Goal: Task Accomplishment & Management: Manage account settings

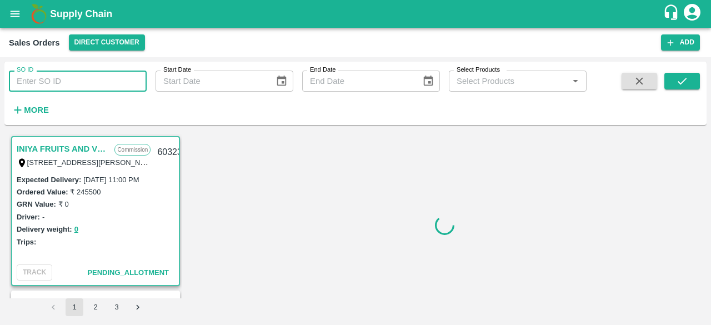
click at [56, 78] on input "SO ID" at bounding box center [78, 80] width 138 height 21
click at [17, 15] on icon "open drawer" at bounding box center [15, 14] width 12 height 12
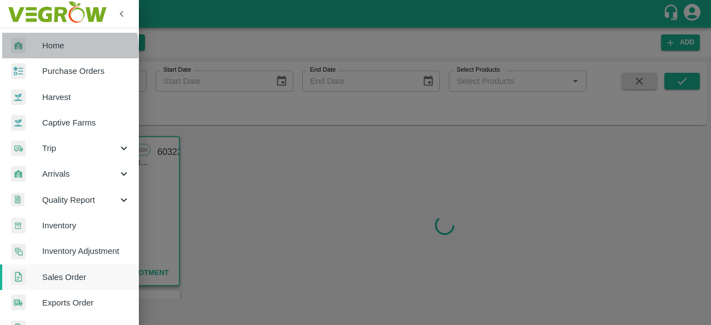
click at [59, 49] on span "Home" at bounding box center [86, 45] width 88 height 12
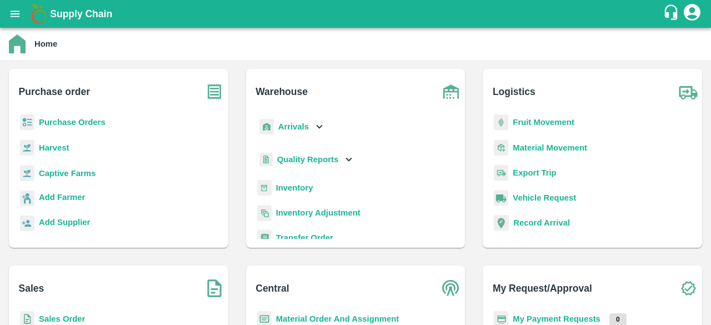
click at [71, 320] on b "Sales Order" at bounding box center [62, 318] width 46 height 9
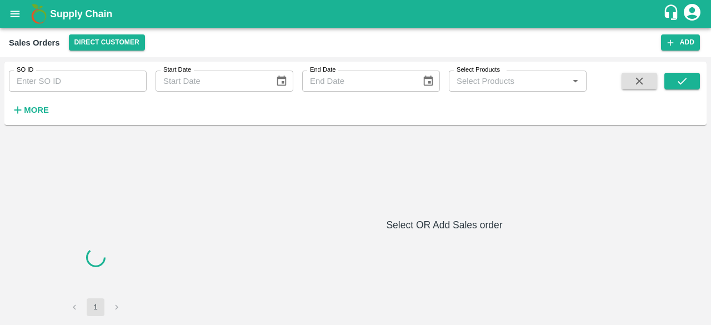
click at [77, 85] on input "SO ID" at bounding box center [78, 80] width 138 height 21
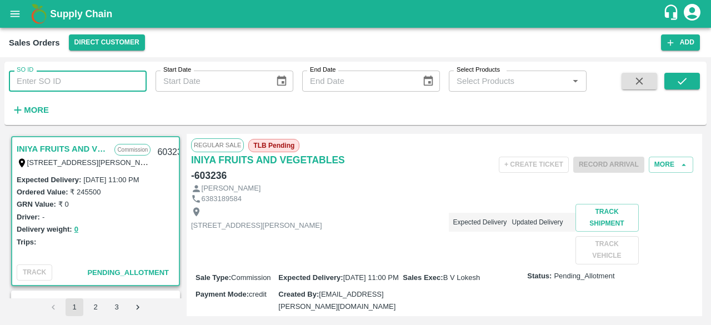
click at [63, 81] on input "SO ID" at bounding box center [78, 80] width 138 height 21
click at [230, 113] on div "SO ID SO ID Start Date Start Date End Date End Date Select Products Select Prod…" at bounding box center [293, 91] width 586 height 58
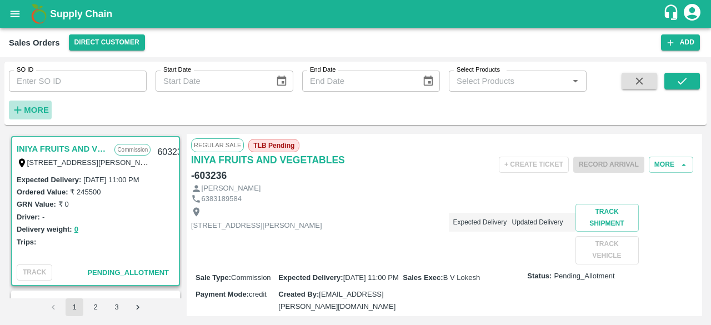
click at [28, 109] on strong "More" at bounding box center [36, 109] width 25 height 9
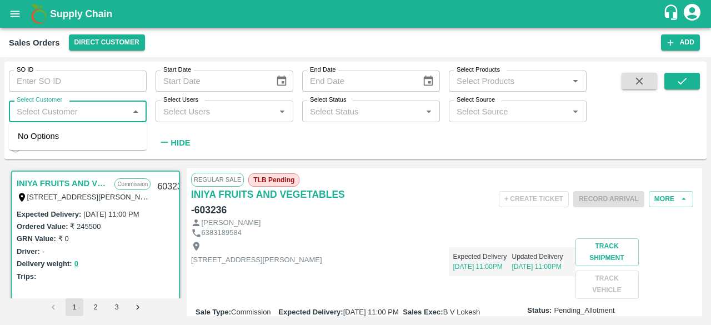
click at [57, 107] on input "Select Customer" at bounding box center [68, 111] width 113 height 14
type input "t.kishore"
click at [89, 137] on div "T.[PERSON_NAME] And Sons" at bounding box center [90, 142] width 93 height 25
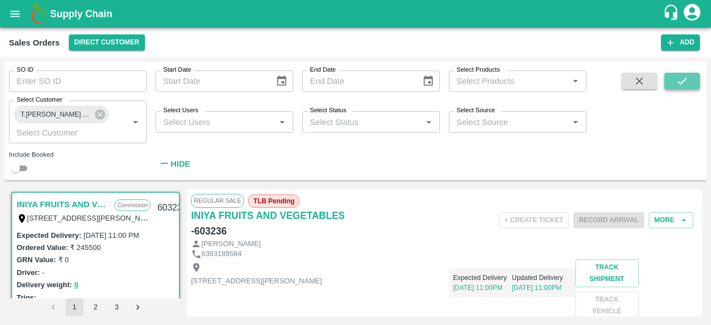
click at [691, 75] on button "submit" at bounding box center [682, 81] width 36 height 17
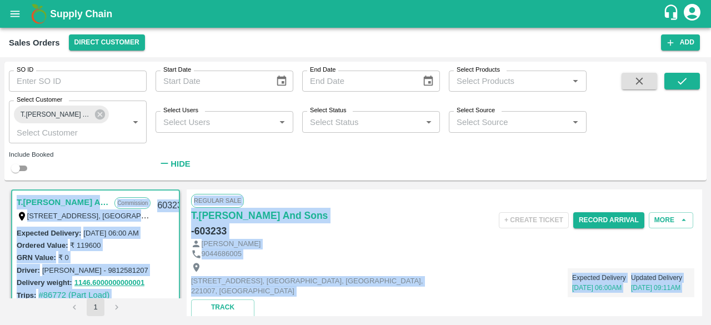
drag, startPoint x: 703, startPoint y: 301, endPoint x: 690, endPoint y: 154, distance: 147.1
click at [690, 154] on div "SO ID SO ID Start Date Start Date End Date End Date Select Products Select Prod…" at bounding box center [355, 191] width 702 height 259
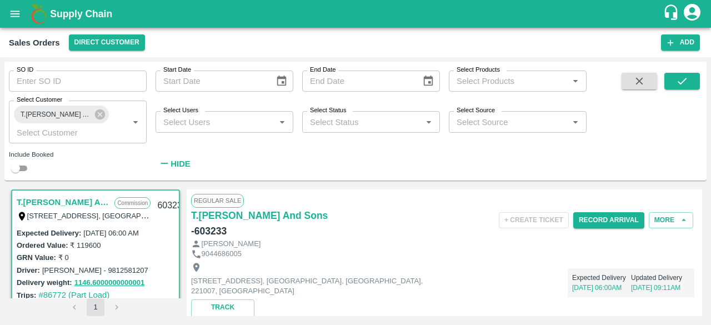
click at [656, 140] on span at bounding box center [639, 123] width 44 height 101
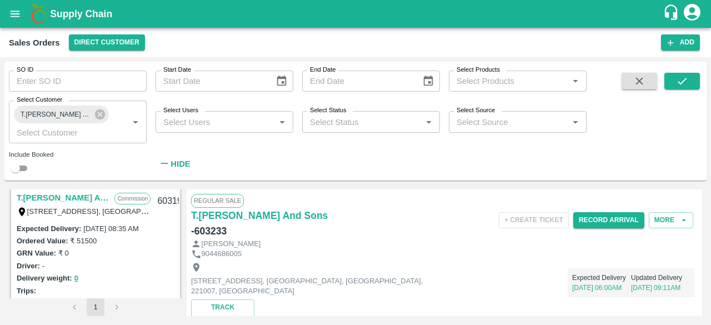
scroll to position [468, 0]
click at [114, 246] on div "Ordered Value: ₹ 51500" at bounding box center [96, 241] width 158 height 12
click at [128, 224] on div "Expected Delivery : [DATE] 08:35 AM" at bounding box center [96, 229] width 158 height 12
click at [52, 197] on link "T.[PERSON_NAME] And Sons" at bounding box center [63, 199] width 92 height 14
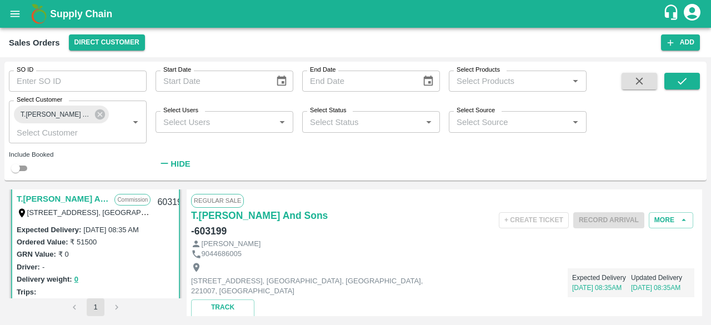
drag, startPoint x: 698, startPoint y: 197, endPoint x: 699, endPoint y: 204, distance: 6.7
click at [699, 204] on div "Regular Sale T.[PERSON_NAME] And Sons - 603199 + Create Ticket Record Arrival M…" at bounding box center [444, 252] width 515 height 127
drag, startPoint x: 699, startPoint y: 193, endPoint x: 699, endPoint y: 199, distance: 6.1
click at [699, 199] on div "Regular Sale T.[PERSON_NAME] And Sons - 603199 + Create Ticket Record Arrival M…" at bounding box center [444, 252] width 515 height 127
click at [669, 218] on button "More" at bounding box center [670, 220] width 44 height 16
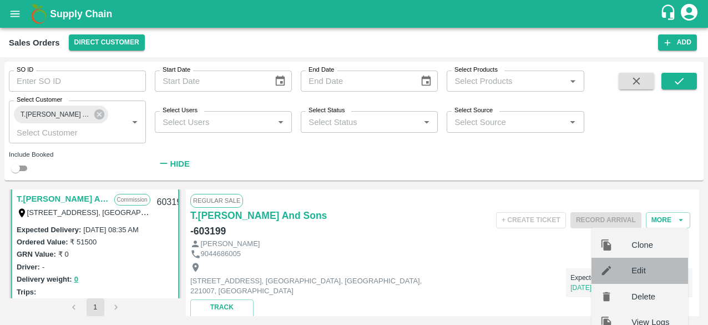
click at [642, 270] on span "Edit" at bounding box center [656, 270] width 48 height 12
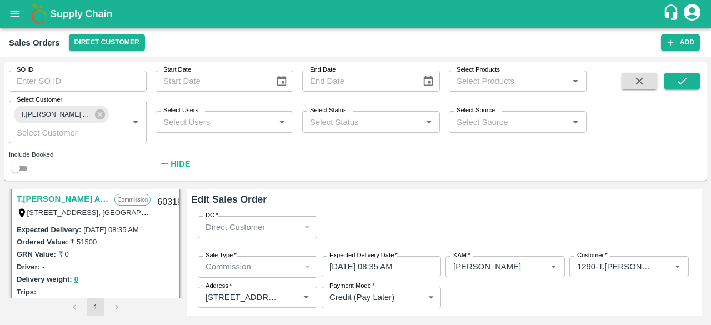
click at [699, 197] on div "T.[PERSON_NAME] And Sons Commission Shop [STREET_ADDRESS] 221007, [GEOGRAPHIC_D…" at bounding box center [355, 252] width 702 height 135
click at [699, 196] on div "Edit Sales Order DC   * Direct Customer 6 DC Sale Type   * Commission 2 Sale Ty…" at bounding box center [444, 252] width 515 height 127
click at [157, 199] on div "603199" at bounding box center [171, 202] width 43 height 26
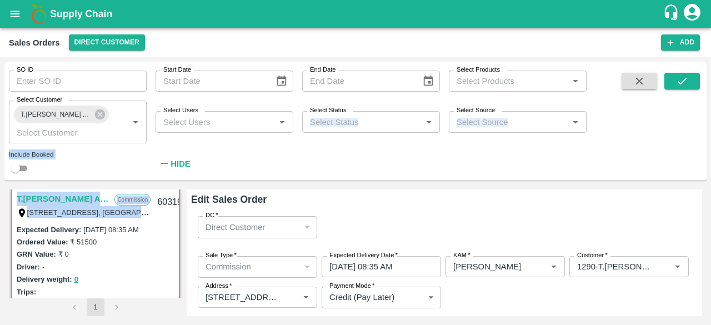
drag, startPoint x: 157, startPoint y: 199, endPoint x: 329, endPoint y: 180, distance: 173.7
click at [328, 180] on div "SO ID SO ID Start Date Start Date End Date End Date Select Products Select Prod…" at bounding box center [355, 191] width 702 height 259
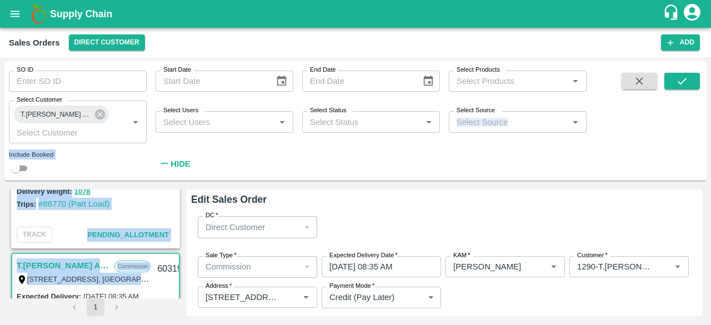
click at [406, 175] on div "SO ID SO ID Start Date Start Date End Date End Date Select Products Select Prod…" at bounding box center [293, 118] width 586 height 113
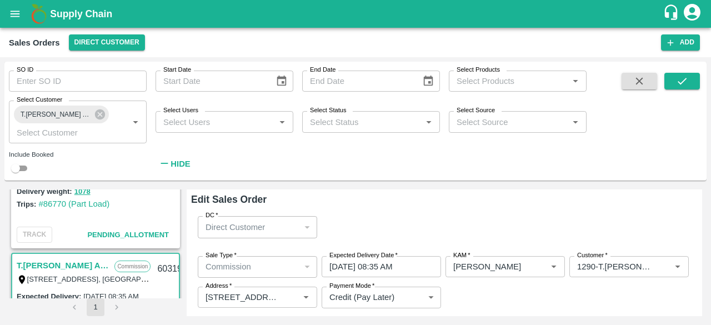
click at [278, 157] on div "SO ID SO ID Start Date Start Date End Date End Date Select Products Select Prod…" at bounding box center [293, 118] width 586 height 113
click at [697, 193] on div "Edit Sales Order DC   * Direct Customer 6 DC Sale Type   * Commission 2 Sale Ty…" at bounding box center [444, 252] width 515 height 127
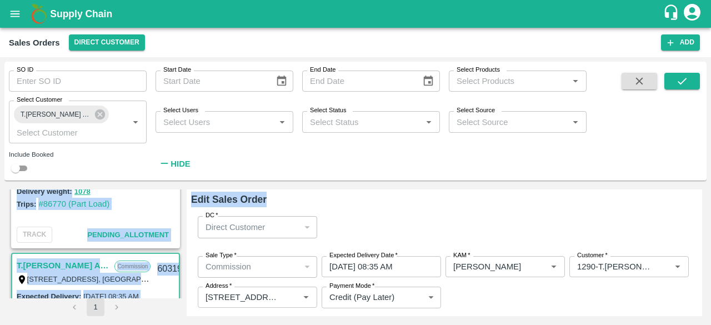
drag, startPoint x: 698, startPoint y: 194, endPoint x: 649, endPoint y: 128, distance: 82.5
click at [649, 128] on div "SO ID SO ID Start Date Start Date End Date End Date Select Products Select Prod…" at bounding box center [355, 191] width 702 height 259
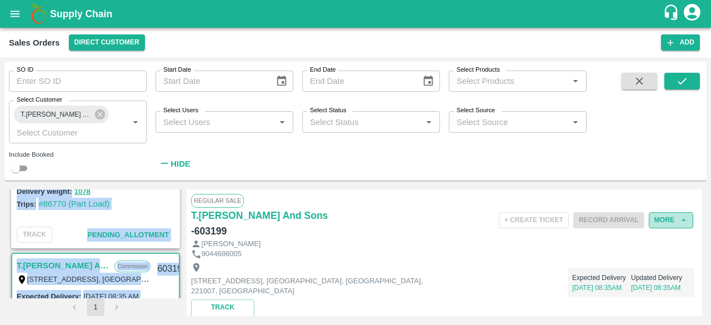
click at [670, 218] on button "More" at bounding box center [670, 220] width 44 height 16
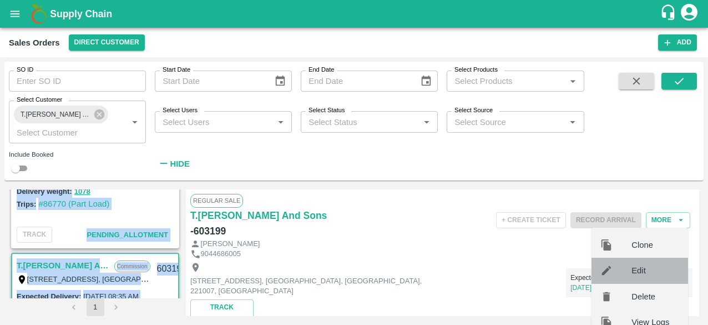
click at [639, 271] on span "Edit" at bounding box center [656, 270] width 48 height 12
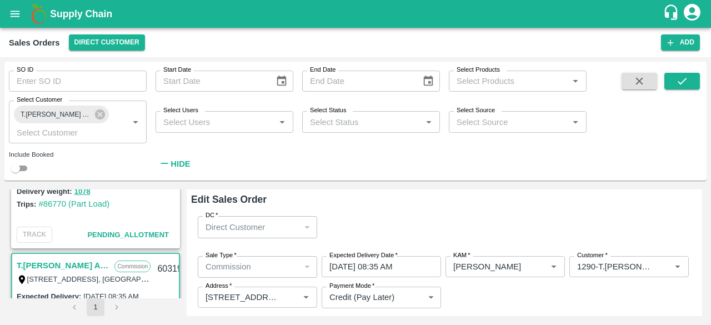
click at [701, 198] on div "Edit Sales Order DC   * Direct Customer 6 DC Sale Type   * Commission 2 Sale Ty…" at bounding box center [444, 252] width 515 height 127
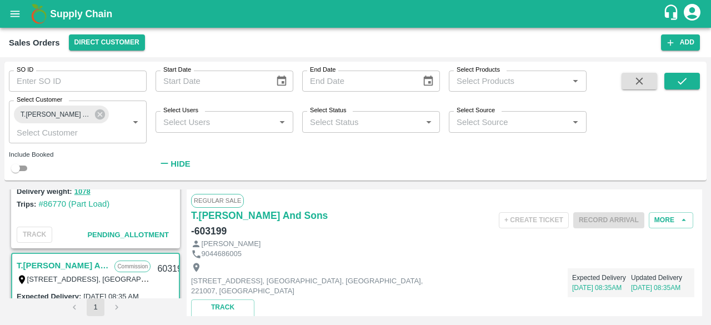
click at [702, 201] on div "T.[PERSON_NAME] And Sons Commission Shop [STREET_ADDRESS] 221007, [GEOGRAPHIC_D…" at bounding box center [355, 252] width 702 height 135
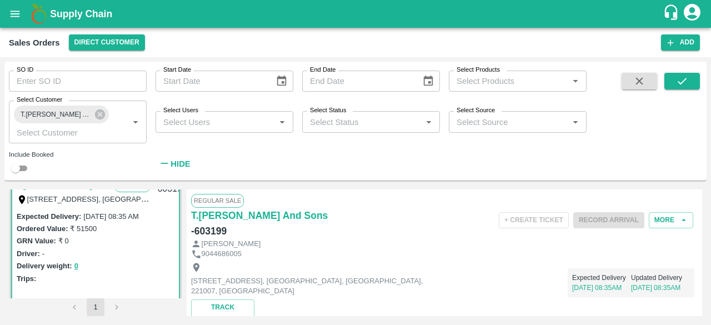
scroll to position [497, 0]
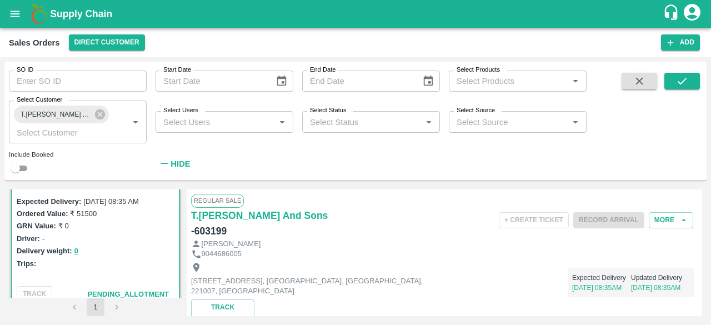
click at [231, 32] on div "Sales Orders Direct Customer Add" at bounding box center [355, 42] width 711 height 29
click at [679, 38] on button "Add" at bounding box center [680, 42] width 39 height 16
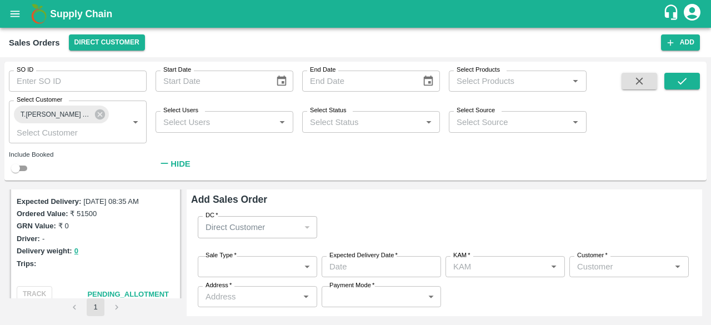
type input "[PERSON_NAME]"
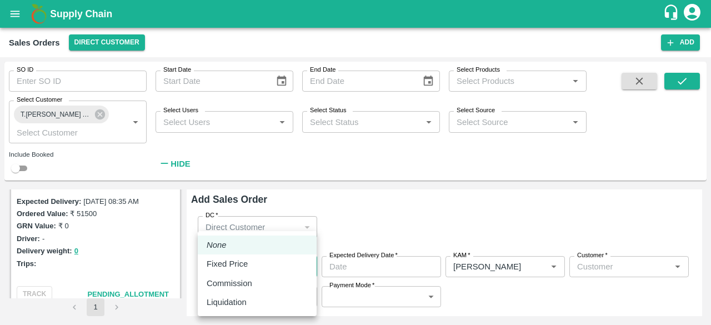
click at [266, 262] on body "Supply Chain Sales Orders Direct Customer Add SO ID SO ID Start Date Start Date…" at bounding box center [355, 162] width 711 height 325
click at [98, 113] on div at bounding box center [355, 162] width 711 height 325
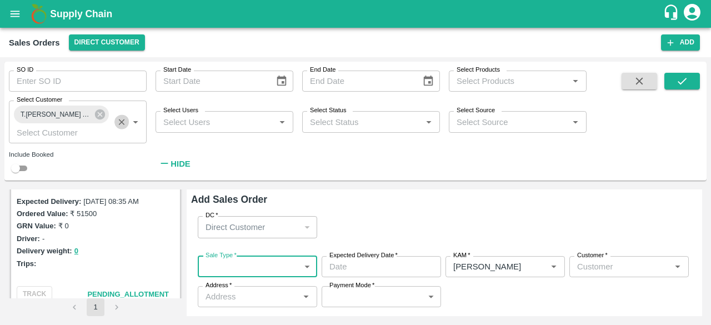
click at [123, 123] on icon "Clear" at bounding box center [122, 122] width 11 height 11
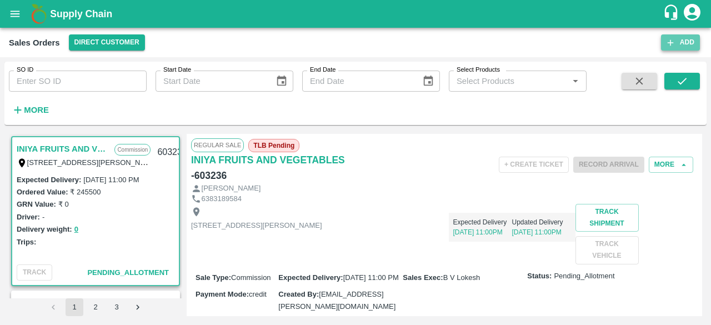
click at [683, 39] on button "Add" at bounding box center [680, 42] width 39 height 16
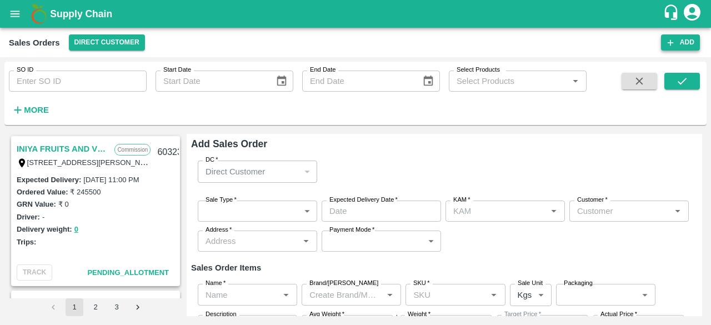
type input "[PERSON_NAME]"
click at [259, 209] on body "Supply Chain Sales Orders Direct Customer Add SO ID SO ID Start Date Start Date…" at bounding box center [355, 162] width 711 height 325
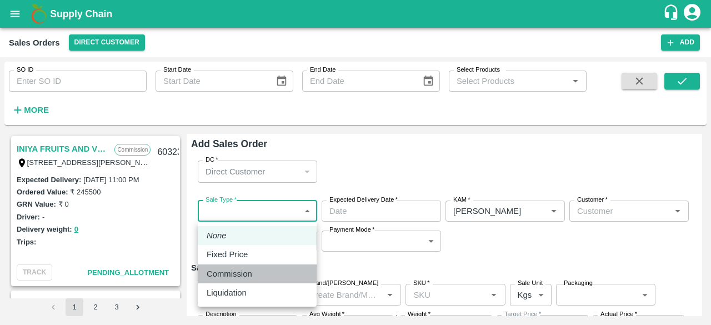
click at [244, 273] on p "Commission" at bounding box center [229, 274] width 46 height 12
type input "2"
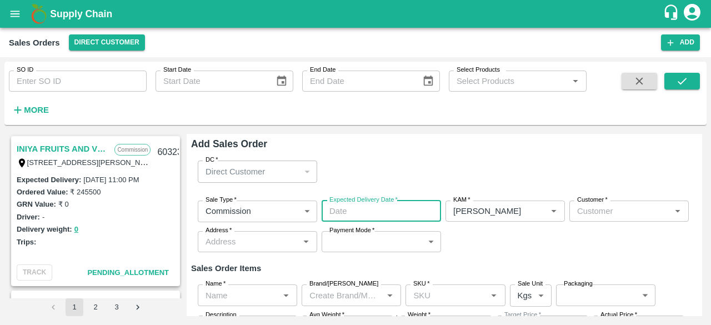
type input "DD/MM/YYYY hh:mm aa"
click at [363, 219] on input "DD/MM/YYYY hh:mm aa" at bounding box center [377, 210] width 112 height 21
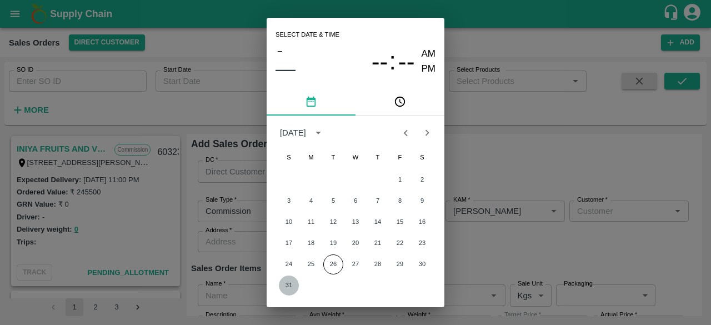
click at [290, 285] on button "31" at bounding box center [289, 285] width 20 height 20
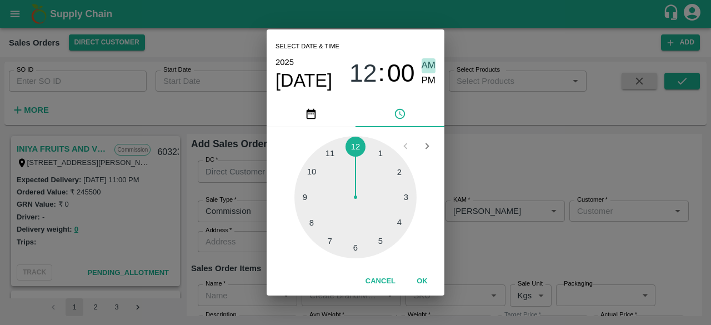
click at [430, 61] on span "AM" at bounding box center [428, 65] width 14 height 15
click at [366, 244] on div at bounding box center [355, 197] width 122 height 122
type input "31/08/2025 06:00 AM"
click at [427, 64] on span "AM" at bounding box center [428, 65] width 14 height 15
click at [423, 279] on button "OK" at bounding box center [422, 280] width 36 height 19
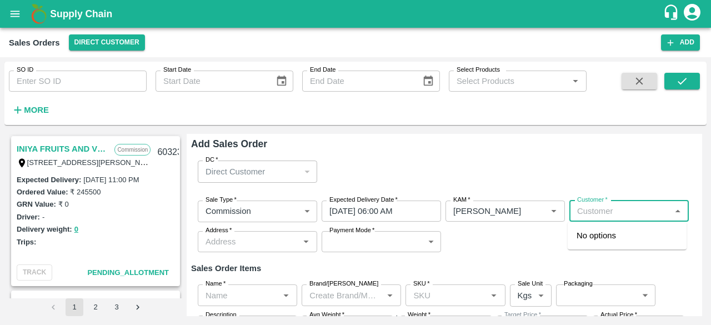
click at [603, 213] on input "Customer   *" at bounding box center [619, 211] width 94 height 14
click at [622, 238] on p "T.[PERSON_NAME] And Sons" at bounding box center [626, 241] width 101 height 25
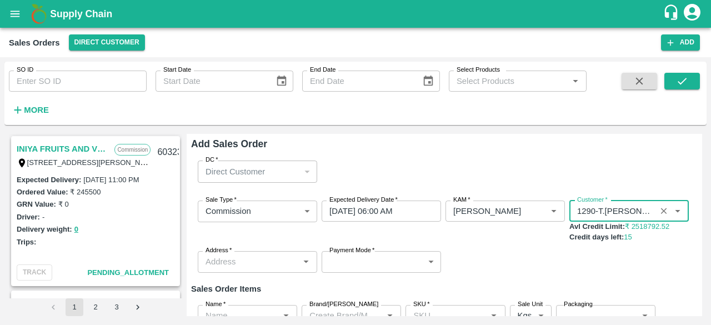
type input "1290-T.[PERSON_NAME] And Sons"
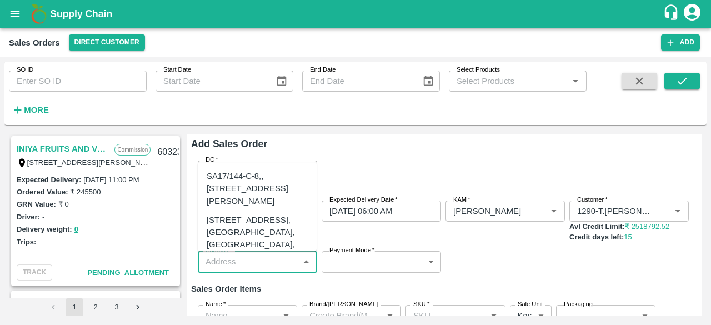
click at [258, 264] on input "Address   *" at bounding box center [248, 261] width 94 height 14
click at [244, 244] on div "[STREET_ADDRESS], [GEOGRAPHIC_DATA], [GEOGRAPHIC_DATA], 221007, [GEOGRAPHIC_DAT…" at bounding box center [256, 245] width 101 height 62
type input "[STREET_ADDRESS], [GEOGRAPHIC_DATA], [GEOGRAPHIC_DATA], 221007, [GEOGRAPHIC_DAT…"
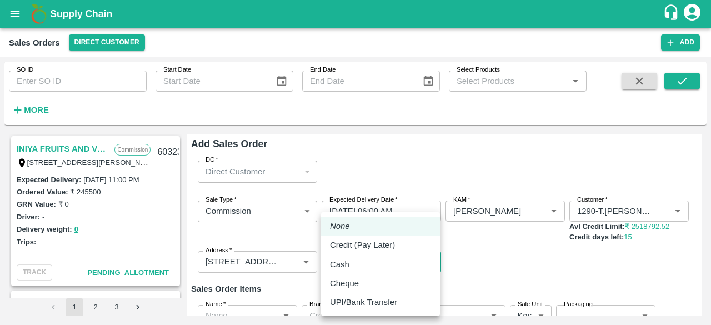
click at [380, 264] on body "Supply Chain Sales Orders Direct Customer Add SO ID SO ID Start Date Start Date…" at bounding box center [355, 162] width 711 height 325
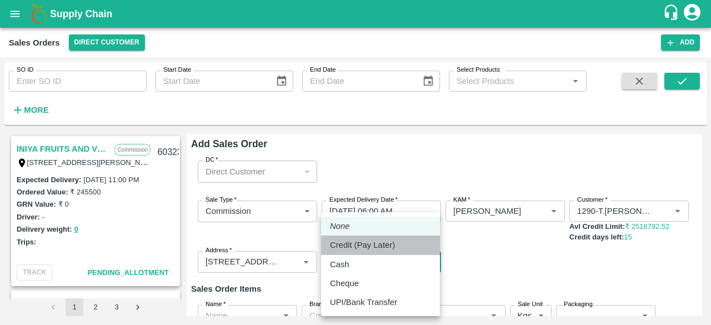
click at [371, 249] on p "Credit (Pay Later)" at bounding box center [362, 245] width 65 height 12
type input "credit"
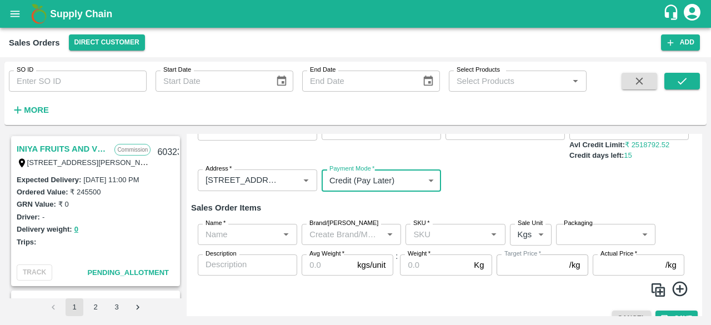
scroll to position [98, 0]
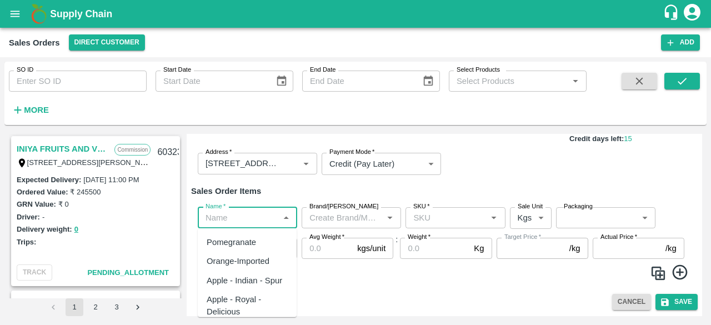
click at [243, 214] on input "Name   *" at bounding box center [238, 217] width 74 height 14
click at [243, 240] on div "Pomegranate" at bounding box center [230, 242] width 49 height 12
type input "Pomegranate"
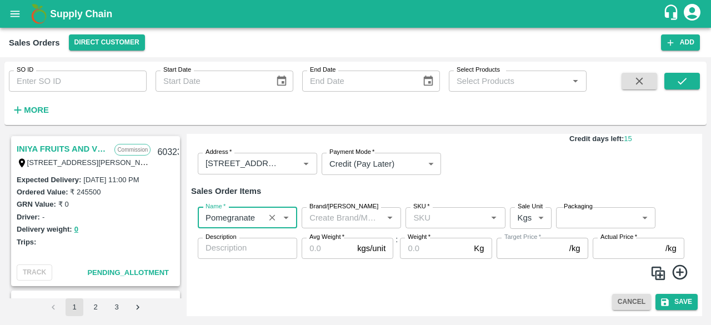
click at [325, 214] on input "Brand/[PERSON_NAME]" at bounding box center [342, 217] width 74 height 14
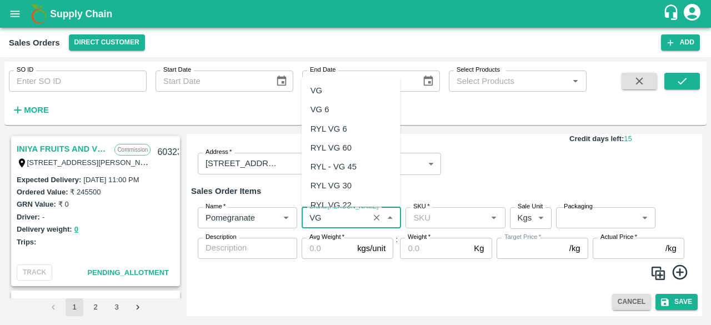
click at [320, 93] on div "VG" at bounding box center [316, 90] width 12 height 12
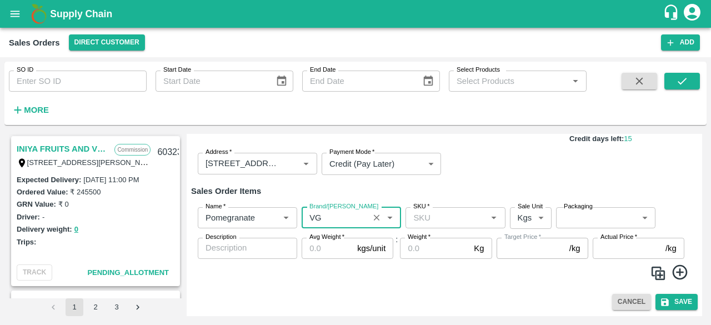
type input "VG"
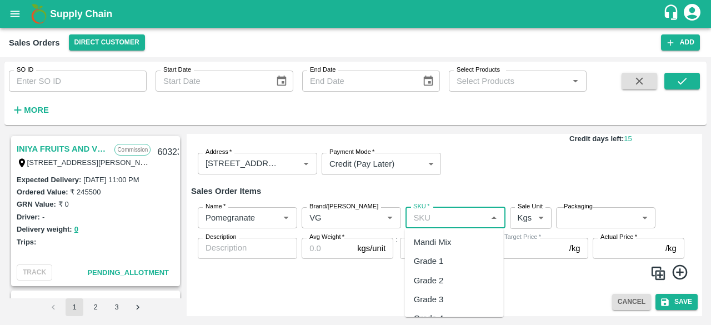
click at [440, 215] on input "SKU   *" at bounding box center [446, 217] width 74 height 14
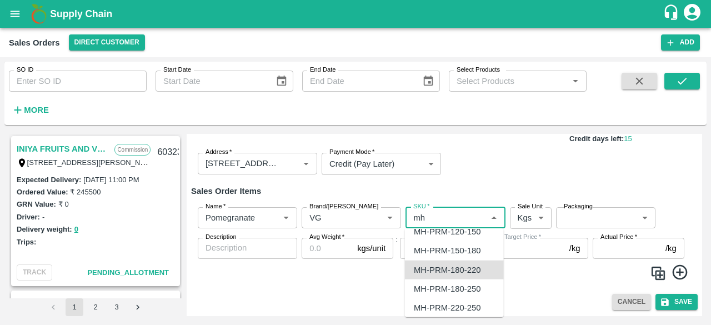
scroll to position [696, 0]
click at [455, 267] on div "MH-PRM-300-350" at bounding box center [447, 269] width 67 height 12
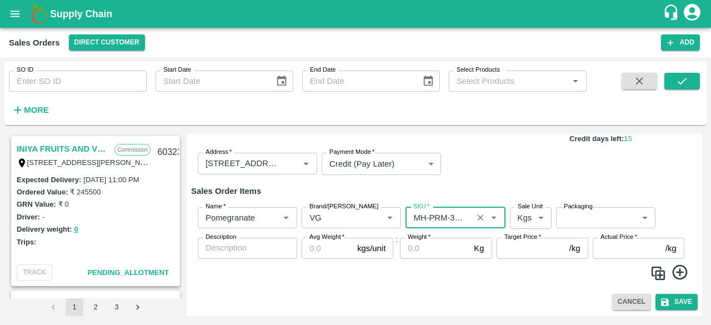
type input "MH-PRM-300-350"
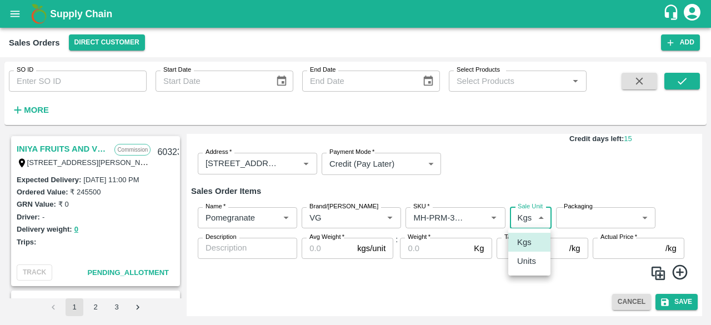
click at [534, 219] on body "Supply Chain Sales Orders Direct Customer Add SO ID SO ID Start Date Start Date…" at bounding box center [355, 162] width 711 height 325
click at [526, 263] on p "Units" at bounding box center [526, 261] width 19 height 12
type input "2"
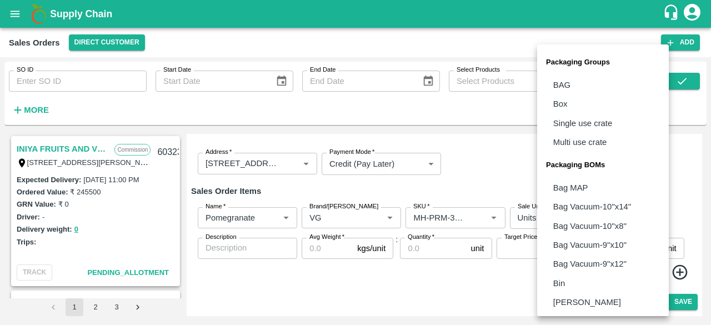
click at [583, 215] on body "Supply Chain Sales Orders Direct Customer Add SO ID SO ID Start Date Start Date…" at bounding box center [355, 162] width 711 height 325
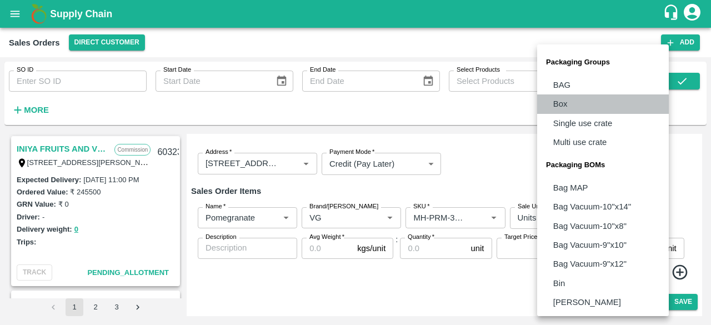
click at [567, 110] on li "Box" at bounding box center [603, 103] width 132 height 19
type input "GRP/1"
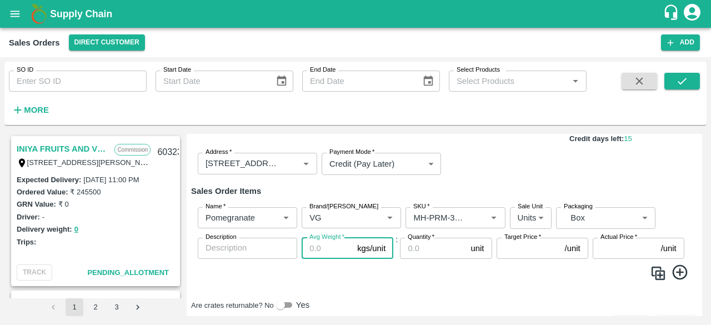
click at [319, 248] on input "Avg Weight   *" at bounding box center [326, 248] width 51 height 21
type input "9.5"
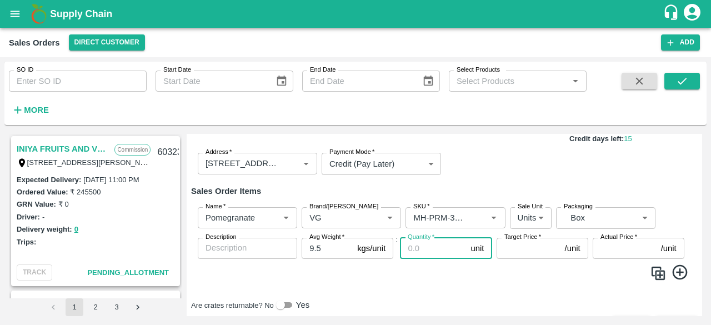
click at [414, 248] on input "Quantity   *" at bounding box center [433, 248] width 66 height 21
type input "2"
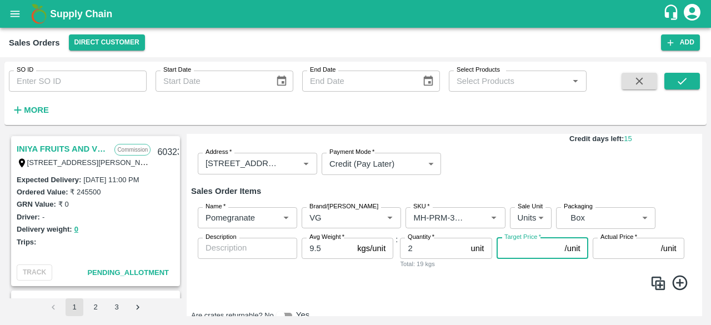
click at [522, 251] on input "Target Price   *" at bounding box center [528, 248] width 64 height 21
type input "1200"
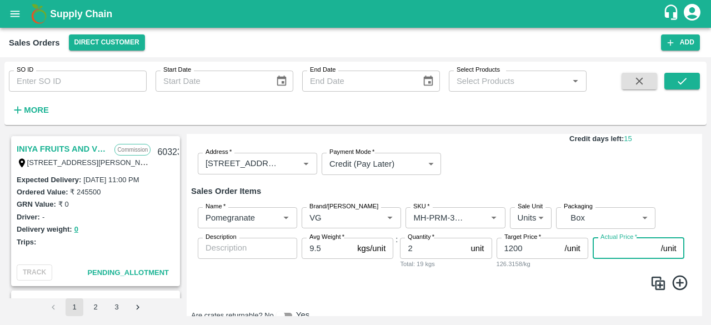
click at [612, 250] on input "Actual Price   *" at bounding box center [624, 248] width 64 height 21
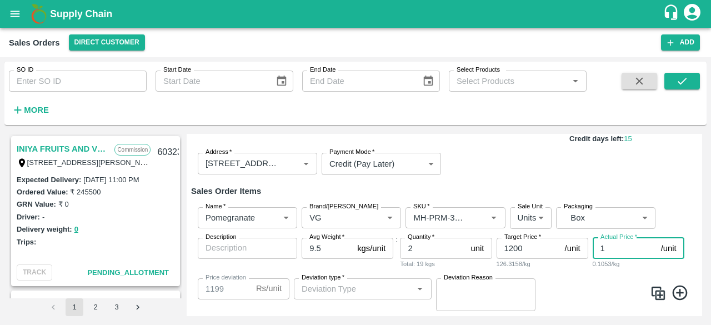
type input "12"
type input "1188"
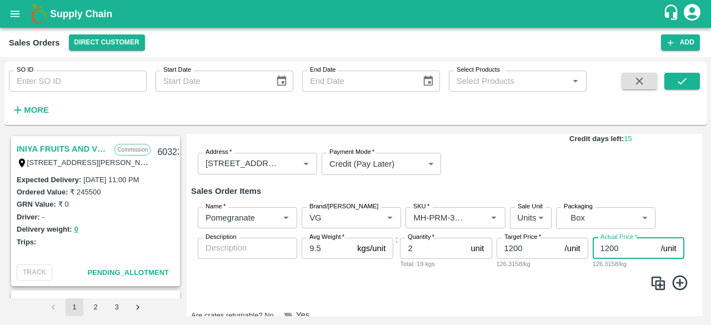
type input "1200"
click at [679, 284] on icon at bounding box center [680, 283] width 18 height 18
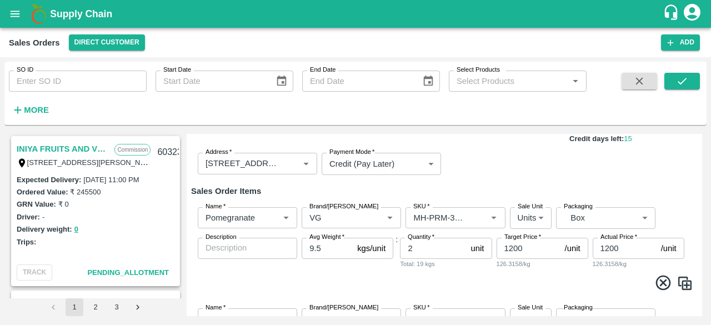
drag, startPoint x: 699, startPoint y: 218, endPoint x: 701, endPoint y: 226, distance: 7.9
click at [701, 226] on div "Add Sales Order DC   * Direct Customer 6 DC Sale Type   * Commission 2 Sale Typ…" at bounding box center [444, 225] width 515 height 182
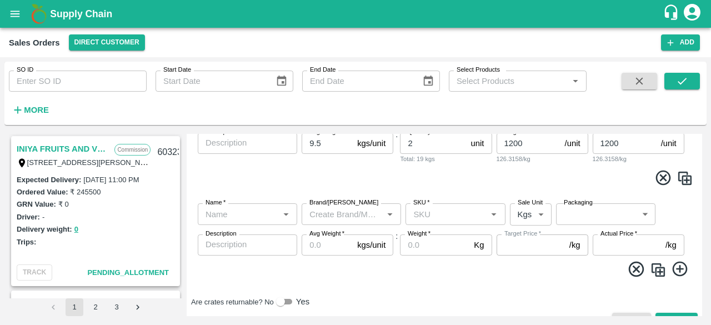
scroll to position [215, 0]
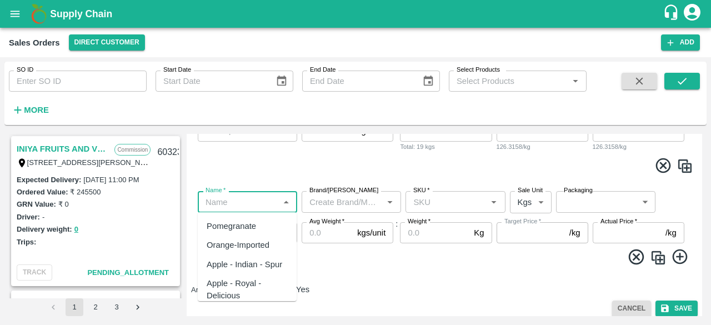
click at [243, 205] on input "Name   *" at bounding box center [238, 201] width 74 height 14
click at [243, 229] on div "Pomegranate" at bounding box center [230, 226] width 49 height 12
type input "Pomegranate"
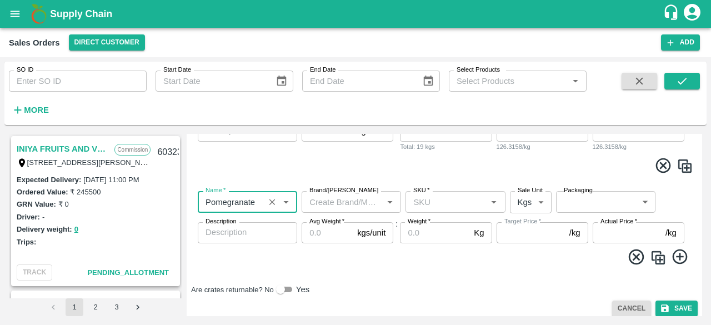
click at [324, 203] on input "Brand/[PERSON_NAME]" at bounding box center [342, 201] width 74 height 14
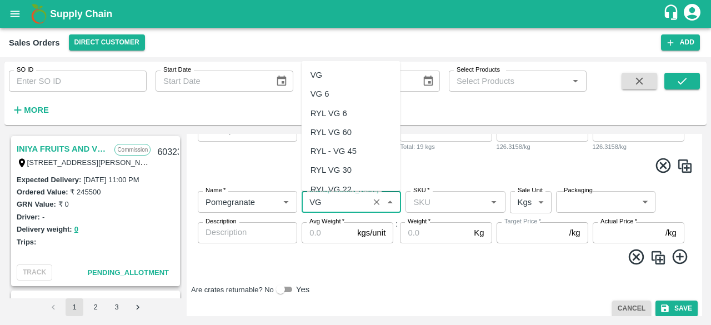
click at [319, 75] on div "VG" at bounding box center [316, 75] width 12 height 12
type input "VG"
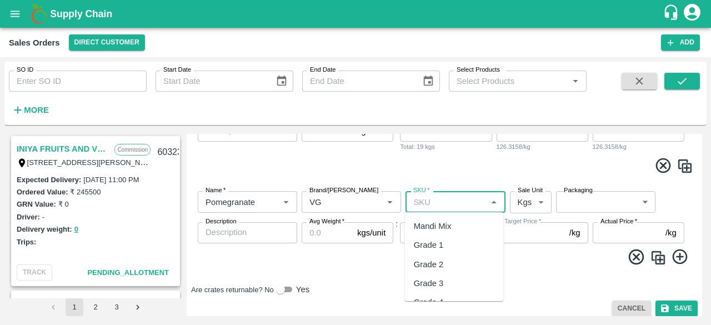
click at [430, 200] on input "SKU   *" at bounding box center [446, 201] width 74 height 14
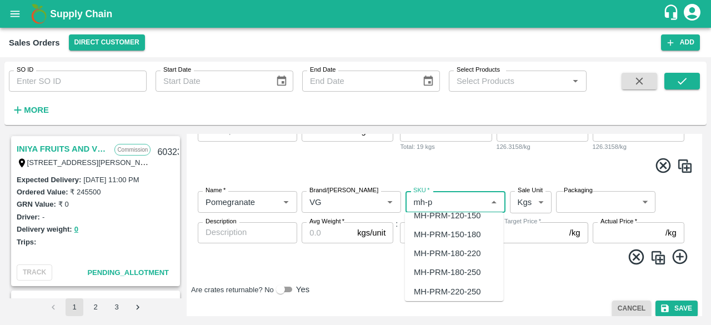
scroll to position [68, 0]
click at [459, 290] on div "MH-PRM-250-300" at bounding box center [447, 291] width 67 height 12
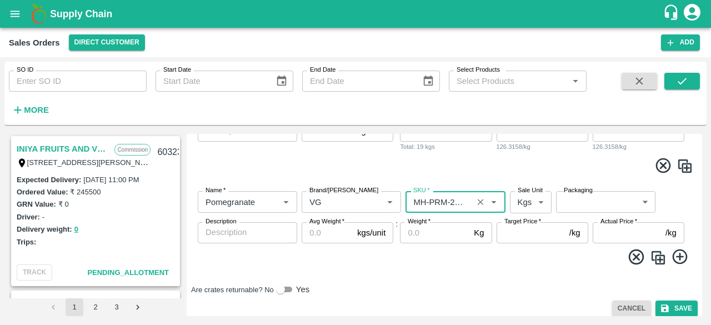
type input "MH-PRM-250-300"
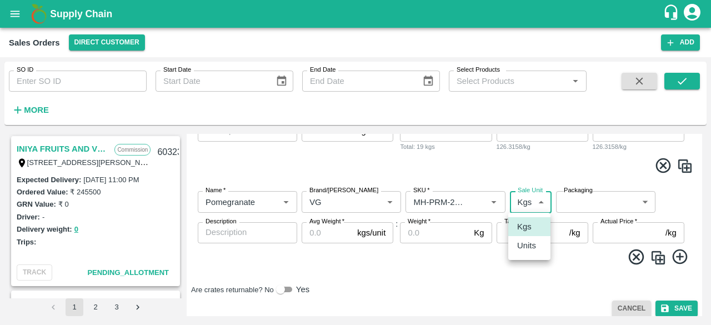
click at [541, 201] on body "Supply Chain Sales Orders Direct Customer Add SO ID SO ID Start Date Start Date…" at bounding box center [355, 162] width 711 height 325
click at [531, 247] on p "Units" at bounding box center [526, 245] width 19 height 12
type input "2"
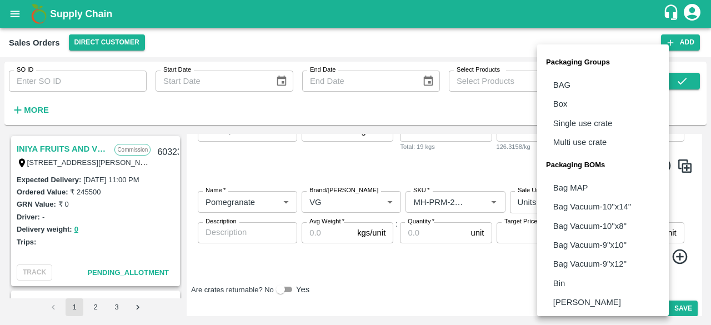
click at [588, 198] on body "Supply Chain Sales Orders Direct Customer Add SO ID SO ID Start Date Start Date…" at bounding box center [355, 162] width 711 height 325
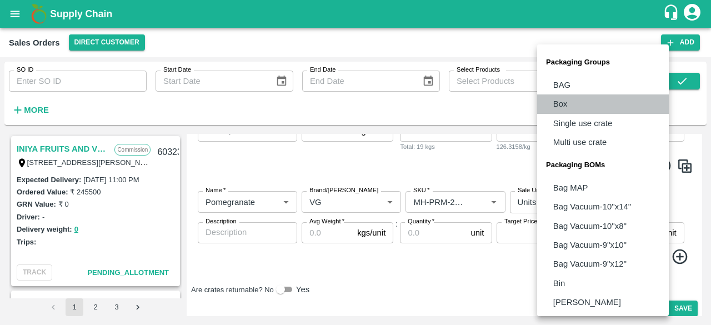
click at [566, 100] on p "Box" at bounding box center [560, 104] width 14 height 12
type input "GRP/1"
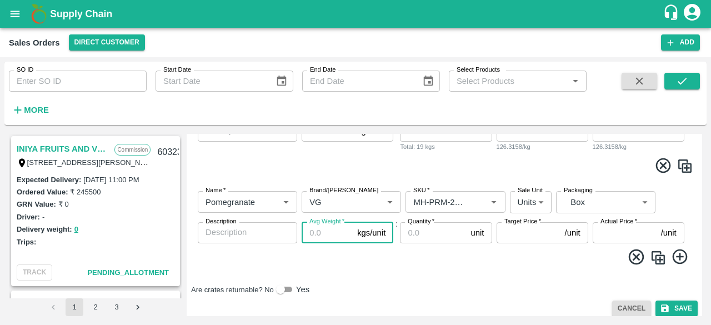
click at [315, 235] on input "Avg Weight   *" at bounding box center [326, 232] width 51 height 21
type input "9.5"
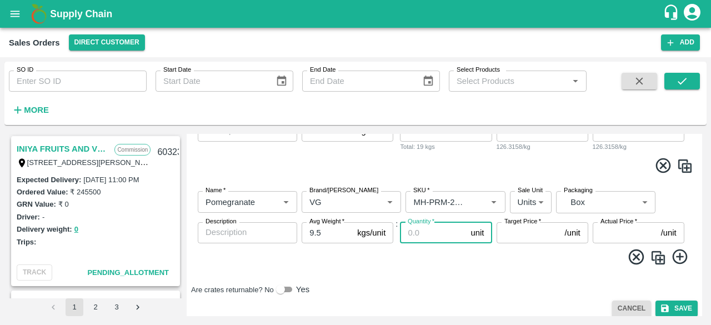
click at [428, 238] on input "Quantity   *" at bounding box center [433, 232] width 66 height 21
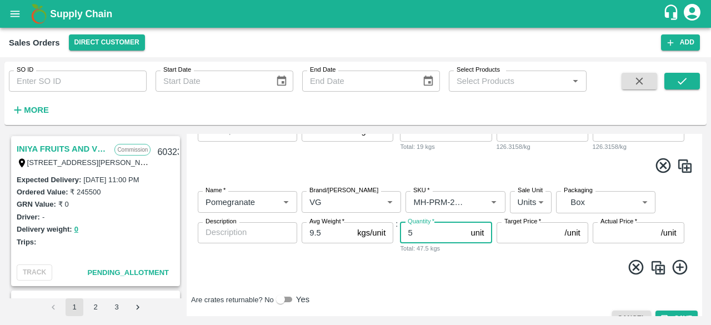
type input "5"
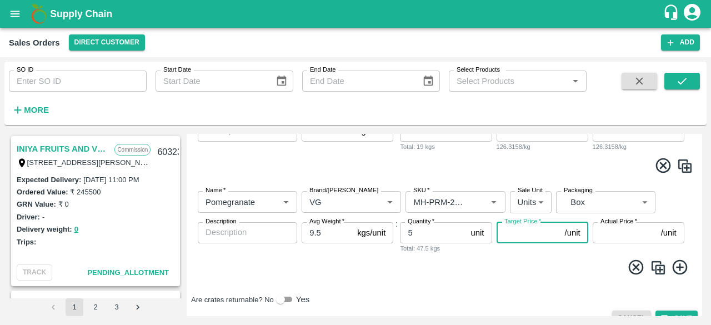
click at [506, 230] on input "Target Price   *" at bounding box center [528, 232] width 64 height 21
type input "1200"
click at [524, 233] on input "1200" at bounding box center [528, 232] width 64 height 21
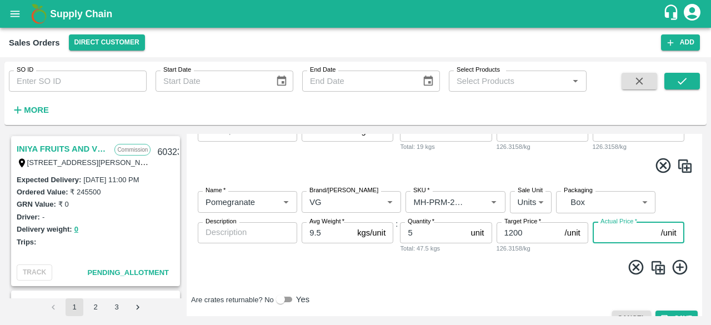
click at [602, 234] on input "Actual Price   *" at bounding box center [624, 232] width 64 height 21
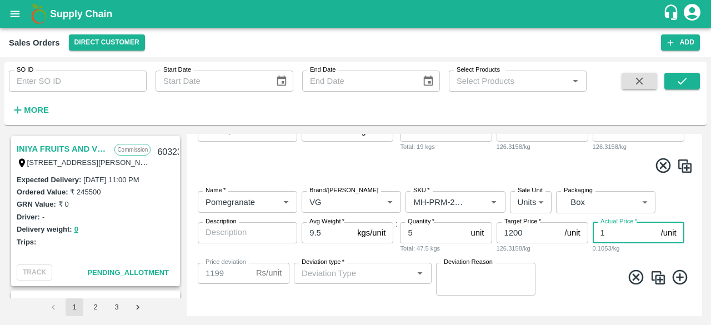
type input "12"
type input "1188"
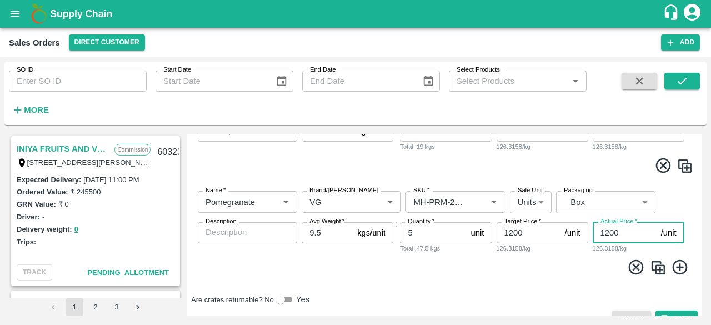
type input "1200"
click at [676, 269] on icon at bounding box center [680, 267] width 18 height 18
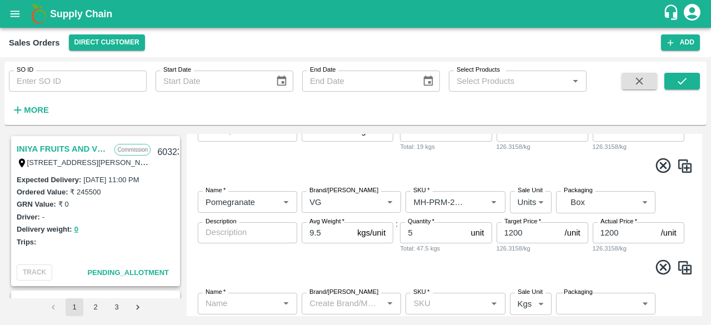
click at [702, 227] on div "INIYA FRUITS AND VEGETABLES Commission TC/73, ANNA FRUITS MARKET KOYAMBEDU, Che…" at bounding box center [355, 224] width 702 height 191
click at [700, 232] on div "INIYA FRUITS AND VEGETABLES Commission TC/73, ANNA FRUITS MARKET KOYAMBEDU, Che…" at bounding box center [355, 224] width 702 height 191
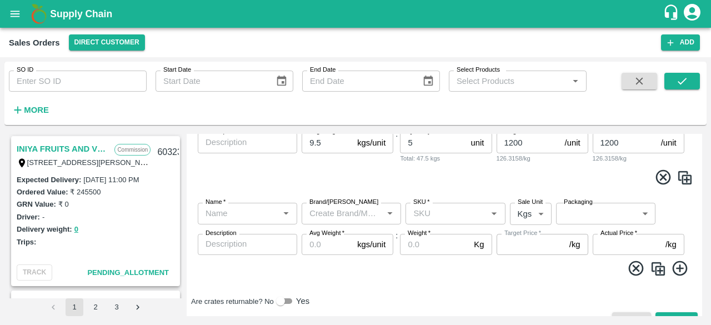
scroll to position [309, 0]
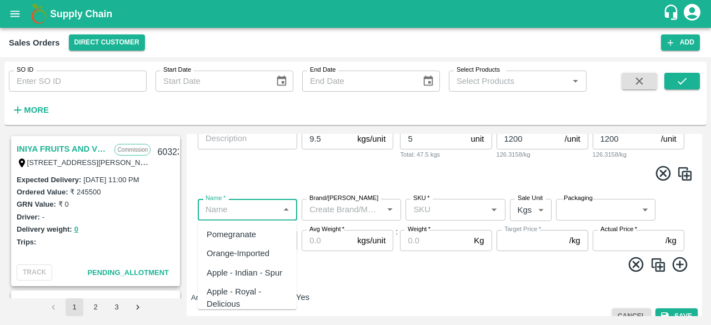
click at [222, 210] on input "Name   *" at bounding box center [238, 209] width 74 height 14
click at [232, 233] on div "Pomegranate" at bounding box center [230, 234] width 49 height 12
type input "Pomegranate"
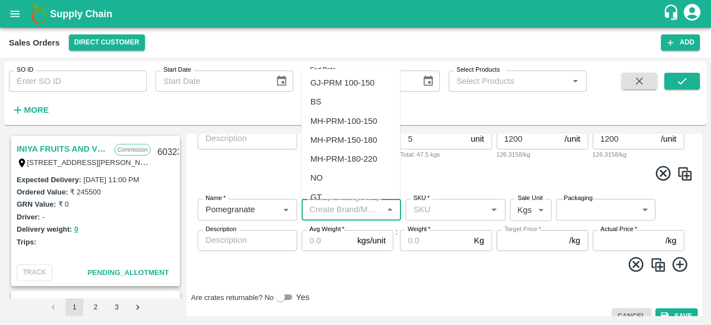
click at [329, 205] on input "Brand/[PERSON_NAME]" at bounding box center [342, 209] width 74 height 14
click at [320, 80] on div "VG" at bounding box center [316, 83] width 12 height 12
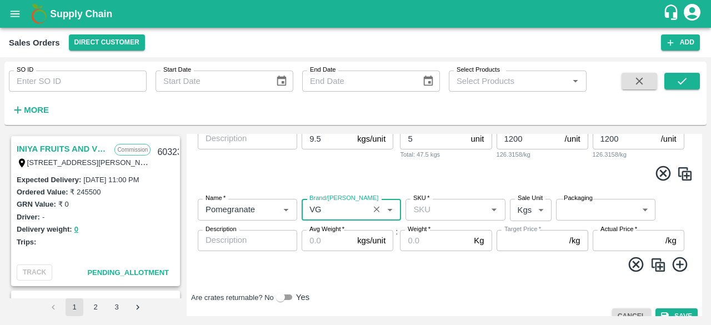
type input "VG"
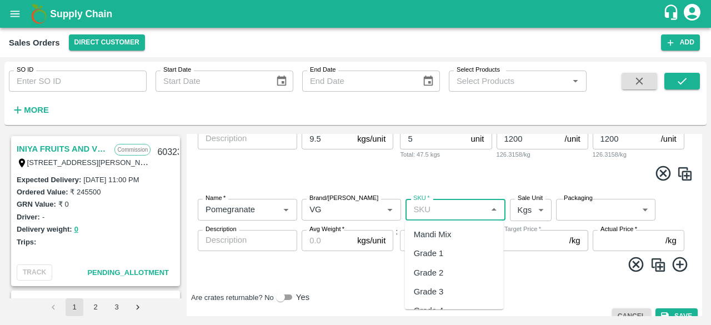
click at [416, 210] on input "SKU   *" at bounding box center [446, 209] width 74 height 14
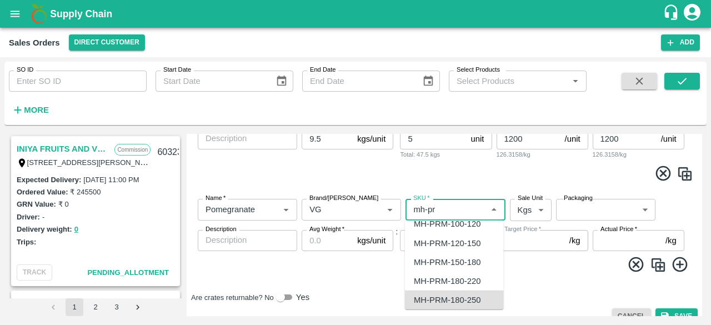
scroll to position [49, 0]
click at [467, 300] on div "MH-PRM-220-250" at bounding box center [447, 299] width 67 height 12
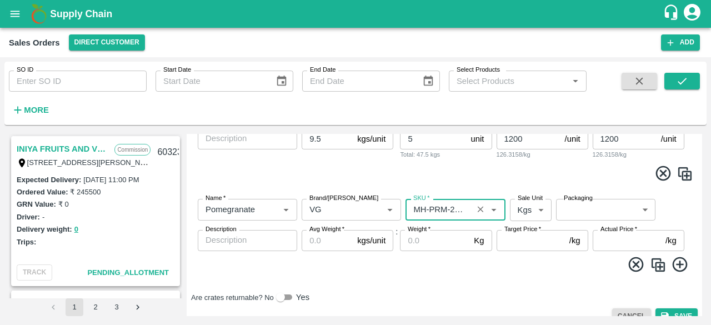
type input "MH-PRM-220-250"
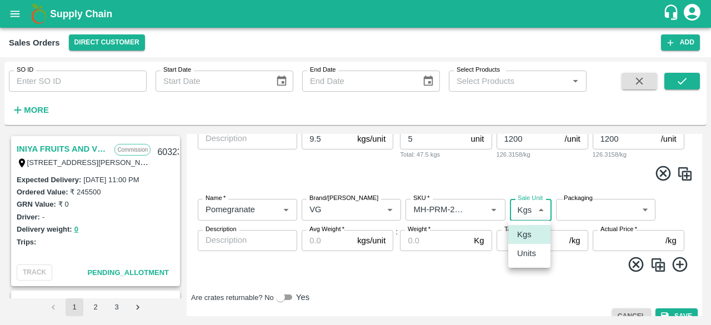
click at [527, 211] on body "Supply Chain Sales Orders Direct Customer Add SO ID SO ID Start Date Start Date…" at bounding box center [355, 162] width 711 height 325
click at [531, 256] on p "Units" at bounding box center [526, 253] width 19 height 12
type input "2"
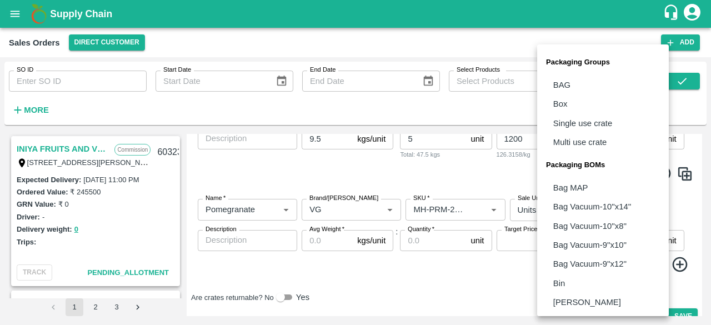
click at [575, 217] on body "Supply Chain Sales Orders Direct Customer Add SO ID SO ID Start Date Start Date…" at bounding box center [355, 162] width 711 height 325
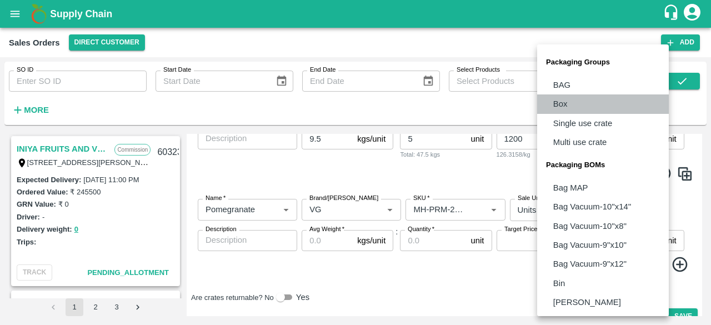
click at [566, 99] on p "Box" at bounding box center [560, 104] width 14 height 12
type input "GRP/1"
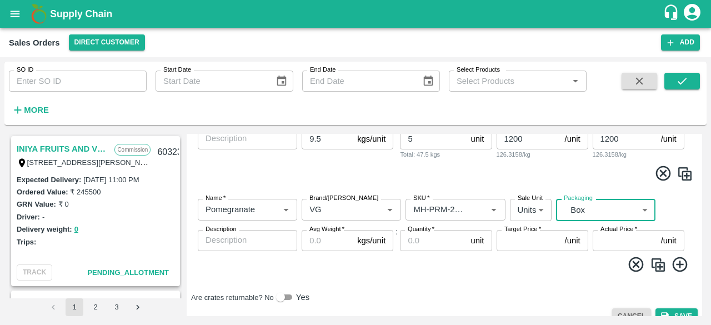
click at [315, 246] on input "Avg Weight   *" at bounding box center [326, 240] width 51 height 21
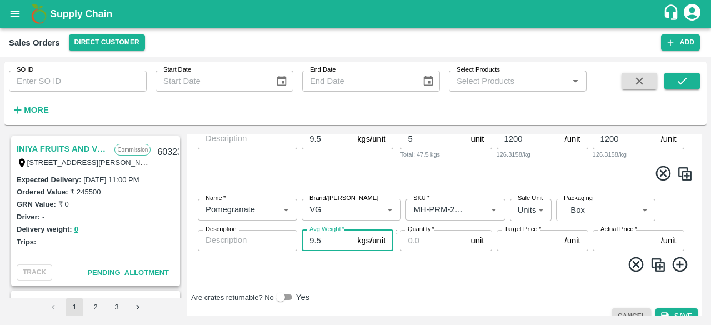
type input "9.5"
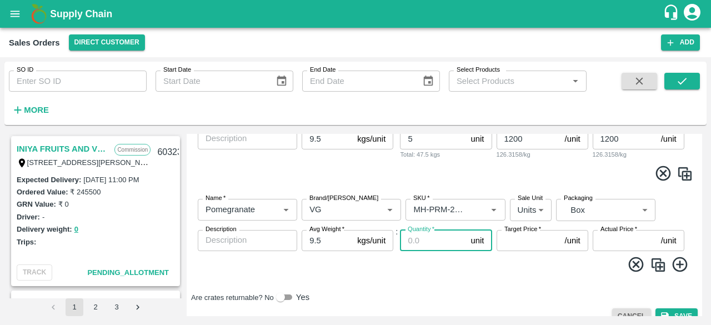
click at [420, 240] on input "Quantity   *" at bounding box center [433, 240] width 66 height 21
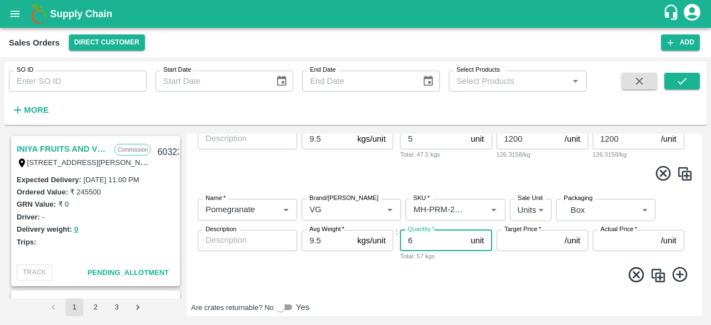
type input "6"
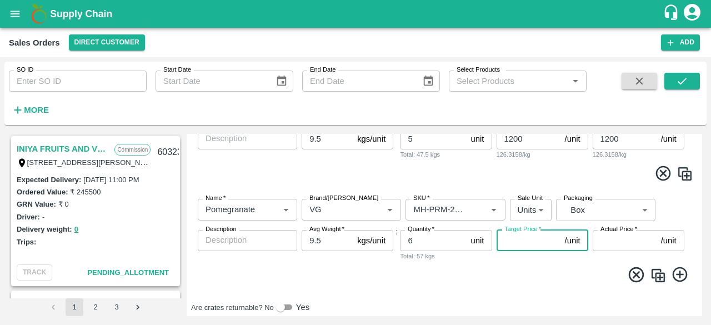
click at [516, 245] on input "Target Price   *" at bounding box center [528, 240] width 64 height 21
type input "1100"
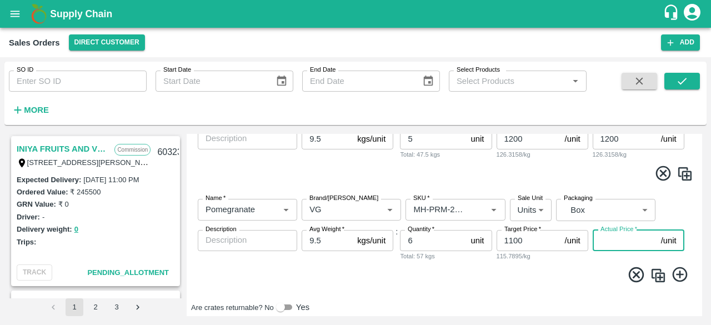
click at [607, 242] on input "Actual Price   *" at bounding box center [624, 240] width 64 height 21
type input "11"
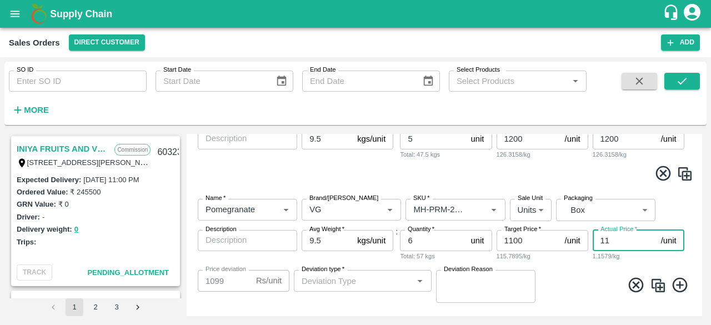
type input "1089"
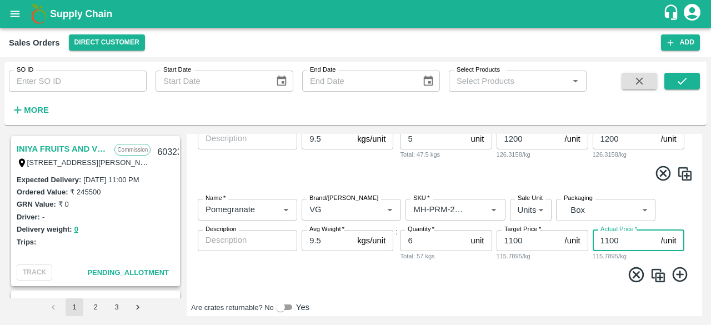
scroll to position [150, 0]
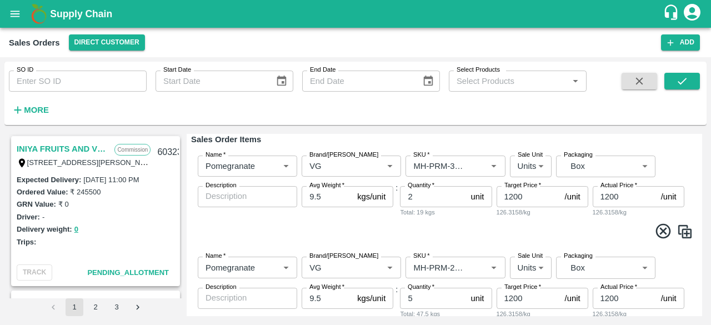
type input "1100"
click at [512, 298] on input "1200" at bounding box center [528, 298] width 64 height 21
type input "1100"
click at [609, 298] on input "1200" at bounding box center [624, 298] width 64 height 21
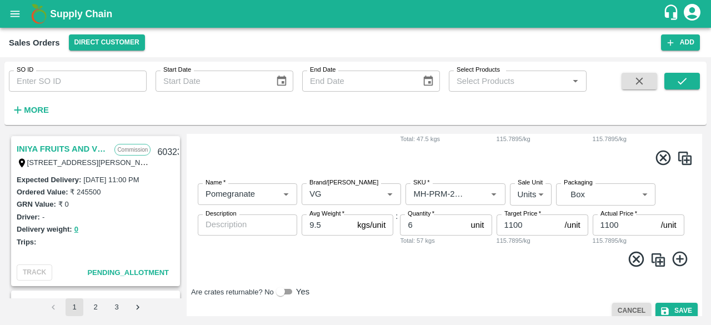
scroll to position [334, 0]
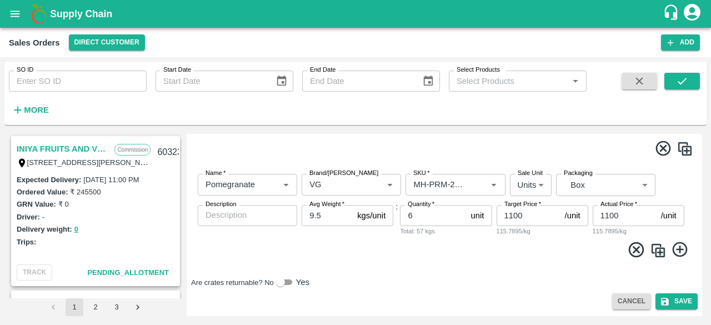
type input "1100"
click at [677, 253] on icon at bounding box center [679, 249] width 15 height 15
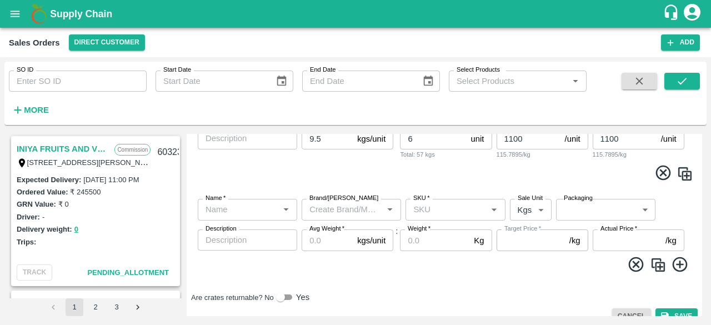
scroll to position [425, 0]
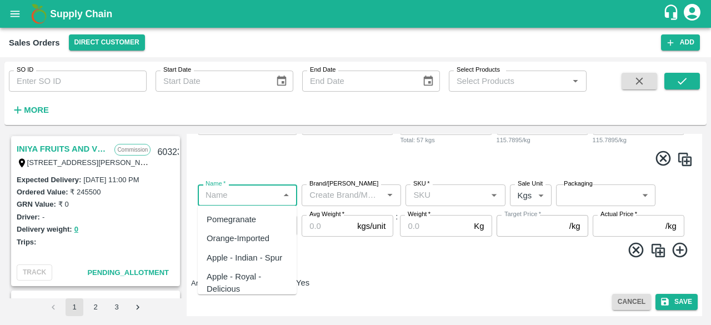
click at [232, 193] on input "Name   *" at bounding box center [238, 195] width 74 height 14
click at [242, 223] on div "Pomegranate" at bounding box center [230, 219] width 49 height 12
type input "Pomegranate"
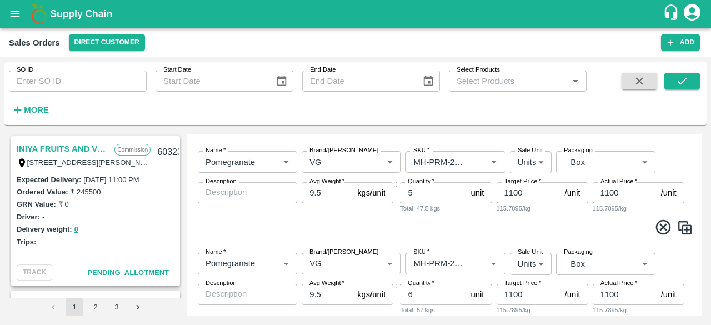
scroll to position [253, 0]
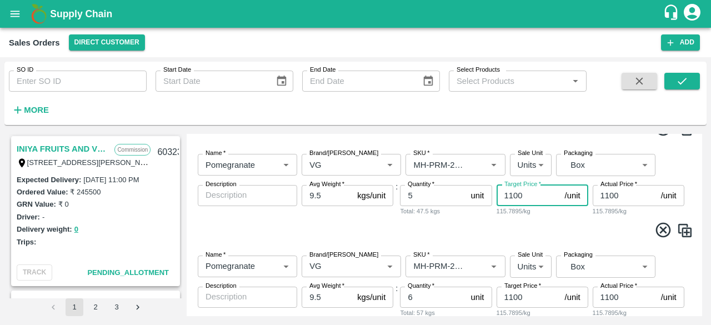
click at [512, 195] on input "1100" at bounding box center [528, 195] width 64 height 21
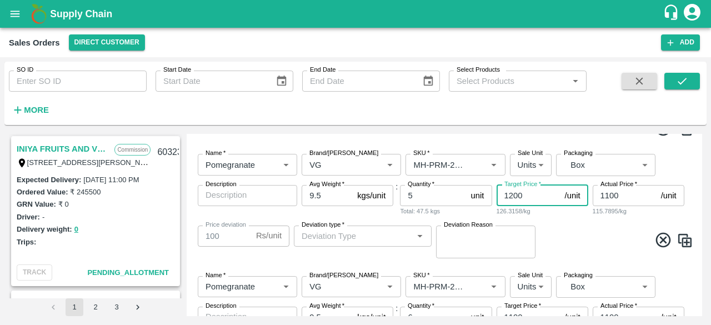
type input "1200"
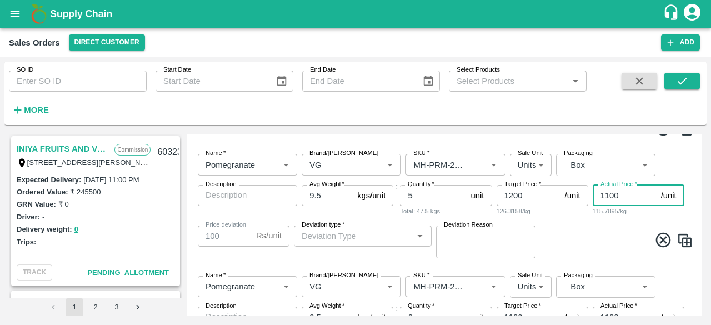
click at [608, 194] on input "1100" at bounding box center [624, 195] width 64 height 21
type input "100"
type input "1100"
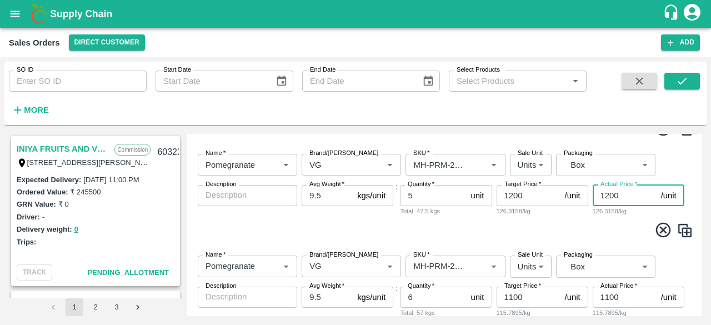
type input "1200"
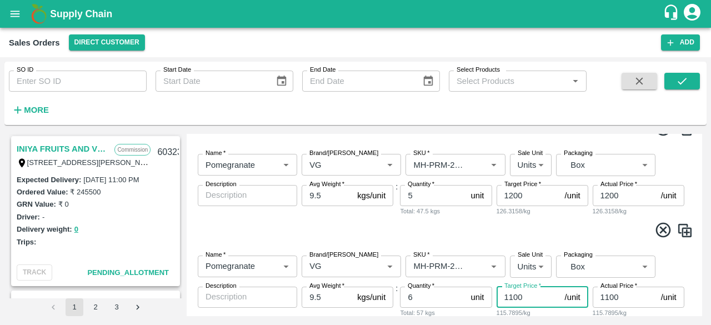
click at [508, 298] on input "1100" at bounding box center [528, 296] width 64 height 21
click at [513, 296] on input "1100" at bounding box center [528, 296] width 64 height 21
type input "1200"
click at [607, 297] on input "1100" at bounding box center [624, 296] width 64 height 21
type input "100"
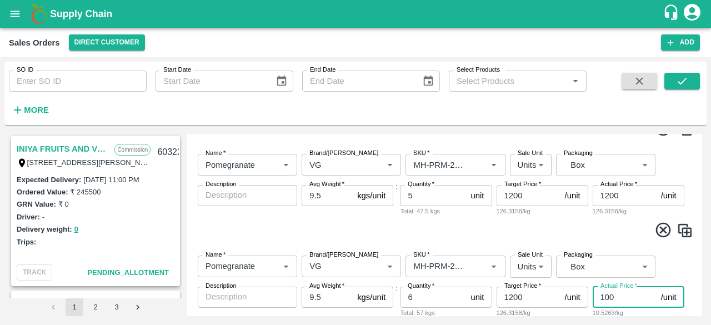
type input "1100"
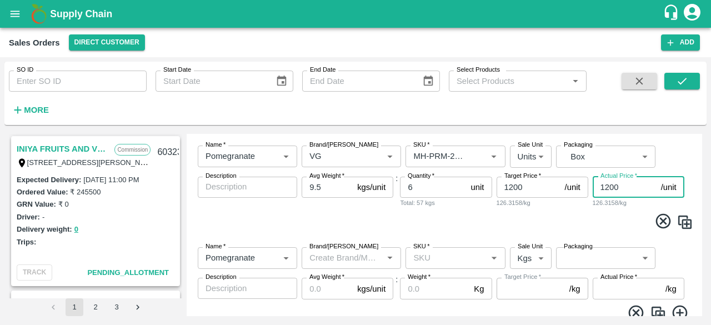
scroll to position [361, 0]
type input "1200"
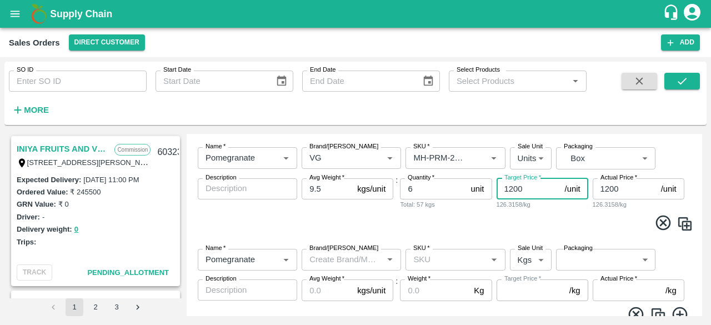
click at [512, 192] on input "1200" at bounding box center [528, 188] width 64 height 21
type input "1100"
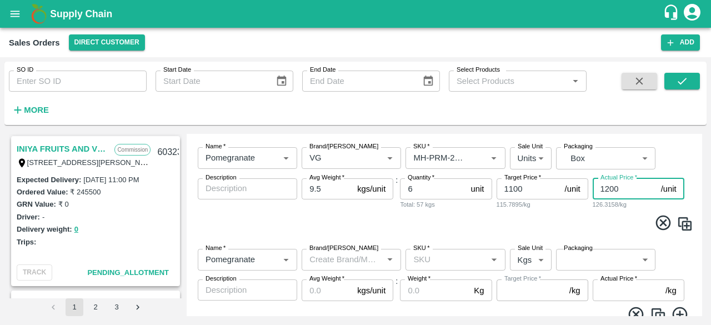
click at [606, 188] on input "1200" at bounding box center [624, 188] width 64 height 21
type input "1100"
click at [701, 247] on div "INIYA FRUITS AND VEGETABLES Commission TC/73, ANNA FRUITS MARKET KOYAMBEDU, Che…" at bounding box center [355, 224] width 702 height 191
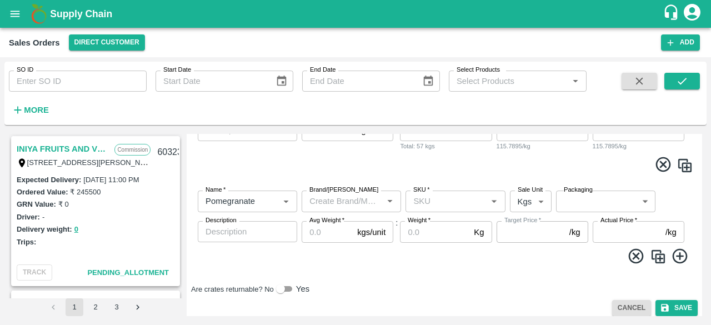
scroll to position [425, 0]
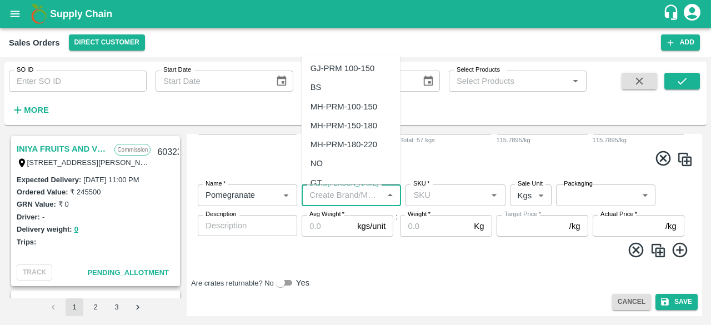
click at [357, 197] on input "Brand/[PERSON_NAME]" at bounding box center [342, 195] width 74 height 14
click at [323, 66] on div "VG" at bounding box center [350, 68] width 99 height 19
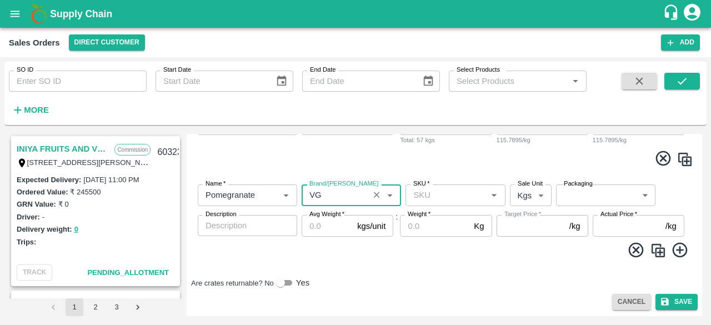
type input "VG"
click at [460, 194] on input "SKU   *" at bounding box center [446, 195] width 74 height 14
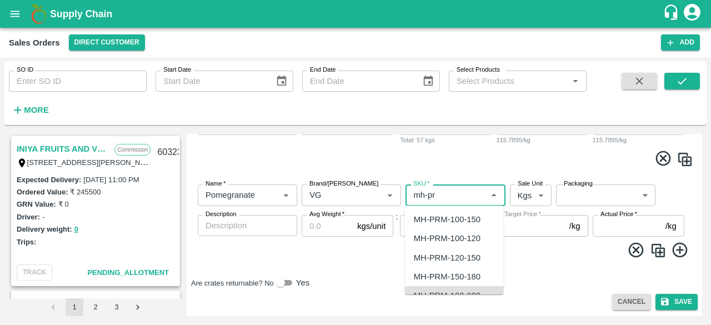
scroll to position [11, 0]
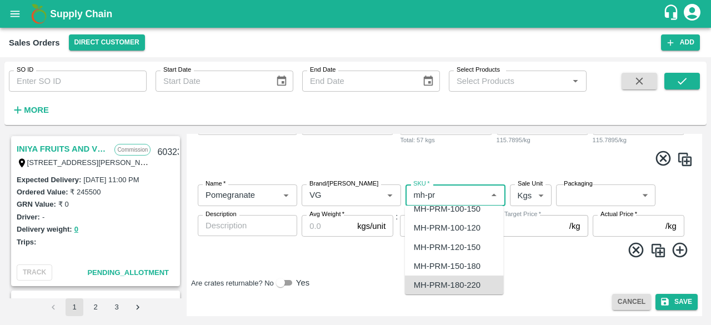
click at [446, 287] on div "MH-PRM-180-220" at bounding box center [447, 285] width 67 height 12
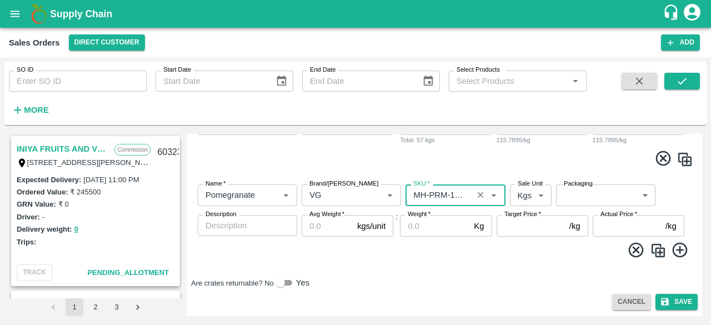
type input "MH-PRM-180-220"
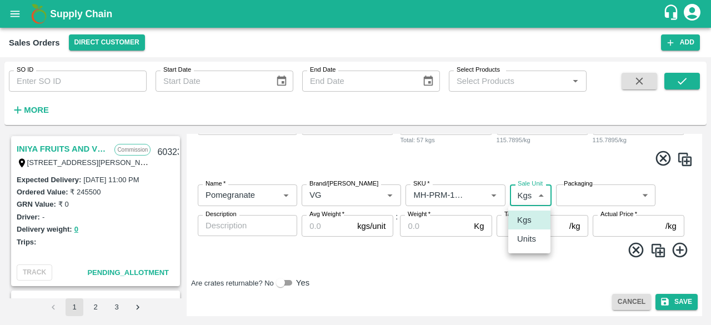
click at [528, 189] on body "Supply Chain Sales Orders Direct Customer Add SO ID SO ID Start Date Start Date…" at bounding box center [355, 162] width 711 height 325
click at [531, 238] on p "Units" at bounding box center [526, 239] width 19 height 12
type input "2"
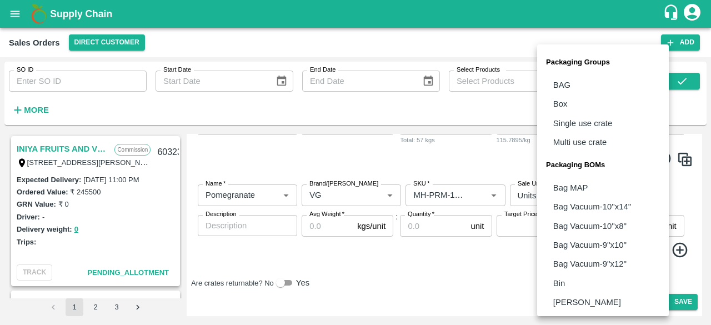
click at [580, 193] on body "Supply Chain Sales Orders Direct Customer Add SO ID SO ID Start Date Start Date…" at bounding box center [355, 162] width 711 height 325
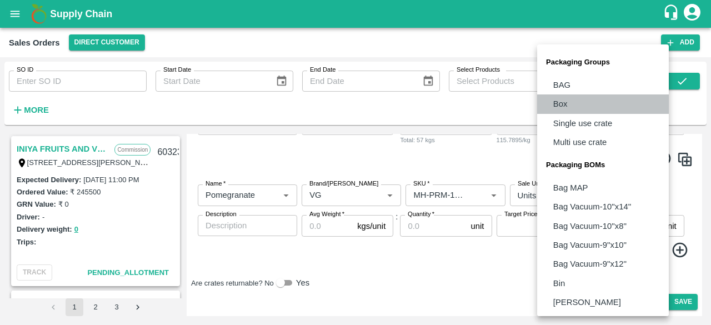
click at [563, 100] on p "Box" at bounding box center [560, 104] width 14 height 12
type input "GRP/1"
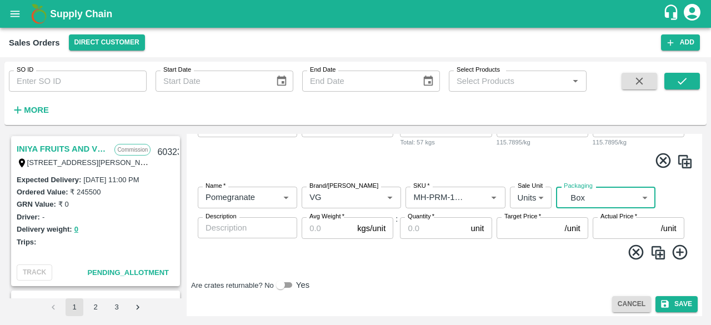
scroll to position [425, 0]
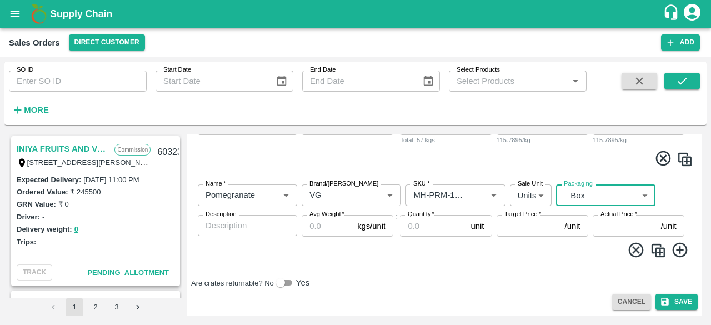
type input "1"
click at [347, 225] on input "1" at bounding box center [326, 225] width 51 height 21
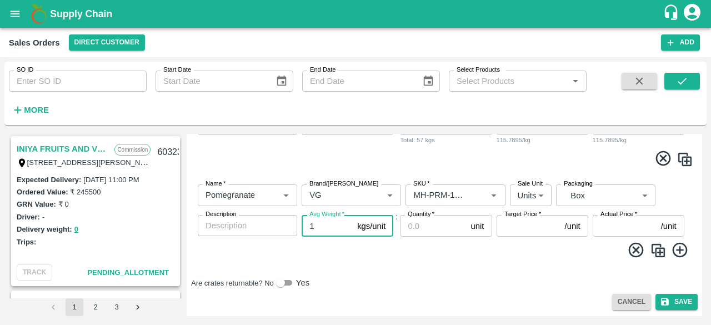
click at [328, 225] on input "1" at bounding box center [326, 225] width 51 height 21
type input "9.5"
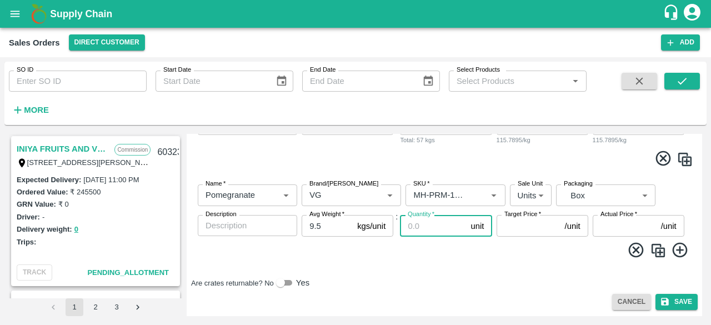
click at [409, 223] on input "Quantity   *" at bounding box center [433, 225] width 66 height 21
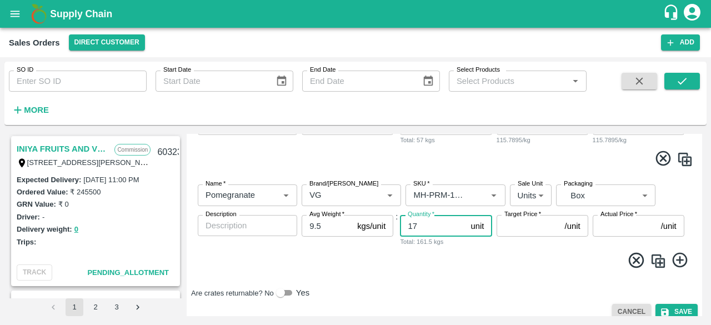
type input "17"
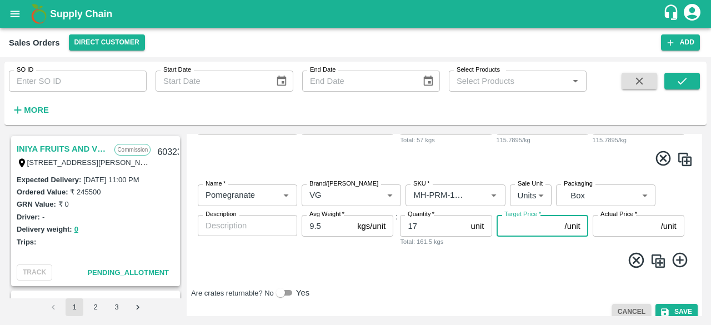
click at [510, 226] on input "Target Price   *" at bounding box center [528, 225] width 64 height 21
type input "1100"
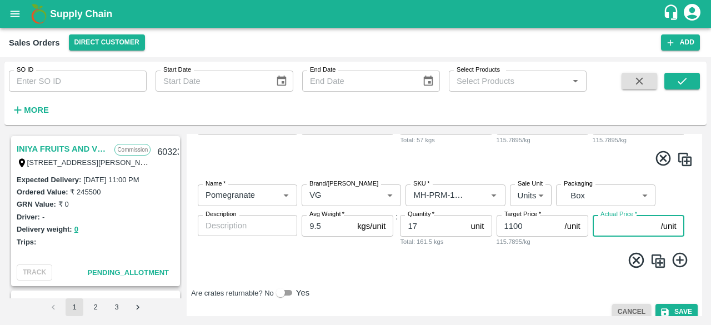
click at [594, 226] on input "Actual Price   *" at bounding box center [624, 225] width 64 height 21
type input "1100"
click at [679, 263] on icon at bounding box center [680, 260] width 18 height 18
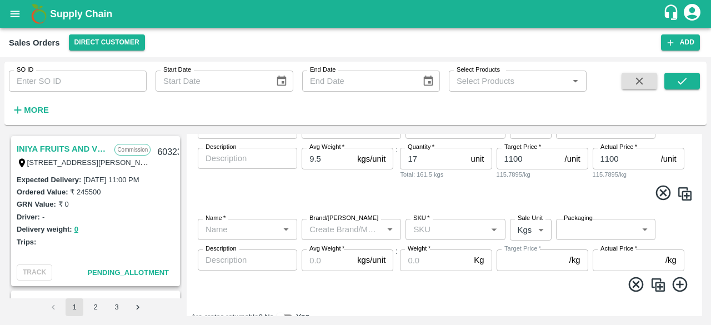
scroll to position [498, 0]
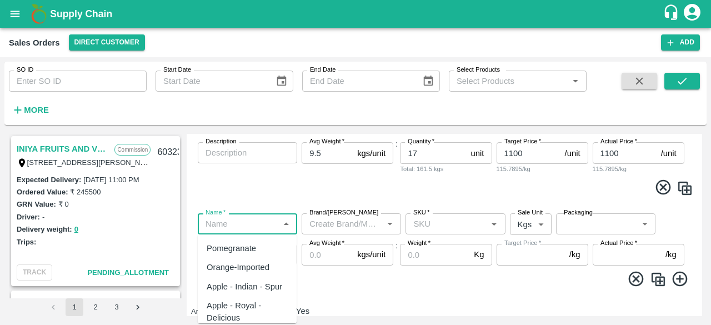
click at [225, 227] on input "Name   *" at bounding box center [238, 223] width 74 height 14
click at [234, 254] on div "Pomegranate" at bounding box center [247, 248] width 99 height 19
type input "Pomegranate"
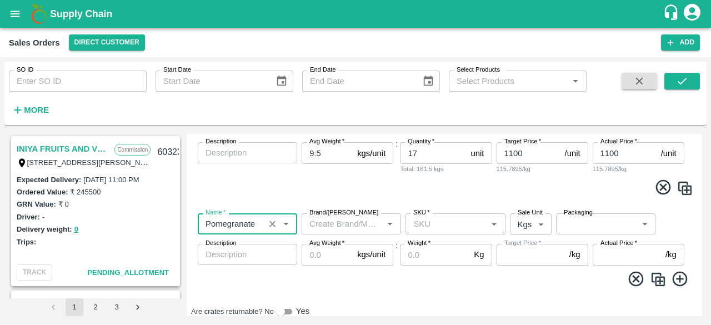
click at [341, 223] on input "Brand/[PERSON_NAME]" at bounding box center [342, 223] width 74 height 14
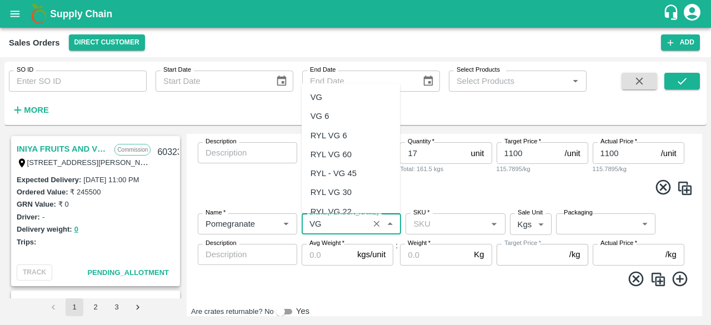
click at [326, 94] on div "VG" at bounding box center [350, 97] width 99 height 19
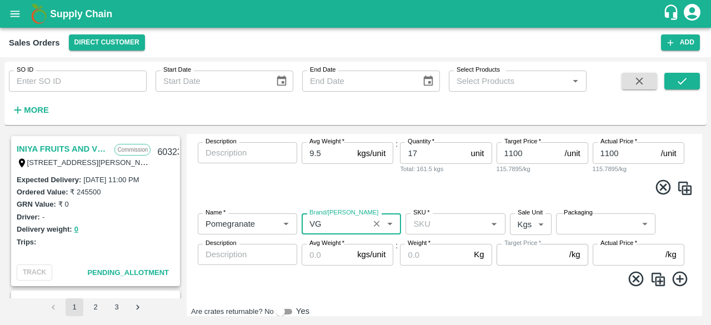
type input "VG"
click at [426, 219] on input "SKU   *" at bounding box center [446, 223] width 74 height 14
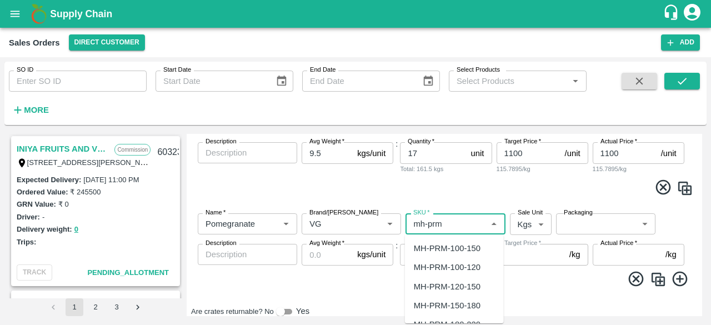
click at [451, 305] on div "MH-PRM-150-180" at bounding box center [447, 305] width 67 height 12
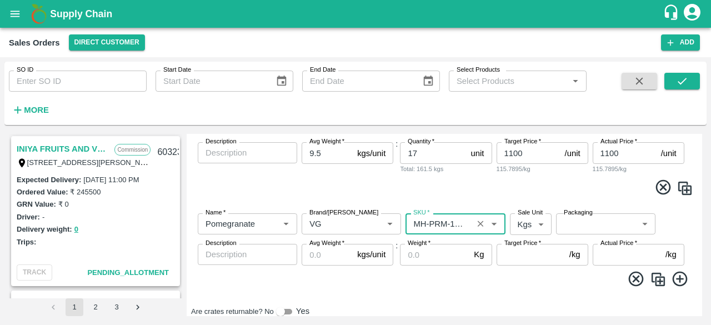
type input "MH-PRM-150-180"
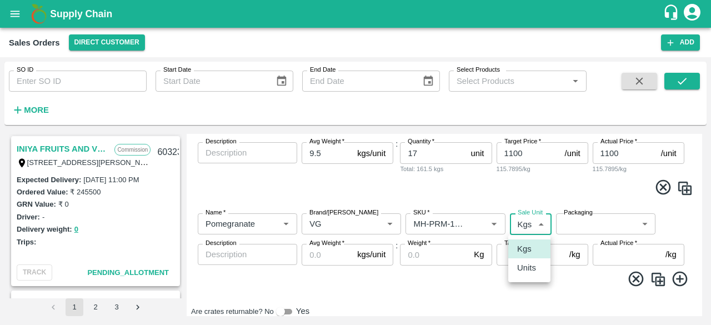
click at [527, 223] on body "Supply Chain Sales Orders Direct Customer Add SO ID SO ID Start Date Start Date…" at bounding box center [355, 162] width 711 height 325
click at [527, 266] on p "Units" at bounding box center [526, 267] width 19 height 12
type input "2"
click at [578, 224] on body "Supply Chain Sales Orders Direct Customer Add SO ID SO ID Start Date Start Date…" at bounding box center [355, 162] width 711 height 325
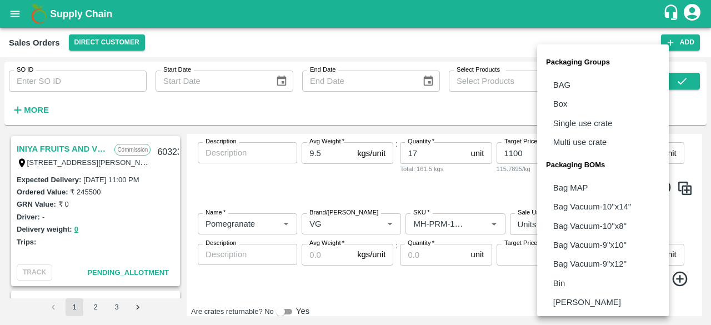
click at [562, 107] on p "Box" at bounding box center [560, 104] width 14 height 12
type input "GRP/1"
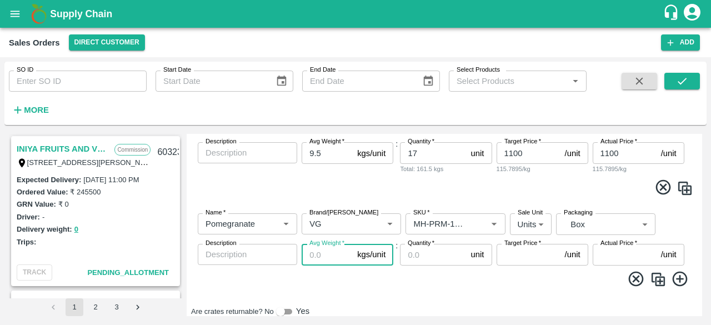
click at [315, 250] on input "Avg Weight   *" at bounding box center [326, 254] width 51 height 21
type input "9.5"
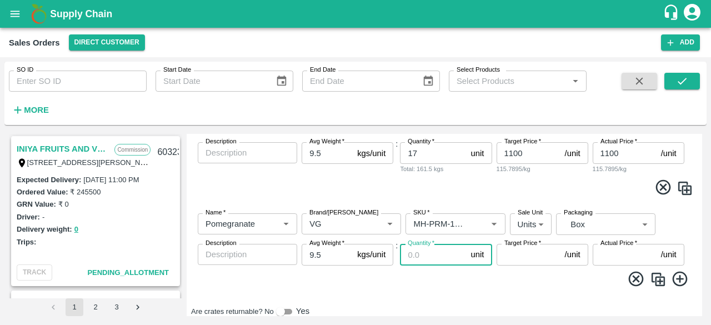
click at [415, 253] on input "Quantity   *" at bounding box center [433, 254] width 66 height 21
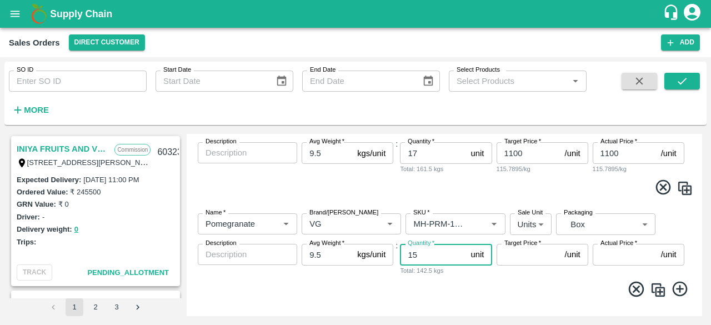
type input "15"
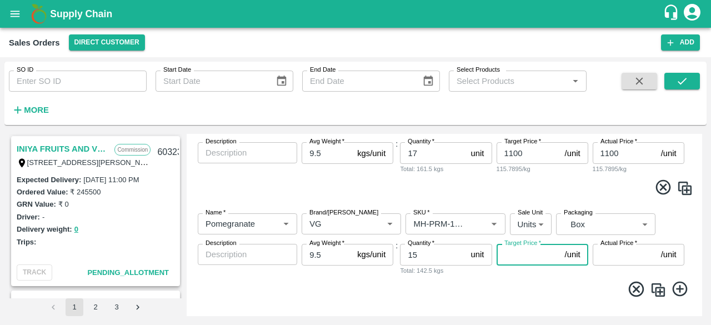
click at [518, 251] on input "Target Price   *" at bounding box center [528, 254] width 64 height 21
type input "1100"
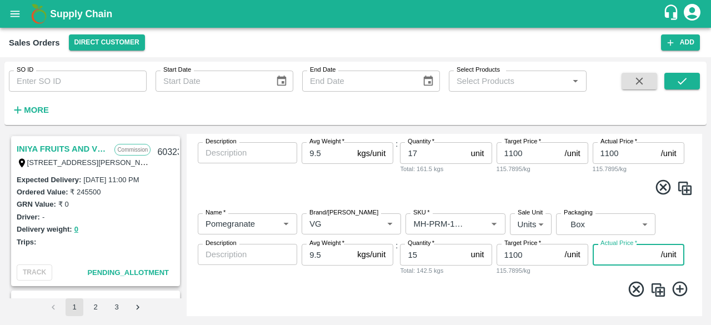
click at [599, 256] on input "Actual Price   *" at bounding box center [624, 254] width 64 height 21
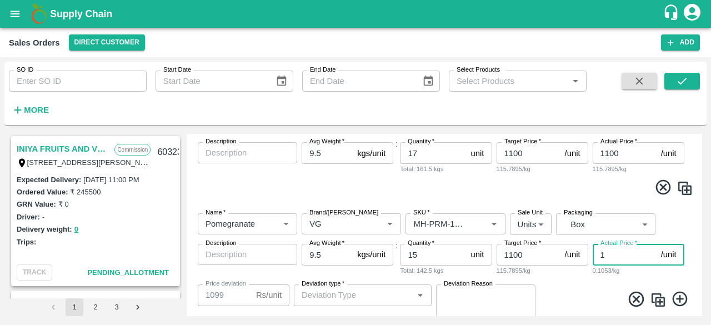
type input "11"
type input "1089"
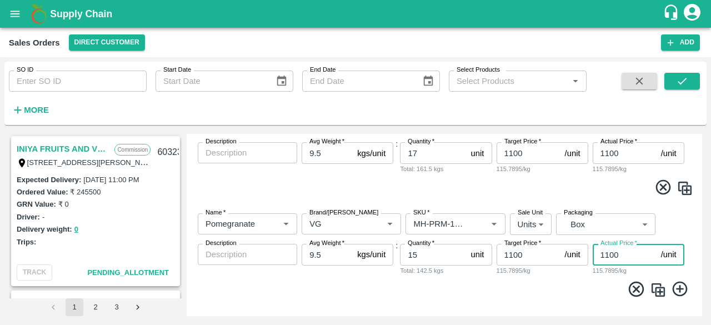
type input "1100"
click at [677, 287] on icon at bounding box center [679, 288] width 15 height 15
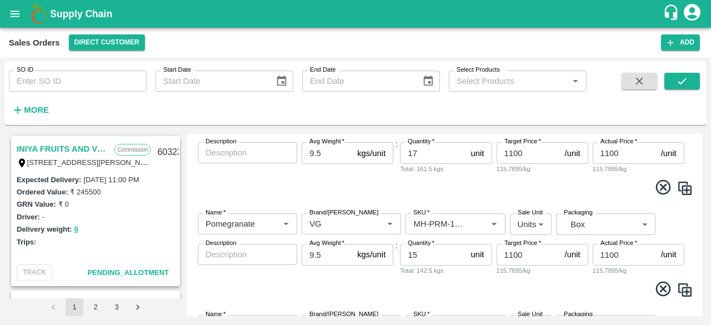
drag, startPoint x: 699, startPoint y: 254, endPoint x: 699, endPoint y: 263, distance: 8.3
click at [699, 263] on div "Add Sales Order DC   * Direct Customer 6 DC Sale Type   * Commission 2 Sale Typ…" at bounding box center [444, 225] width 515 height 182
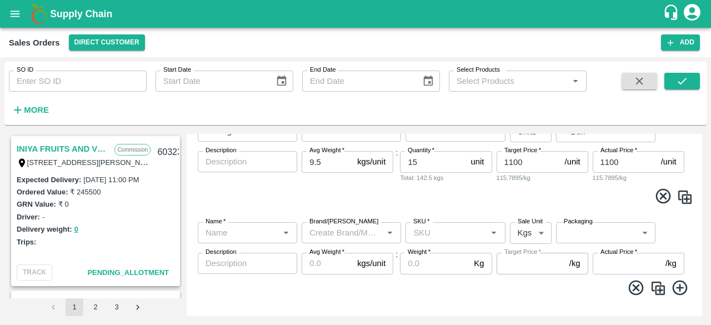
scroll to position [597, 0]
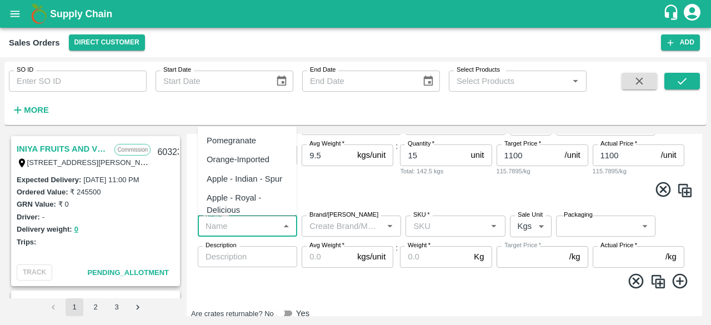
click at [263, 226] on input "Name   *" at bounding box center [238, 226] width 74 height 14
click at [253, 139] on div "Pomegranate" at bounding box center [230, 140] width 49 height 12
type input "Pomegranate"
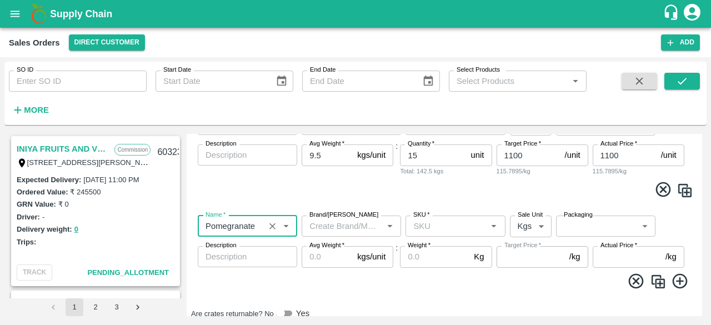
click at [340, 223] on input "Brand/[PERSON_NAME]" at bounding box center [342, 226] width 74 height 14
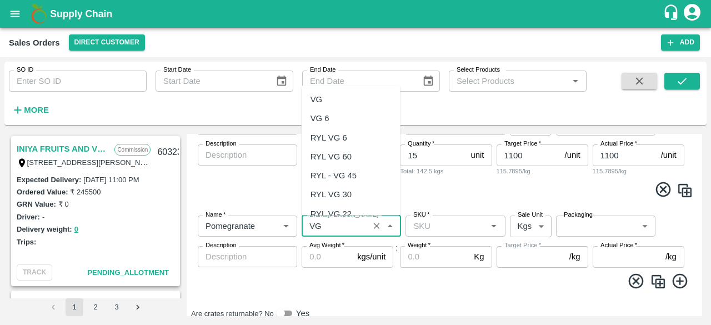
click at [324, 100] on div "VG" at bounding box center [350, 99] width 99 height 19
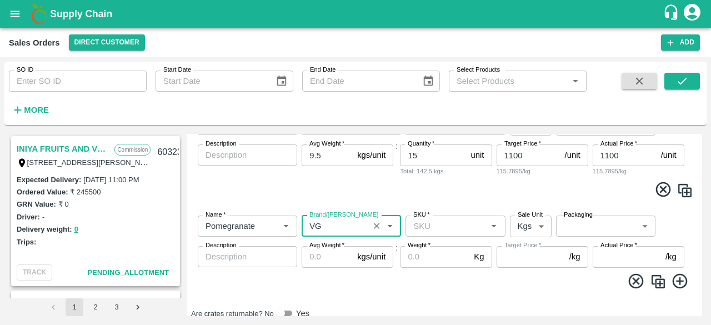
type input "VG"
click at [426, 225] on input "SKU   *" at bounding box center [446, 226] width 74 height 14
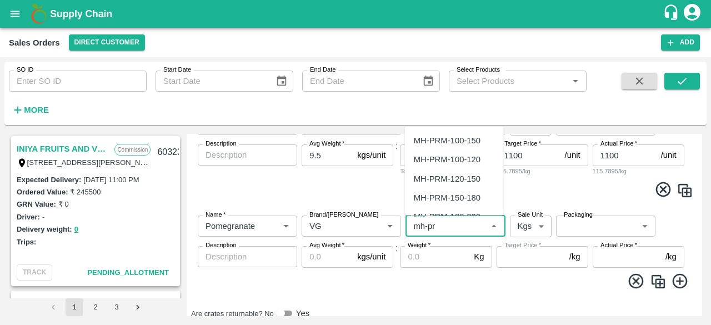
click at [467, 179] on div "MH-PRM-120-150" at bounding box center [447, 178] width 67 height 12
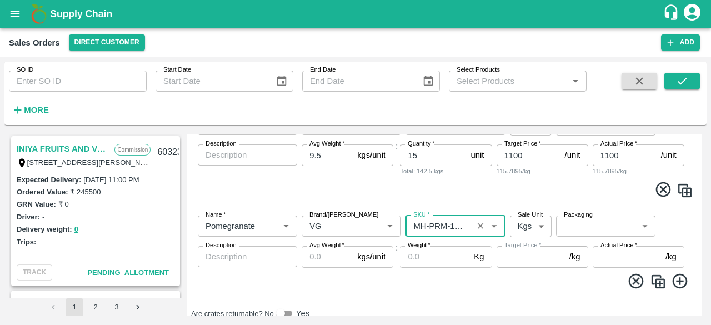
type input "MH-PRM-120-150"
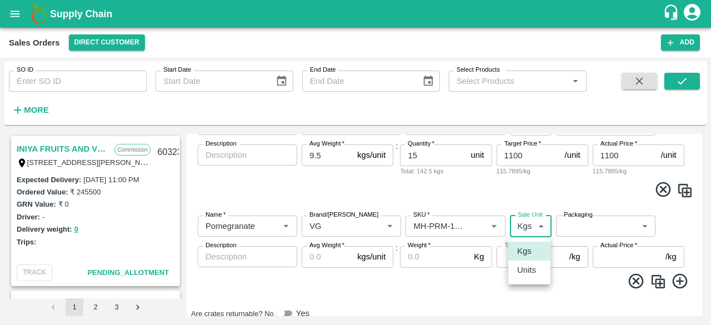
click at [533, 224] on body "Supply Chain Sales Orders Direct Customer Add SO ID SO ID Start Date Start Date…" at bounding box center [355, 162] width 711 height 325
click at [524, 270] on p "Units" at bounding box center [526, 270] width 19 height 12
type input "2"
click at [581, 231] on body "Supply Chain Sales Orders Direct Customer Add SO ID SO ID Start Date Start Date…" at bounding box center [355, 162] width 711 height 325
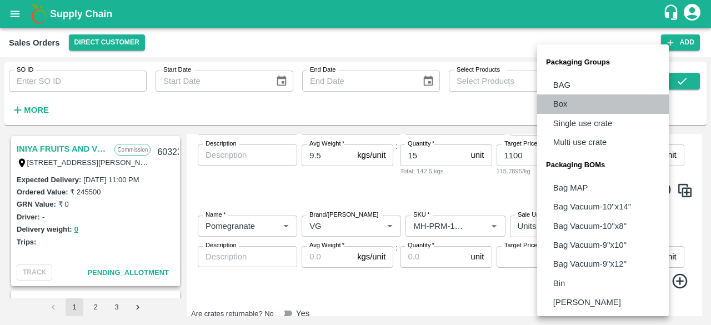
click at [556, 107] on p "Box" at bounding box center [560, 104] width 14 height 12
type input "GRP/1"
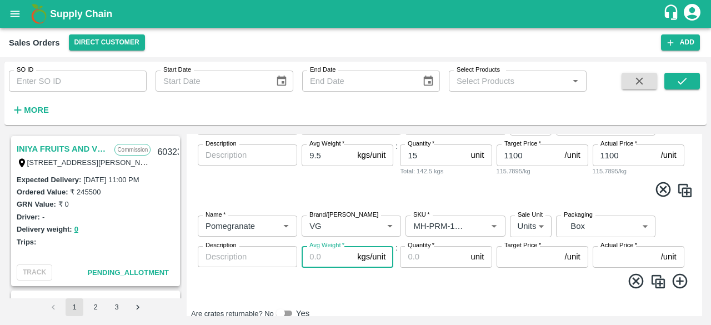
click at [335, 259] on input "Avg Weight   *" at bounding box center [326, 256] width 51 height 21
type input "9.5"
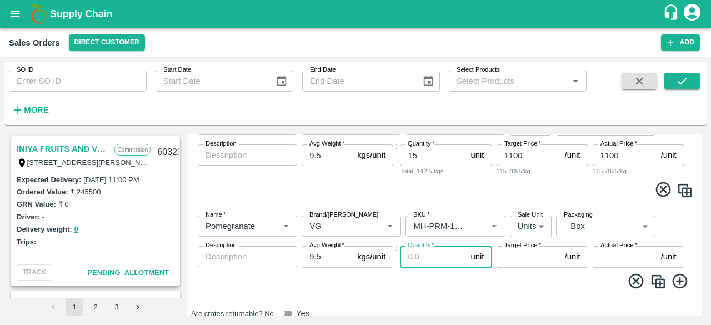
click at [421, 259] on input "Quantity   *" at bounding box center [433, 256] width 66 height 21
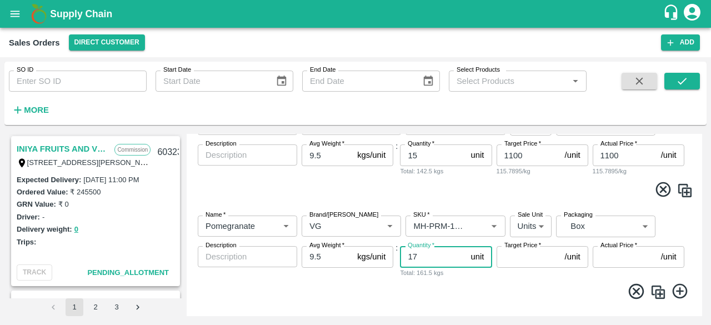
type input "17"
click at [527, 256] on input "Target Price   *" at bounding box center [528, 256] width 64 height 21
type input "1000"
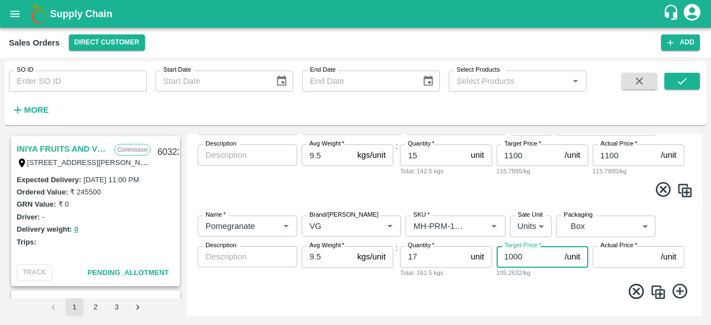
click at [614, 258] on input "Actual Price   *" at bounding box center [624, 256] width 64 height 21
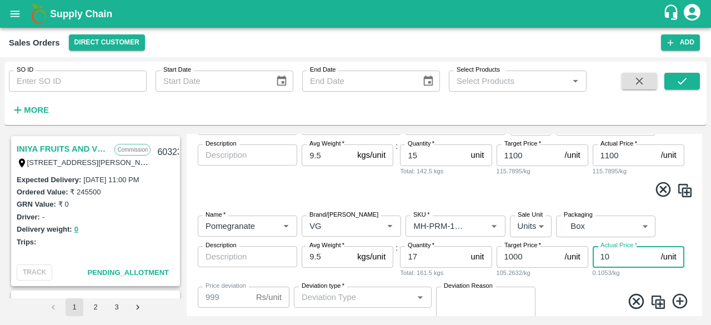
type input "100"
type input "900"
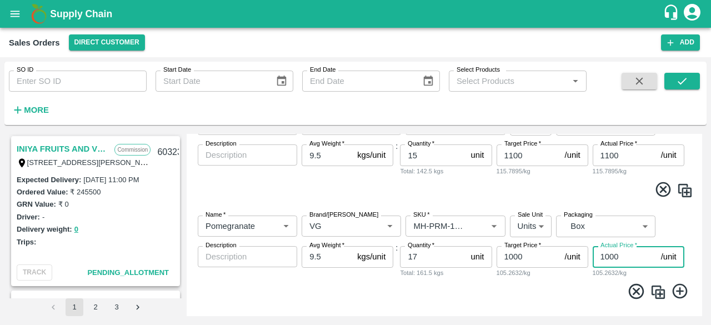
type input "1000"
click at [683, 286] on icon at bounding box center [679, 291] width 15 height 15
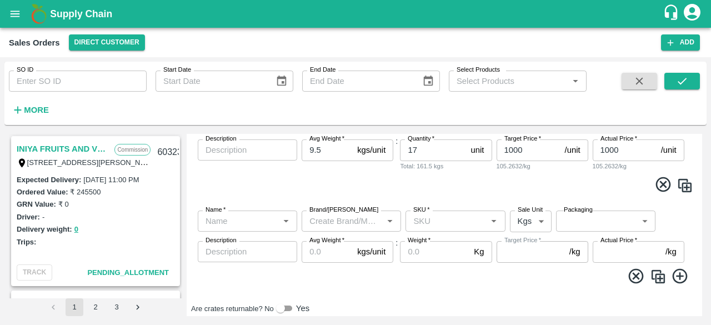
scroll to position [706, 0]
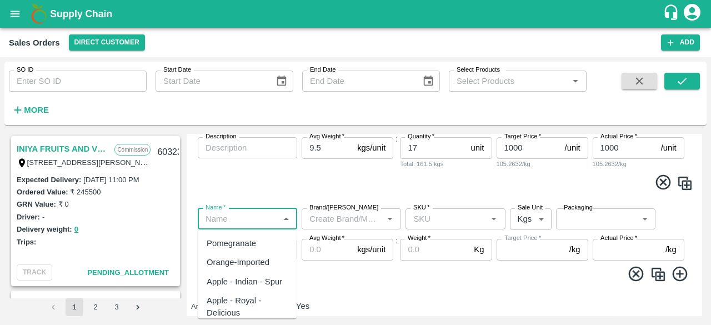
click at [239, 215] on input "Name   *" at bounding box center [238, 218] width 74 height 14
click at [240, 247] on div "Pomegranate" at bounding box center [230, 243] width 49 height 12
type input "Pomegranate"
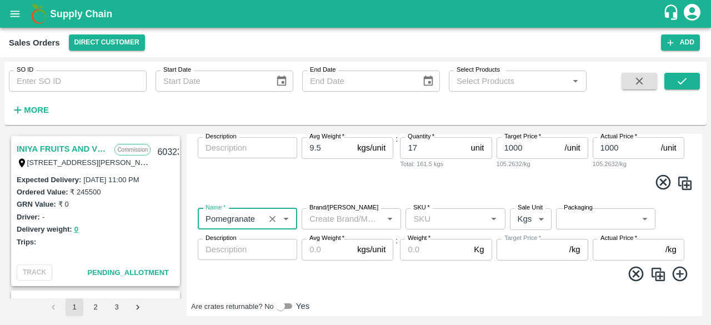
click at [332, 220] on input "Brand/[PERSON_NAME]" at bounding box center [342, 218] width 74 height 14
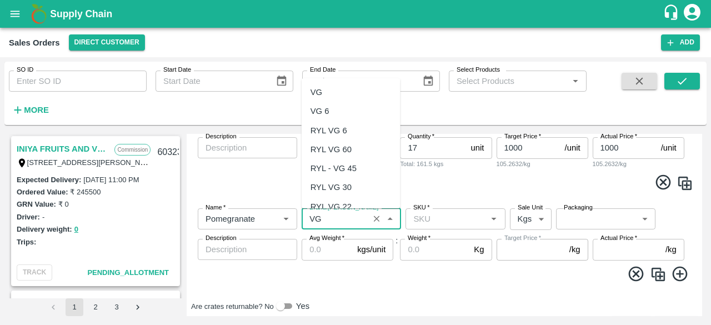
click at [324, 89] on div "VG" at bounding box center [350, 92] width 99 height 19
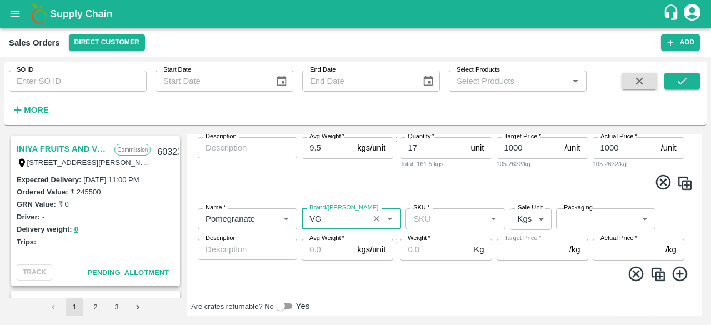
type input "VG"
click at [424, 218] on input "SKU   *" at bounding box center [446, 218] width 74 height 14
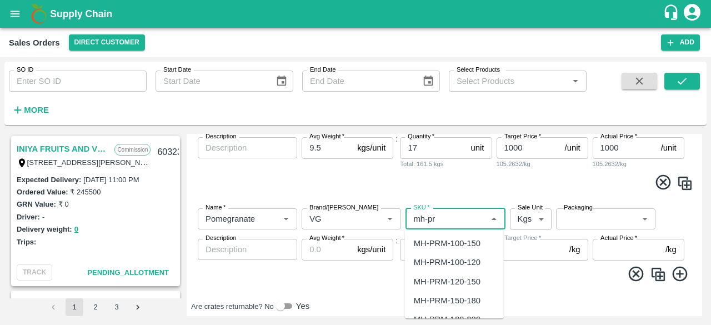
click at [454, 261] on div "MH-PRM-100-120" at bounding box center [447, 262] width 67 height 12
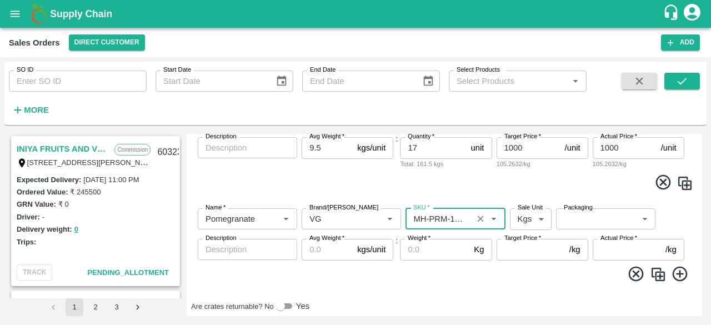
type input "MH-PRM-100-120"
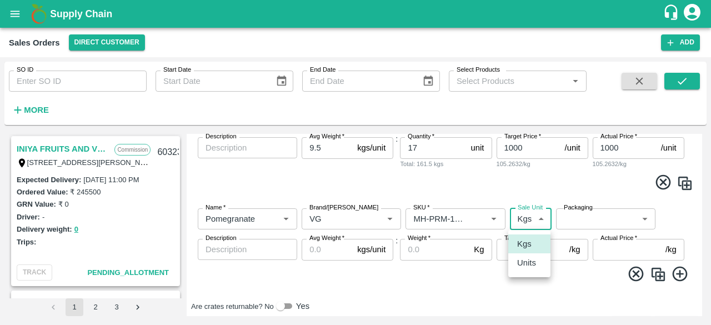
click at [531, 220] on body "Supply Chain Sales Orders Direct Customer Add SO ID SO ID Start Date Start Date…" at bounding box center [355, 162] width 711 height 325
click at [527, 263] on p "Units" at bounding box center [526, 262] width 19 height 12
type input "2"
click at [593, 211] on body "Supply Chain Sales Orders Direct Customer Add SO ID SO ID Start Date Start Date…" at bounding box center [355, 162] width 711 height 325
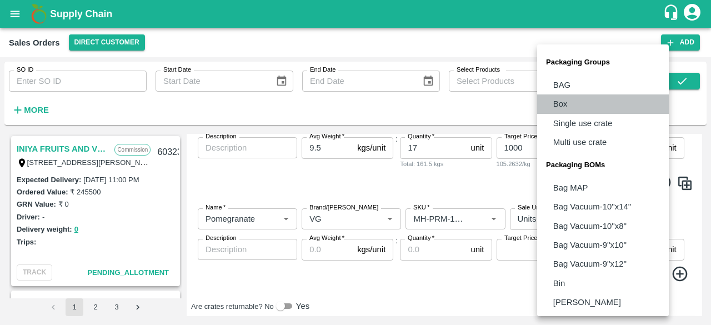
click at [563, 107] on p "Box" at bounding box center [560, 104] width 14 height 12
type input "GRP/1"
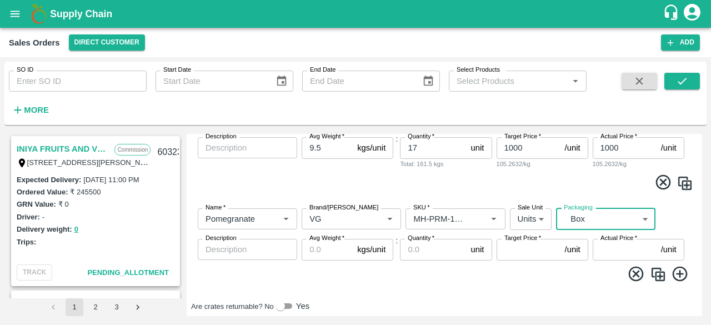
click at [320, 246] on input "Avg Weight   *" at bounding box center [326, 249] width 51 height 21
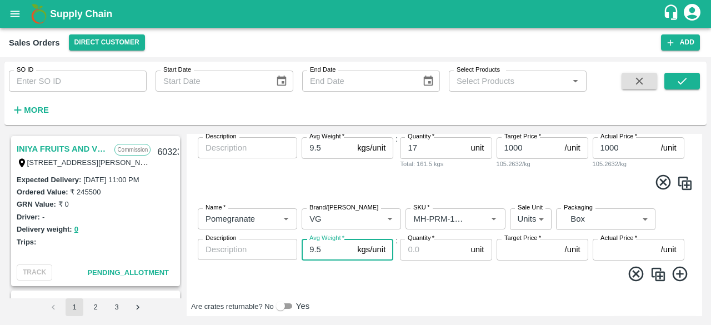
type input "9.5"
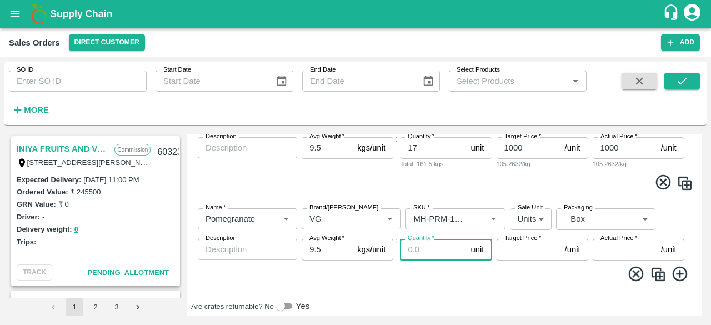
click at [413, 248] on input "Quantity   *" at bounding box center [433, 249] width 66 height 21
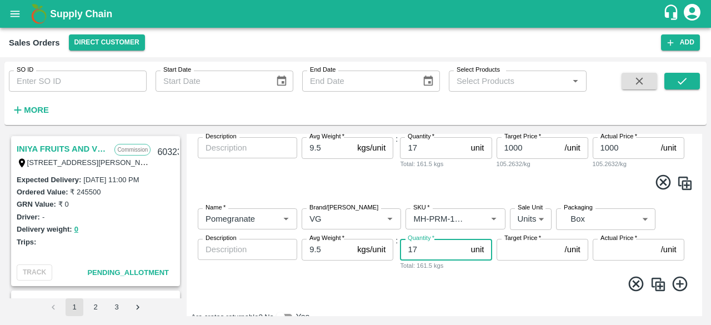
type input "17"
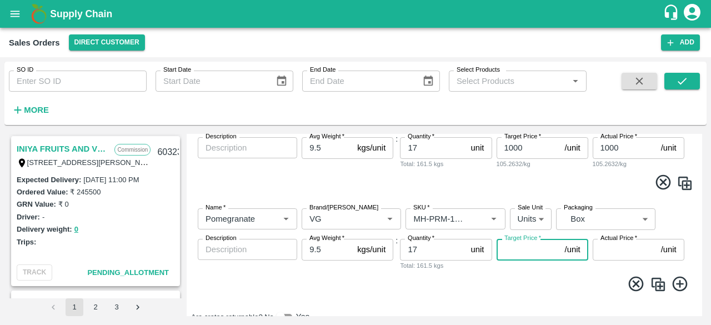
click at [511, 251] on input "Target Price   *" at bounding box center [528, 249] width 64 height 21
type input "800"
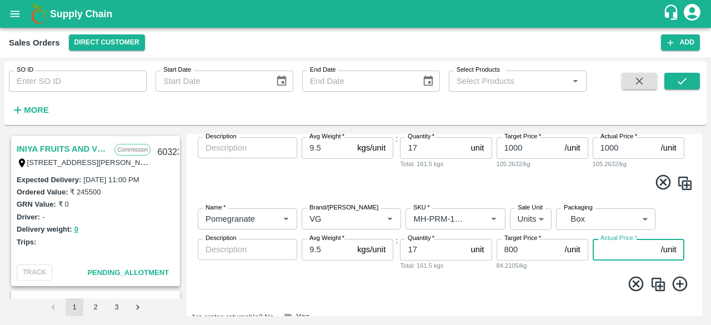
click at [621, 253] on input "Actual Price   *" at bounding box center [624, 249] width 64 height 21
type input "800"
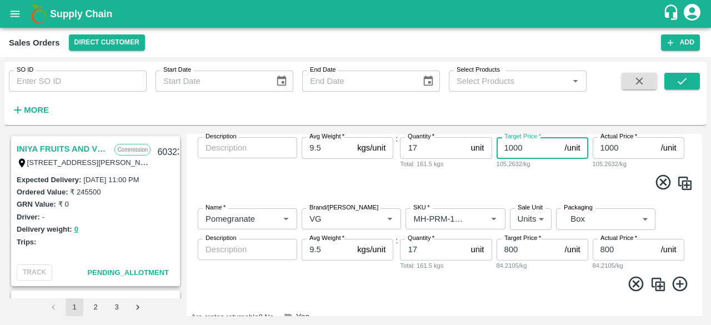
click at [515, 147] on input "1000" at bounding box center [528, 147] width 64 height 21
click at [514, 147] on input "1000" at bounding box center [528, 147] width 64 height 21
type input "900"
click at [609, 150] on input "1000" at bounding box center [624, 147] width 64 height 21
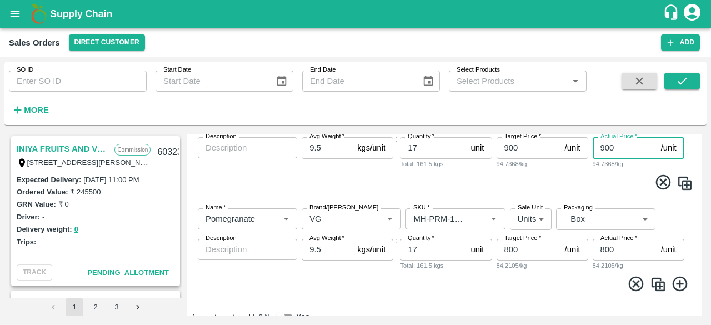
type input "900"
click at [702, 135] on div "INIYA FRUITS AND VEGETABLES Commission TC/73, ANNA FRUITS MARKET KOYAMBEDU, Che…" at bounding box center [355, 224] width 702 height 191
click at [699, 139] on div "Add Sales Order DC   * Direct Customer 6 DC Sale Type   * Commission 2 Sale Typ…" at bounding box center [444, 225] width 515 height 182
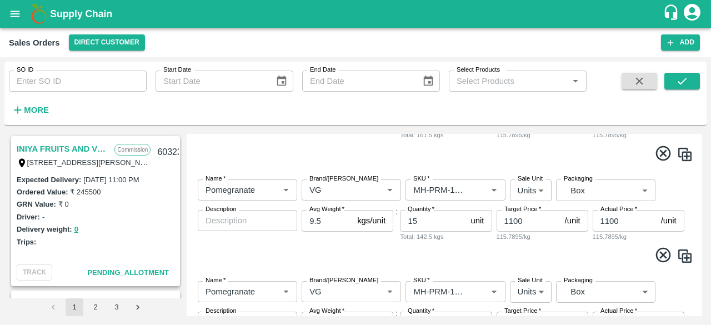
scroll to position [526, 0]
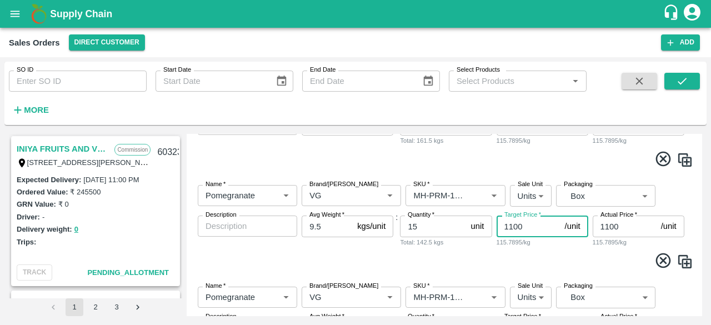
click at [512, 224] on input "1100" at bounding box center [528, 225] width 64 height 21
type input "1000"
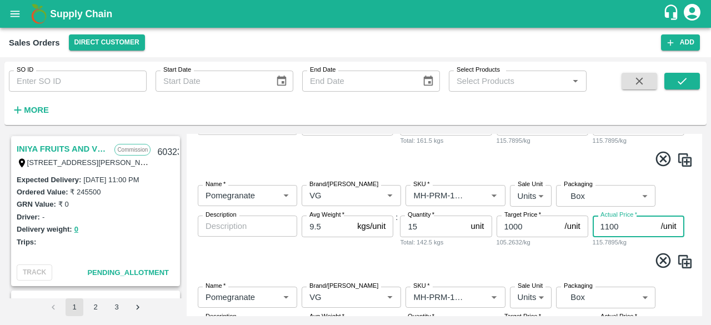
click at [607, 225] on input "1100" at bounding box center [624, 225] width 64 height 21
type input "1000"
click at [698, 246] on div "Add Sales Order DC   * Direct Customer 6 DC Sale Type   * Commission 2 Sale Typ…" at bounding box center [444, 225] width 515 height 182
click at [703, 250] on div "INIYA FRUITS AND VEGETABLES Commission TC/73, ANNA FRUITS MARKET KOYAMBEDU, Che…" at bounding box center [355, 224] width 702 height 191
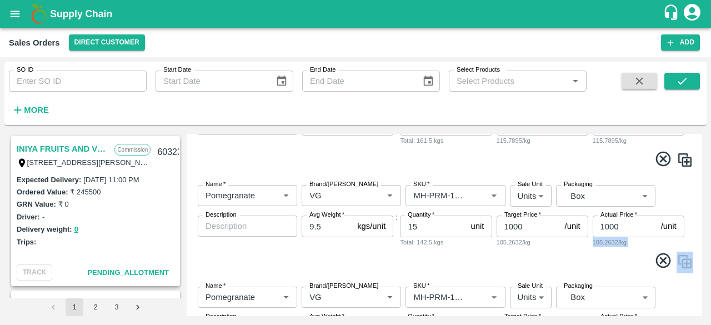
drag, startPoint x: 703, startPoint y: 250, endPoint x: 703, endPoint y: 210, distance: 40.5
click at [703, 210] on div "INIYA FRUITS AND VEGETABLES Commission TC/73, ANNA FRUITS MARKET KOYAMBEDU, Che…" at bounding box center [355, 224] width 702 height 191
click at [703, 221] on div "INIYA FRUITS AND VEGETABLES Commission TC/73, ANNA FRUITS MARKET KOYAMBEDU, Che…" at bounding box center [355, 224] width 702 height 191
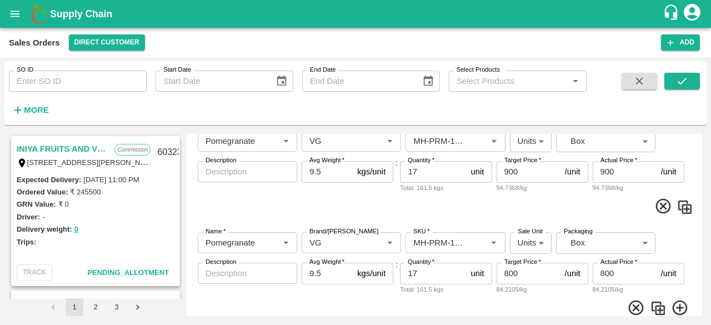
scroll to position [740, 0]
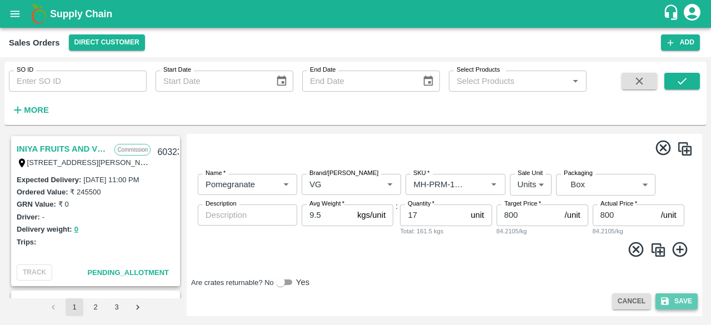
click at [677, 300] on button "Save" at bounding box center [676, 301] width 42 height 16
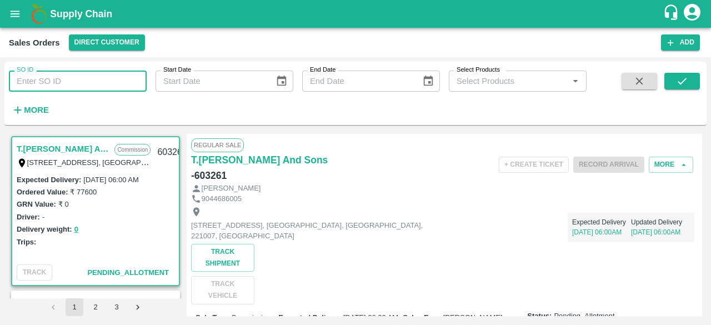
click at [57, 82] on input "SO ID" at bounding box center [78, 80] width 138 height 21
type input "603199"
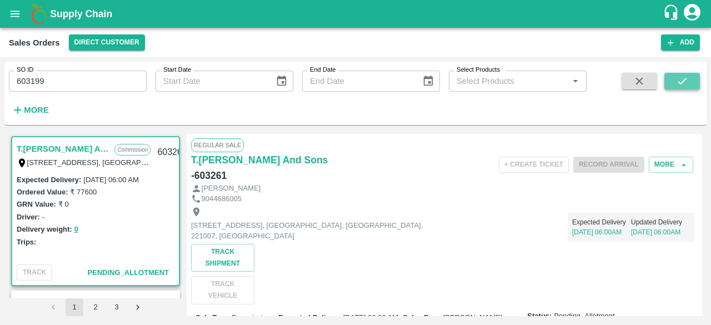
click at [674, 79] on button "submit" at bounding box center [682, 81] width 36 height 17
click at [455, 162] on div "+ Create Ticket Record Arrival More" at bounding box center [528, 164] width 337 height 25
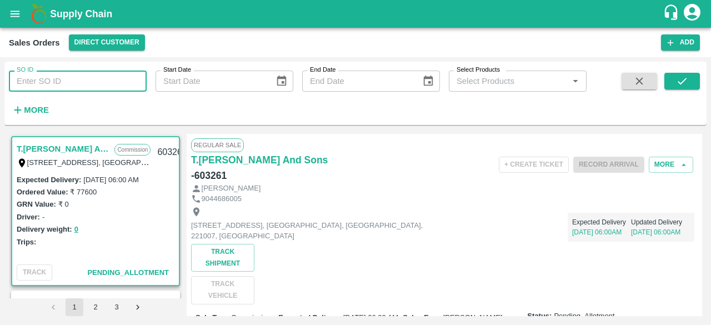
click at [92, 82] on input "SO ID" at bounding box center [78, 80] width 138 height 21
type input "603199"
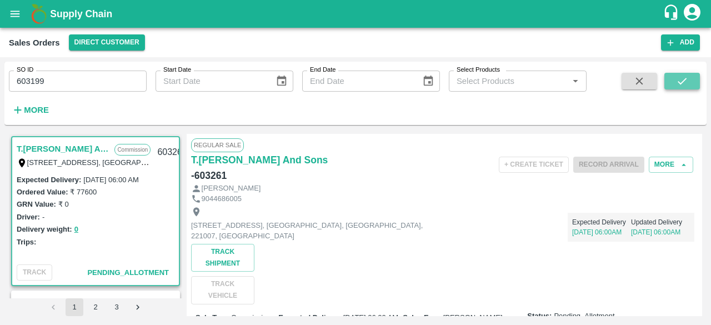
click at [688, 80] on button "submit" at bounding box center [682, 81] width 36 height 17
click at [667, 162] on button "More" at bounding box center [670, 165] width 44 height 16
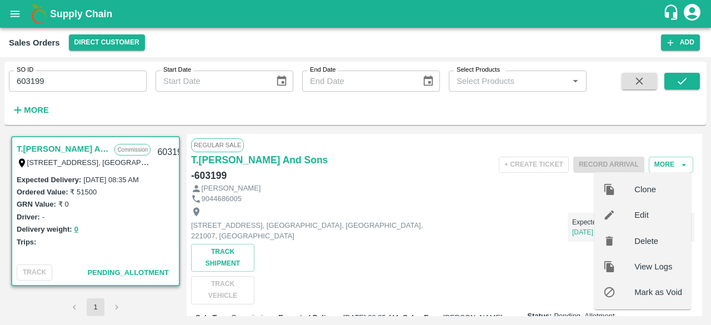
click at [520, 215] on div "Expected Delivery 31 Aug, 06:00AM Updated Delivery 31 Aug, 06:00AM" at bounding box center [567, 223] width 253 height 38
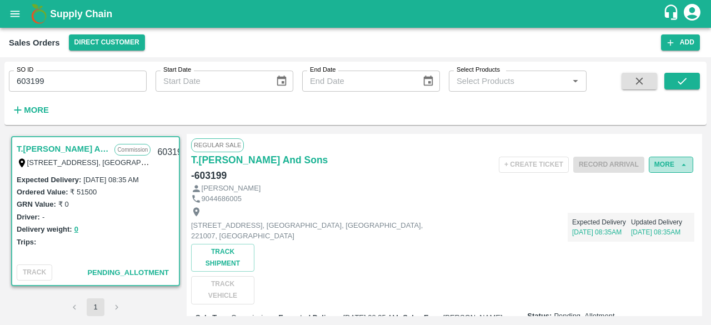
click at [668, 163] on button "More" at bounding box center [670, 165] width 44 height 16
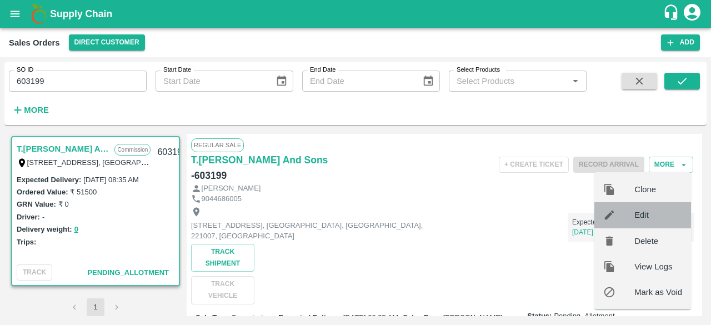
click at [653, 213] on span "Edit" at bounding box center [658, 215] width 48 height 12
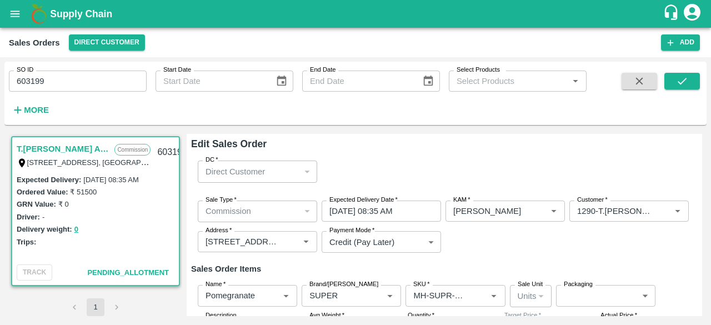
drag, startPoint x: 699, startPoint y: 145, endPoint x: 701, endPoint y: 157, distance: 11.8
click at [701, 157] on div "Edit Sales Order DC   * Direct Customer 6 DC Sale Type   * Commission 2 Sale Ty…" at bounding box center [444, 225] width 515 height 182
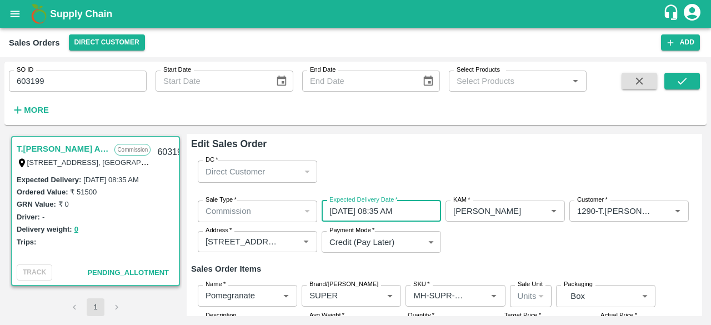
click at [366, 210] on input "[DATE] 08:35 AM" at bounding box center [377, 210] width 112 height 21
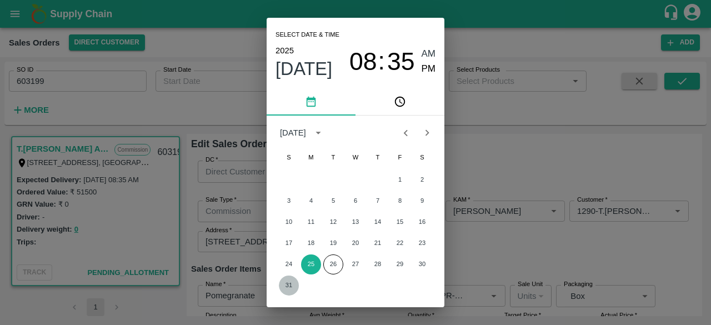
click at [285, 286] on button "31" at bounding box center [289, 285] width 20 height 20
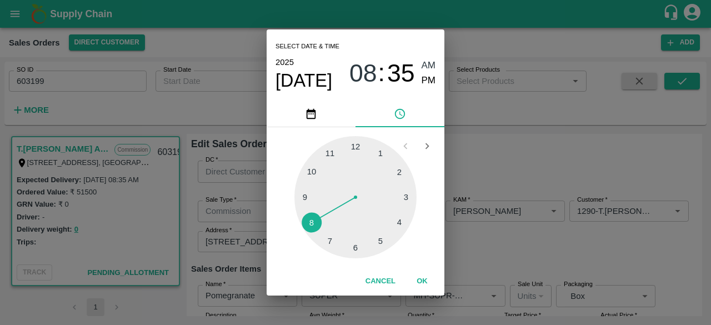
click at [355, 246] on div at bounding box center [355, 197] width 122 height 122
type input "31/08/2025 06:35 AM"
click at [432, 63] on span "AM" at bounding box center [428, 65] width 14 height 15
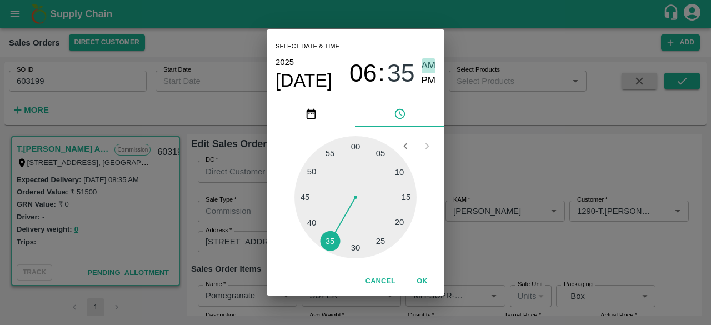
click at [430, 61] on span "AM" at bounding box center [428, 65] width 14 height 15
click at [429, 66] on span "AM" at bounding box center [428, 65] width 14 height 15
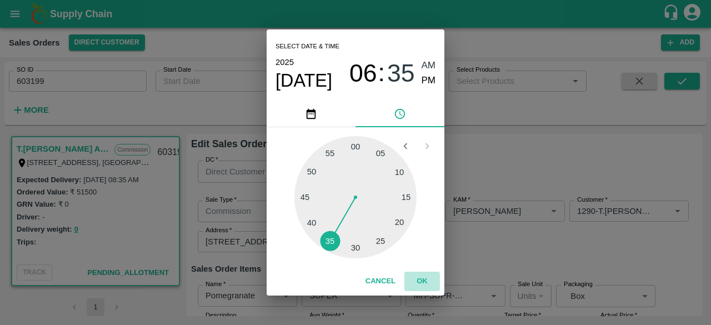
click at [421, 286] on button "OK" at bounding box center [422, 280] width 36 height 19
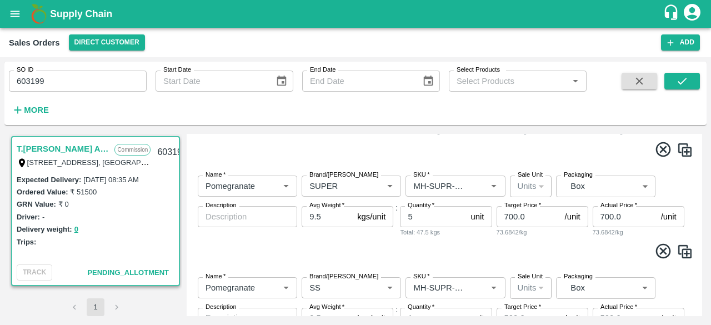
scroll to position [720, 0]
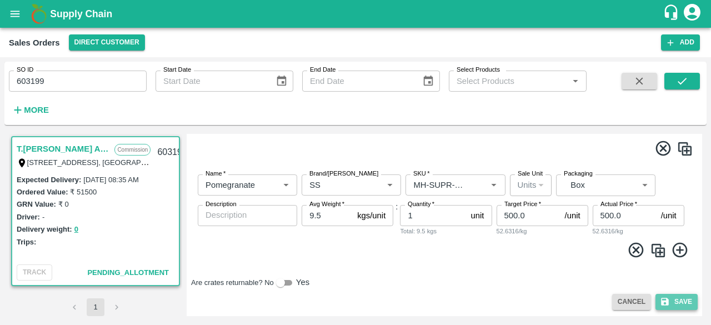
click at [682, 303] on button "Save" at bounding box center [676, 302] width 42 height 16
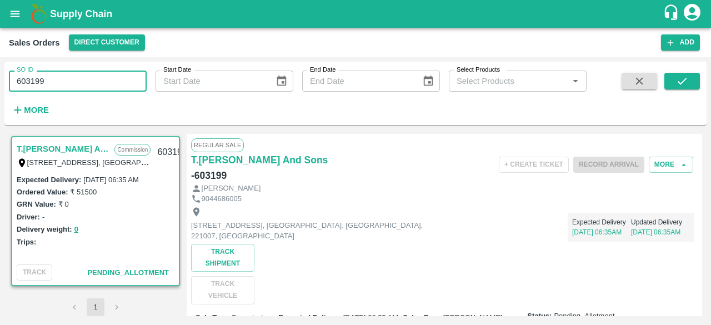
click at [104, 85] on input "603199" at bounding box center [78, 80] width 138 height 21
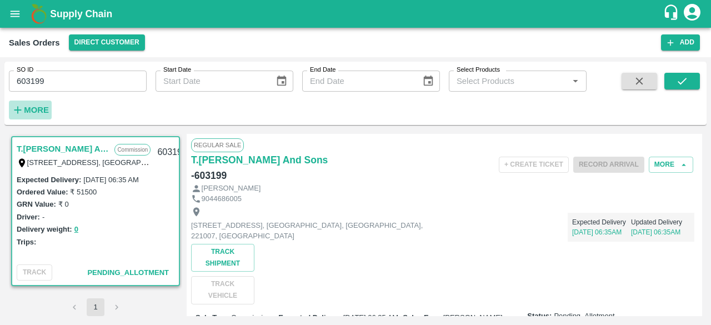
click at [41, 109] on strong "More" at bounding box center [36, 109] width 25 height 9
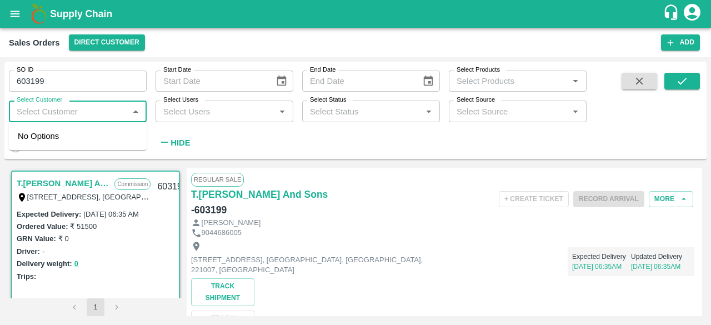
click at [54, 109] on input "Select Customer" at bounding box center [68, 111] width 113 height 14
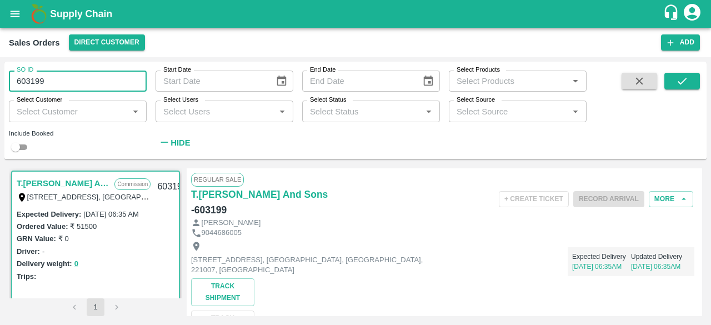
click at [51, 83] on input "603199" at bounding box center [78, 80] width 138 height 21
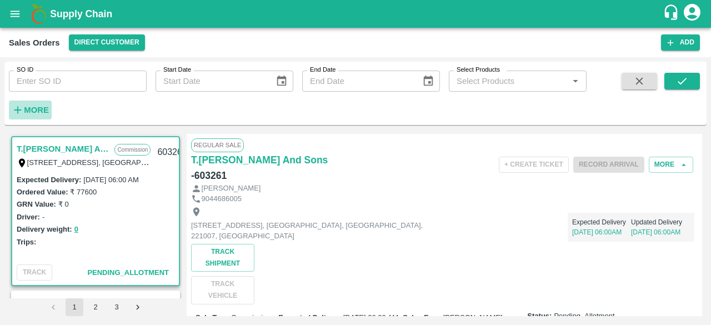
click at [41, 106] on strong "More" at bounding box center [36, 109] width 25 height 9
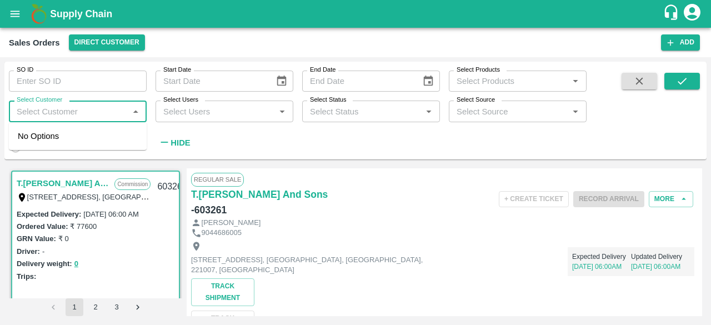
click at [66, 112] on input "Select Customer" at bounding box center [68, 111] width 113 height 14
type input "[DOMAIN_NAME]"
click at [31, 140] on input "checkbox" at bounding box center [29, 142] width 22 height 22
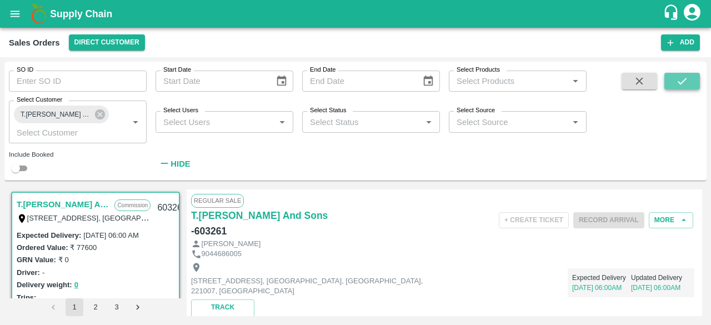
click at [685, 80] on icon "submit" at bounding box center [682, 81] width 12 height 12
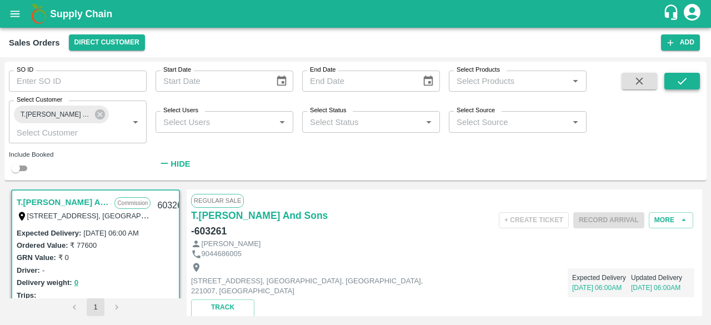
click at [685, 80] on icon "submit" at bounding box center [682, 81] width 12 height 12
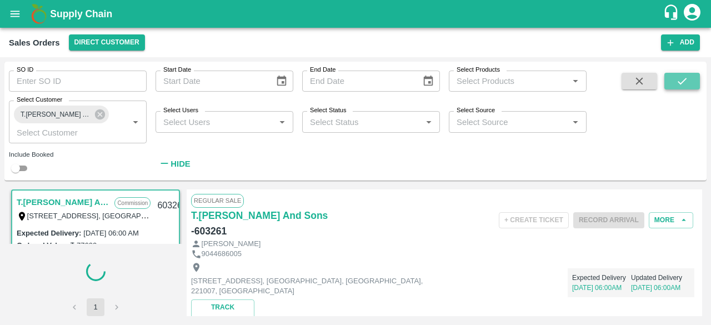
click at [685, 80] on icon "submit" at bounding box center [682, 81] width 12 height 12
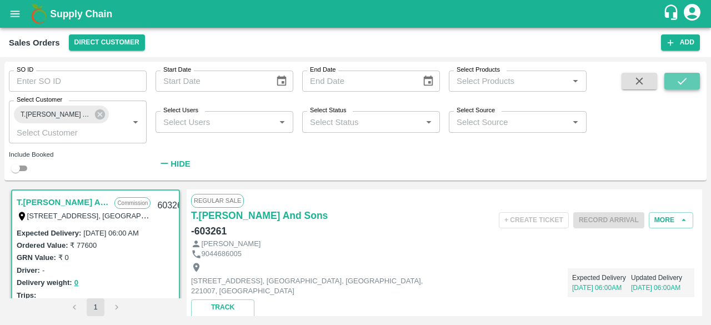
click at [685, 80] on icon "submit" at bounding box center [682, 81] width 12 height 12
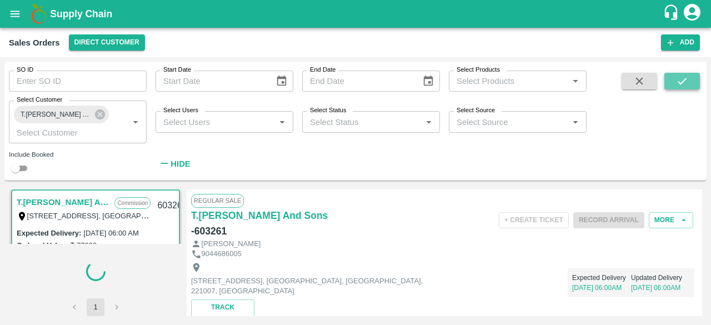
click at [685, 80] on icon "submit" at bounding box center [682, 81] width 12 height 12
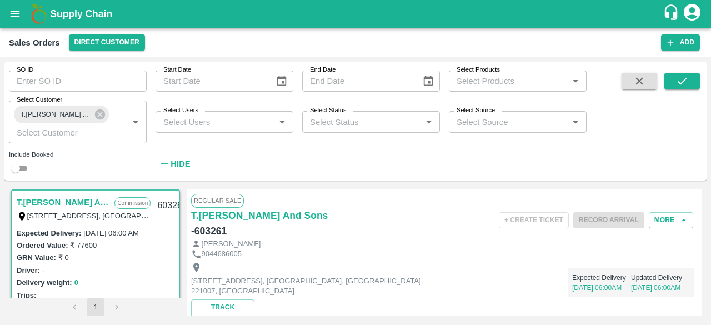
click at [701, 203] on div "T.Kishore Kapoor And Sons Commission Shop No B 27 , , Pahariya fruit mandi, Pah…" at bounding box center [355, 252] width 702 height 135
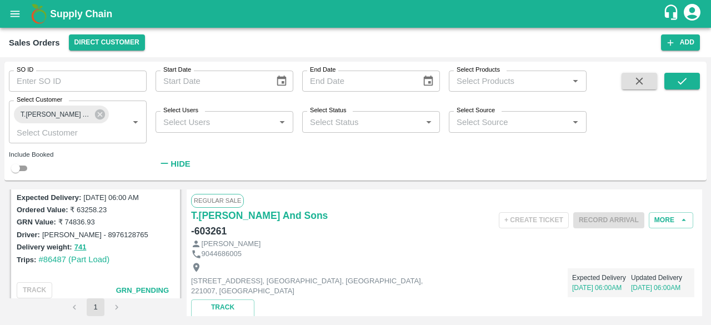
scroll to position [968, 0]
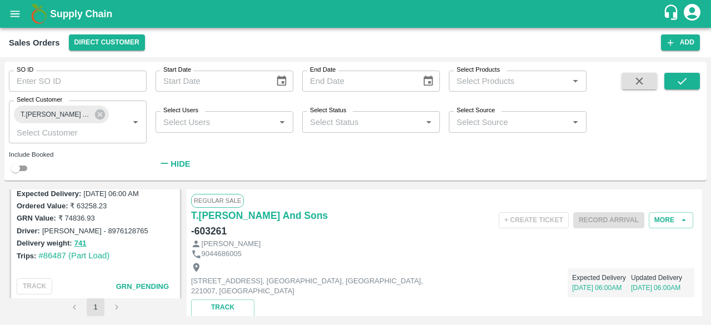
click at [115, 308] on li "pagination navigation" at bounding box center [116, 307] width 21 height 18
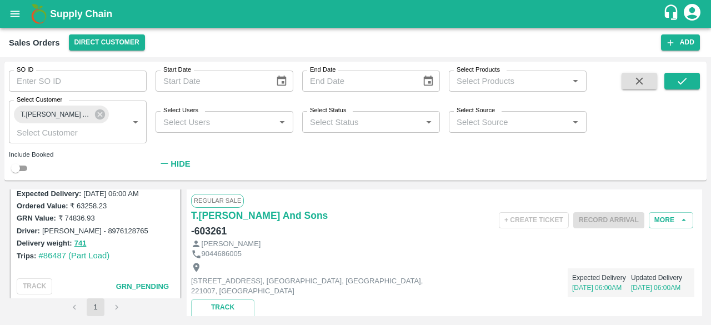
click at [701, 203] on div "Regular Sale T.Kishore Kapoor And Sons - 603261 + Create Ticket Record Arrival …" at bounding box center [444, 252] width 515 height 127
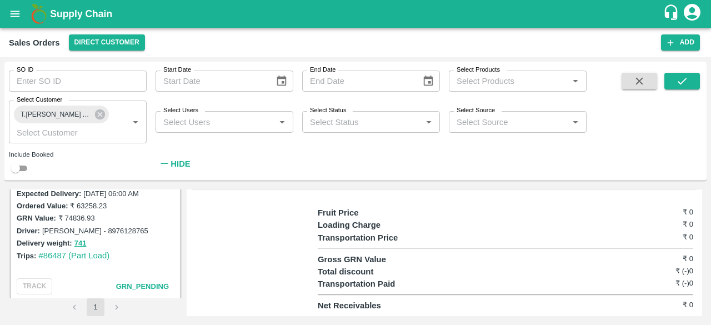
scroll to position [971, 0]
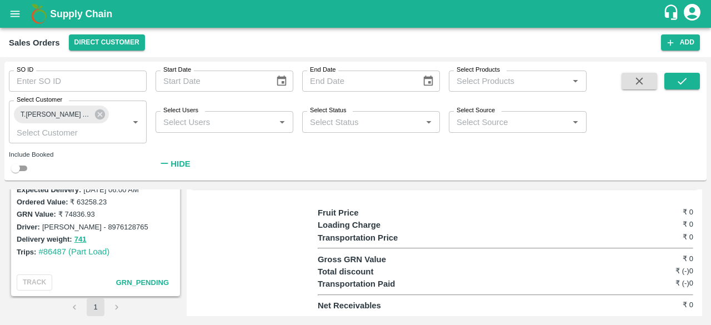
click at [115, 304] on li "pagination navigation" at bounding box center [116, 307] width 21 height 18
click at [71, 307] on li "pagination navigation" at bounding box center [74, 307] width 21 height 18
click at [72, 307] on li "pagination navigation" at bounding box center [74, 307] width 21 height 18
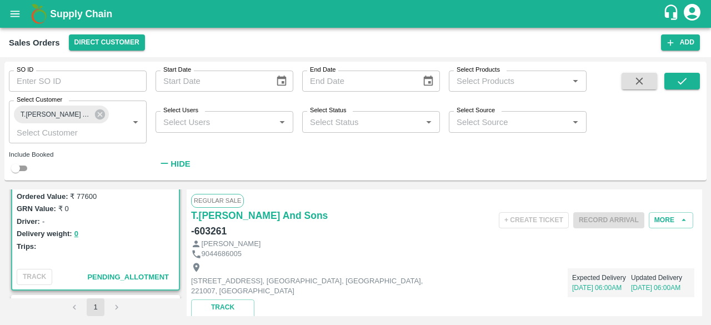
scroll to position [0, 0]
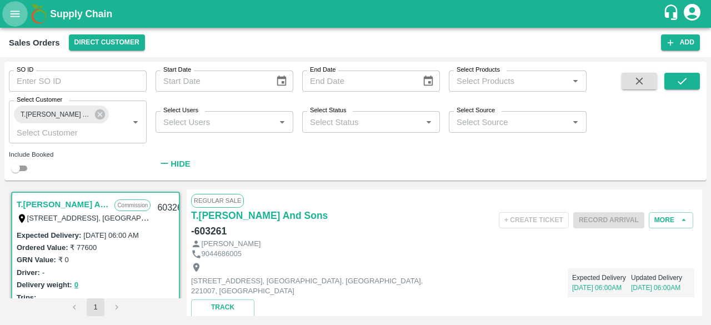
click at [17, 12] on icon "open drawer" at bounding box center [15, 14] width 12 height 12
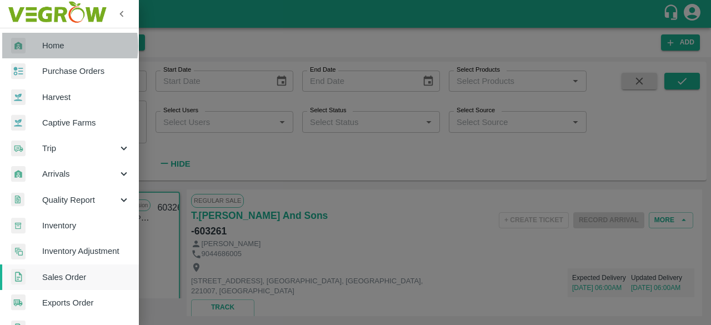
click at [55, 46] on span "Home" at bounding box center [86, 45] width 88 height 12
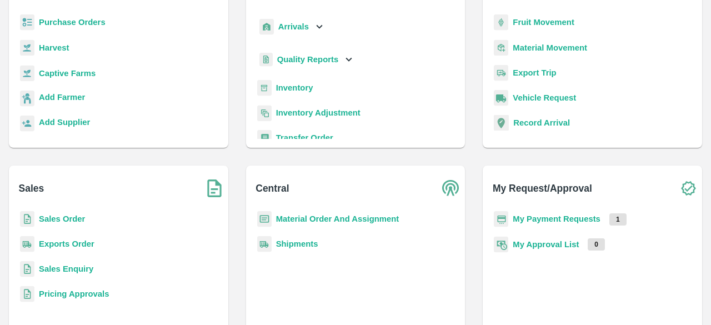
scroll to position [101, 0]
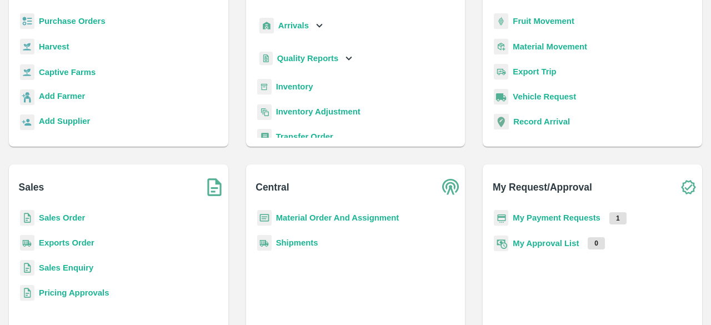
click at [75, 217] on b "Sales Order" at bounding box center [62, 217] width 46 height 9
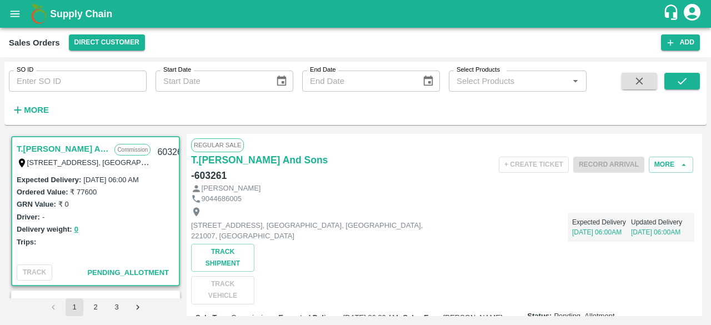
click at [710, 126] on div "SO ID SO ID Start Date Start Date End Date End Date Select Products Select Prod…" at bounding box center [355, 191] width 711 height 268
click at [137, 307] on icon "Go to next page" at bounding box center [138, 307] width 11 height 11
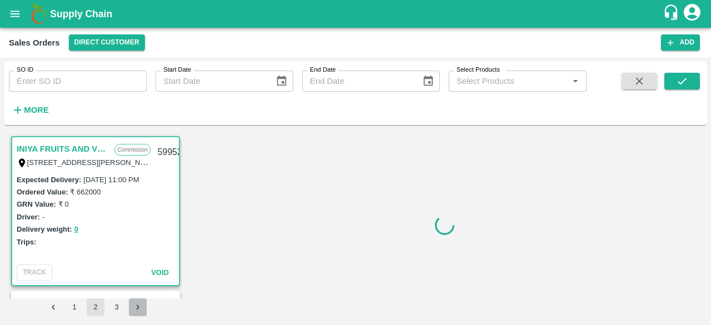
click at [137, 307] on icon "Go to next page" at bounding box center [138, 307] width 11 height 11
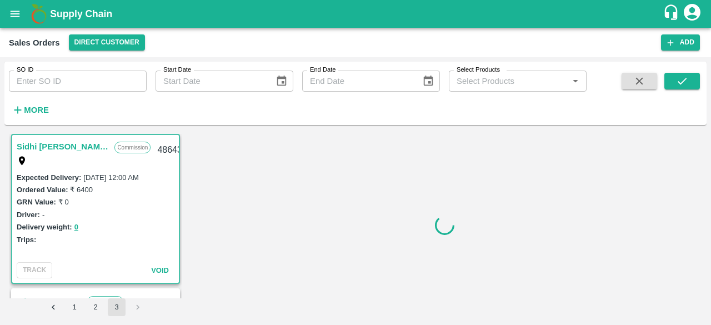
click at [137, 307] on li "pagination navigation" at bounding box center [137, 307] width 21 height 18
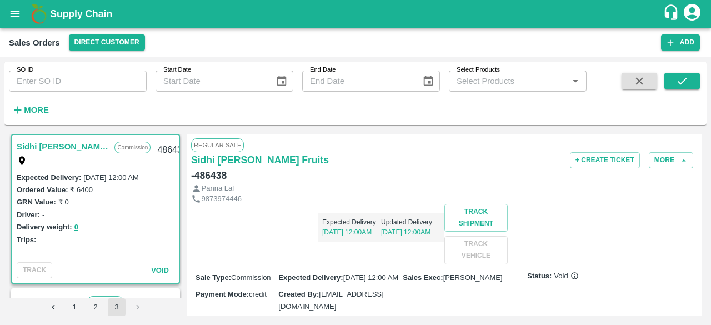
click at [137, 307] on li "pagination navigation" at bounding box center [137, 307] width 21 height 18
click at [56, 307] on icon "Go to previous page" at bounding box center [53, 307] width 11 height 11
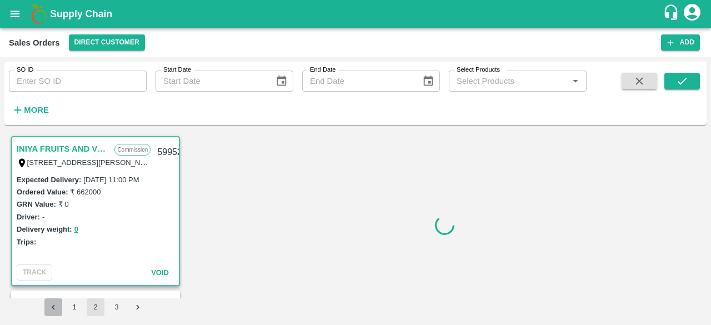
scroll to position [2, 0]
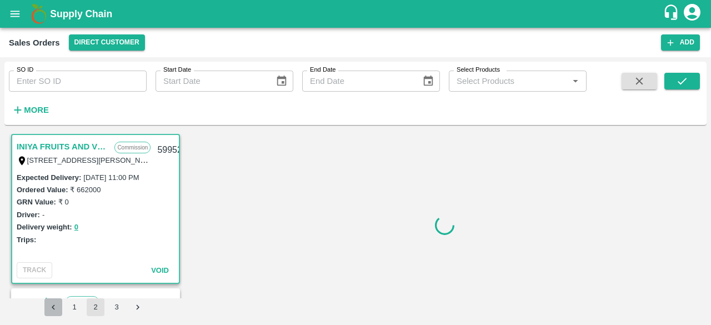
click at [56, 307] on icon "Go to previous page" at bounding box center [53, 307] width 11 height 11
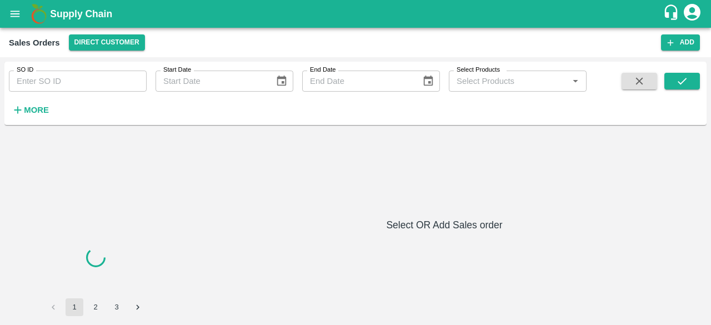
click at [56, 307] on li "pagination navigation" at bounding box center [53, 307] width 21 height 18
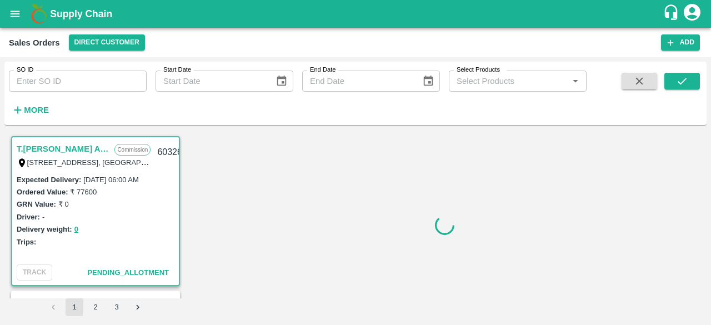
click at [56, 307] on li "pagination navigation" at bounding box center [53, 307] width 21 height 18
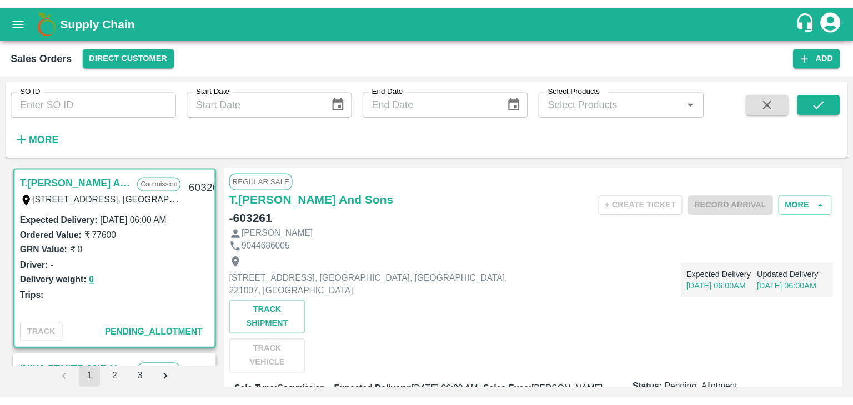
scroll to position [2, 0]
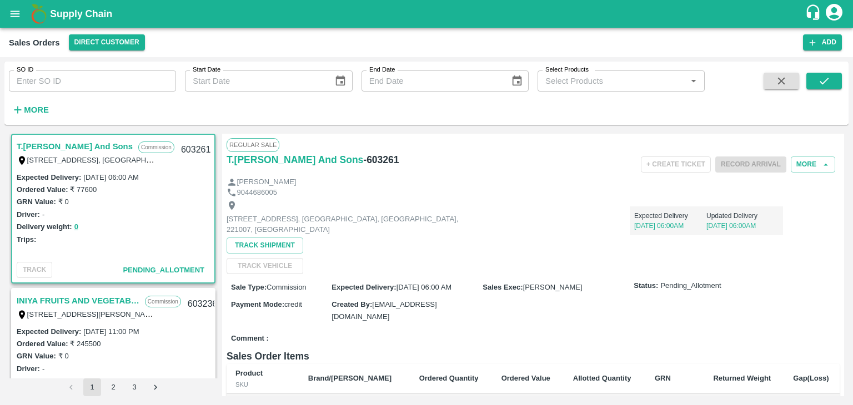
click at [500, 247] on div "Shop No B 27 , , Pahariya fruit mandi, Pahariya , Varanasi, U.P 221007, Varanas…" at bounding box center [532, 236] width 613 height 77
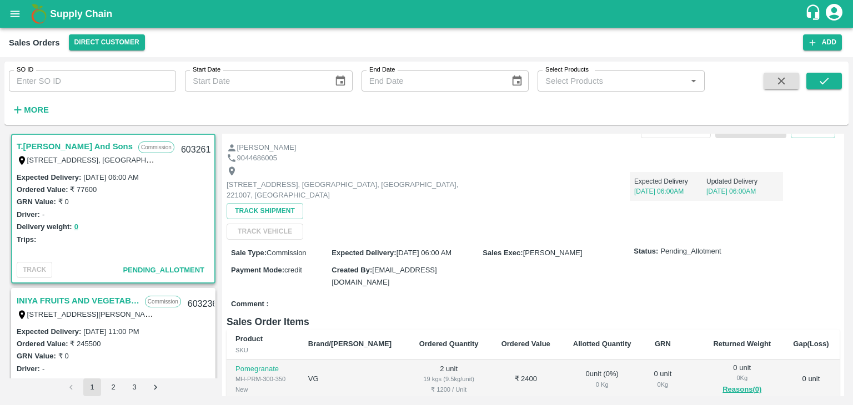
scroll to position [0, 0]
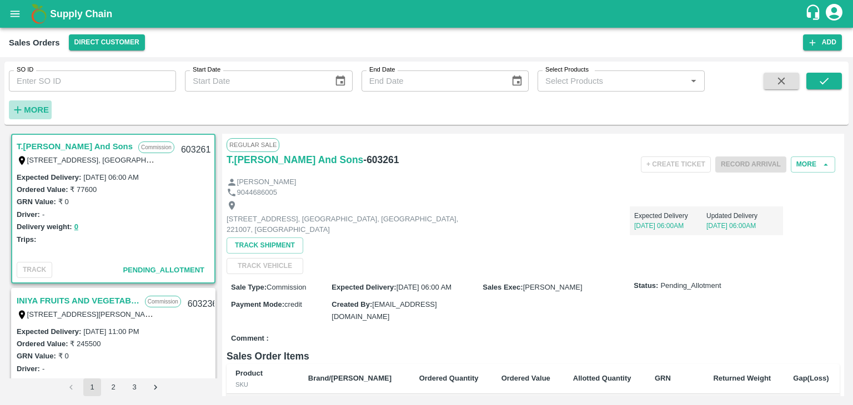
click at [34, 109] on strong "More" at bounding box center [36, 109] width 25 height 9
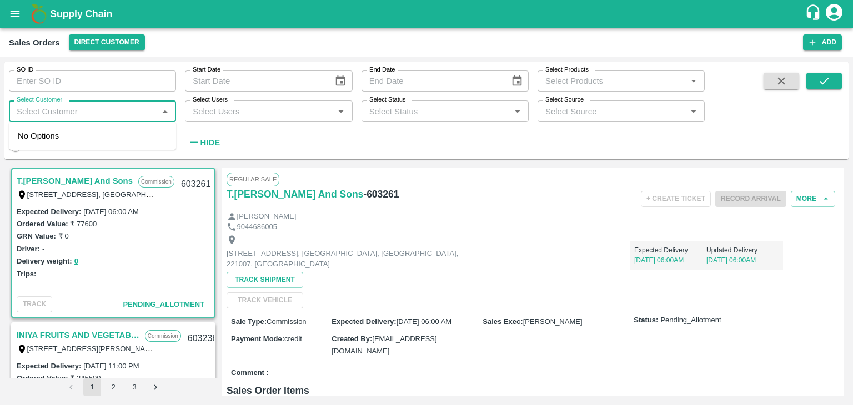
click at [57, 108] on input "Select Customer" at bounding box center [83, 111] width 142 height 14
type input "t.kishore"
click at [31, 137] on input "checkbox" at bounding box center [29, 141] width 22 height 22
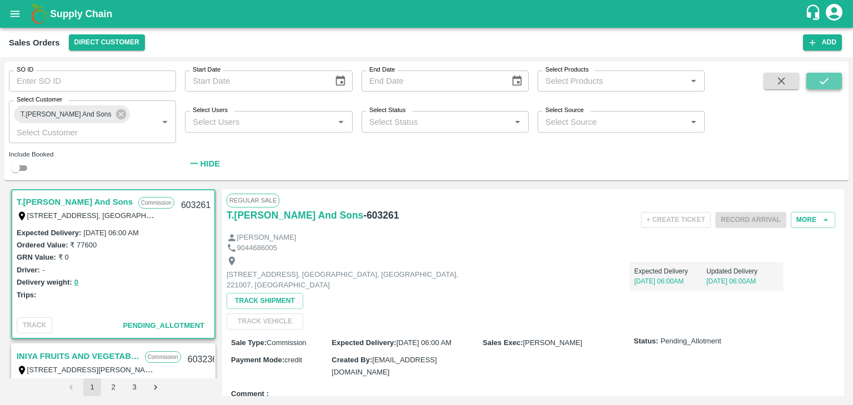
click at [710, 82] on icon "submit" at bounding box center [824, 81] width 12 height 12
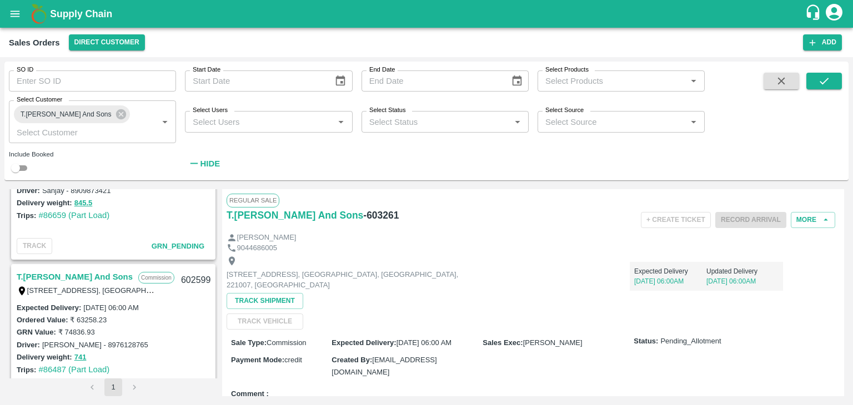
scroll to position [891, 0]
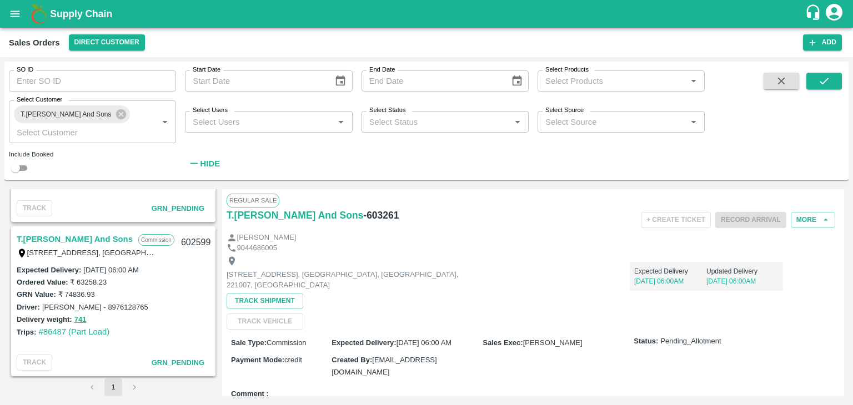
click at [135, 324] on li "pagination navigation" at bounding box center [134, 388] width 21 height 18
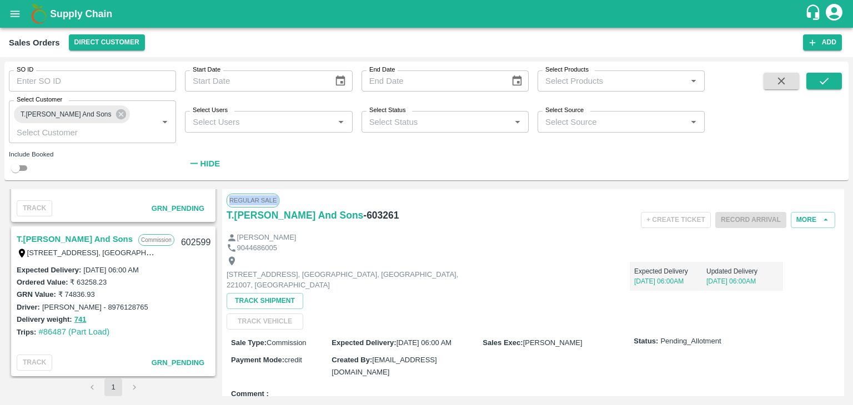
click at [135, 324] on li "pagination navigation" at bounding box center [134, 388] width 21 height 18
click at [90, 324] on li "pagination navigation" at bounding box center [92, 388] width 21 height 18
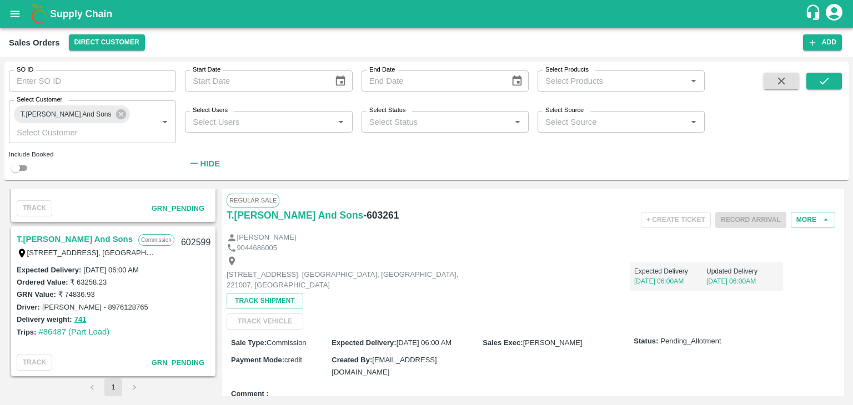
click at [135, 324] on li "pagination navigation" at bounding box center [134, 388] width 21 height 18
click at [219, 324] on div "T.Kishore Kapoor And Sons Commission Shop No B 27 , , Pahariya fruit mandi, Pah…" at bounding box center [426, 292] width 835 height 207
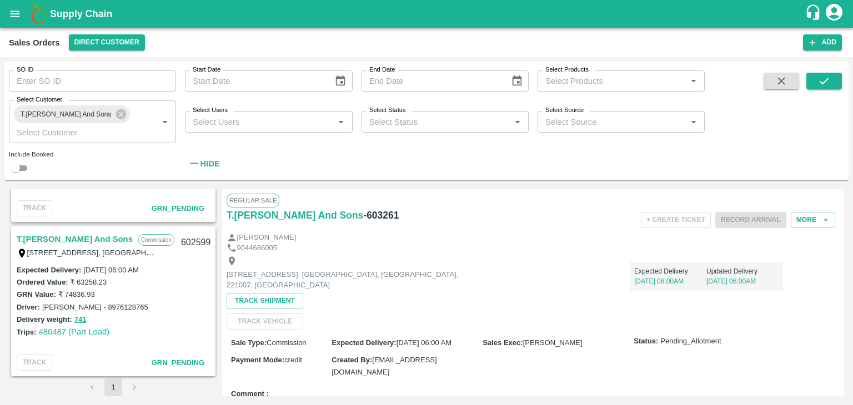
click at [219, 324] on div "T.Kishore Kapoor And Sons Commission Shop No B 27 , , Pahariya fruit mandi, Pah…" at bounding box center [426, 292] width 835 height 207
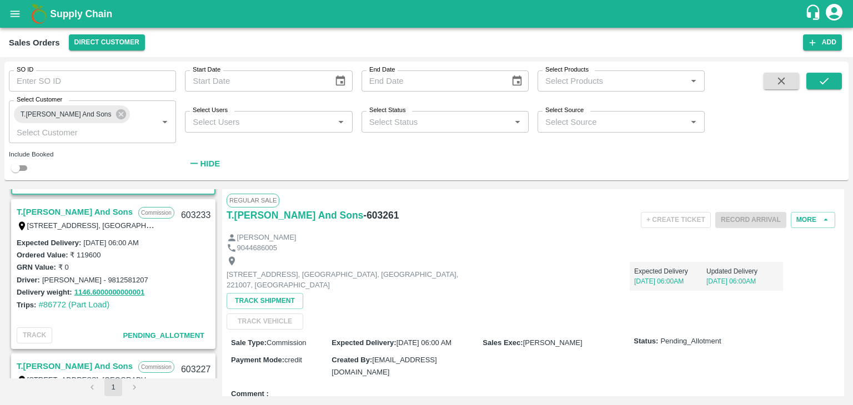
scroll to position [150, 0]
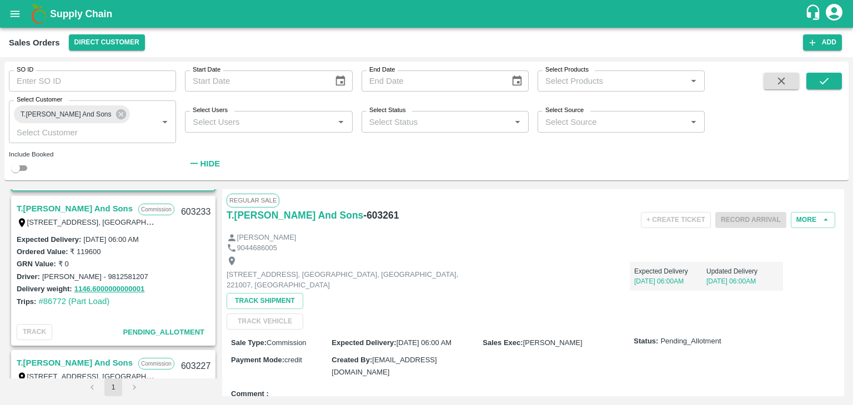
click at [217, 230] on div "T.Kishore Kapoor And Sons Commission Shop No B 27 , , Pahariya fruit mandi, Pah…" at bounding box center [426, 292] width 835 height 207
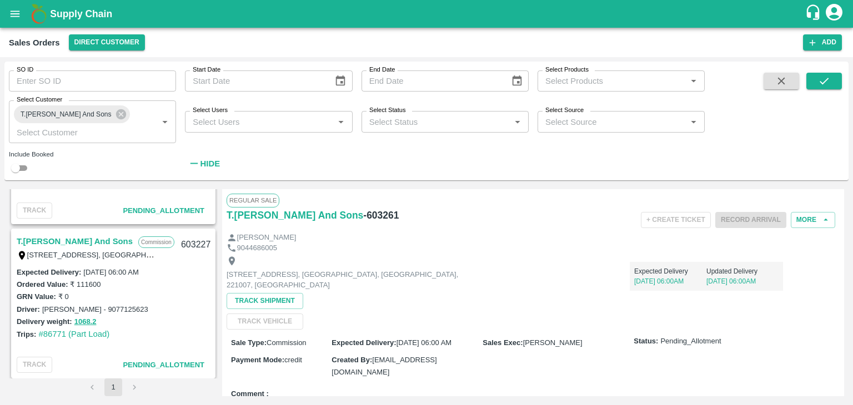
scroll to position [282, 0]
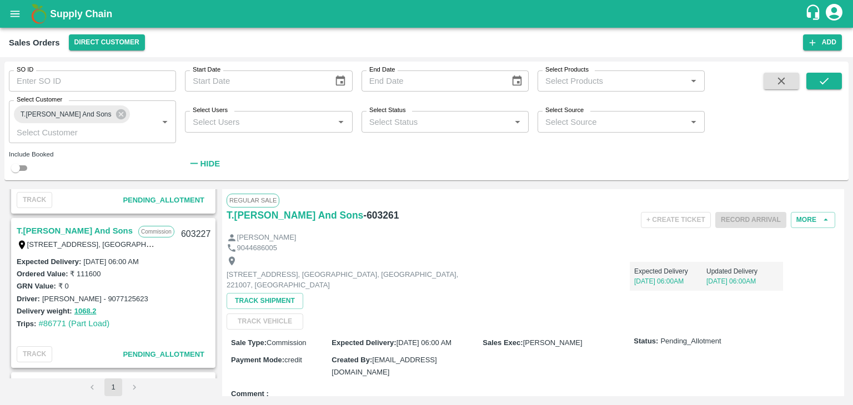
click at [215, 254] on div "T.Kishore Kapoor And Sons Commission Shop No B 27 , , Pahariya fruit mandi, Pah…" at bounding box center [113, 283] width 209 height 189
click at [218, 251] on div "T.Kishore Kapoor And Sons Commission Shop No B 27 , , Pahariya fruit mandi, Pah…" at bounding box center [426, 292] width 835 height 207
click at [216, 256] on div "T.Kishore Kapoor And Sons Commission Shop No B 27 , , Pahariya fruit mandi, Pah…" at bounding box center [426, 292] width 835 height 207
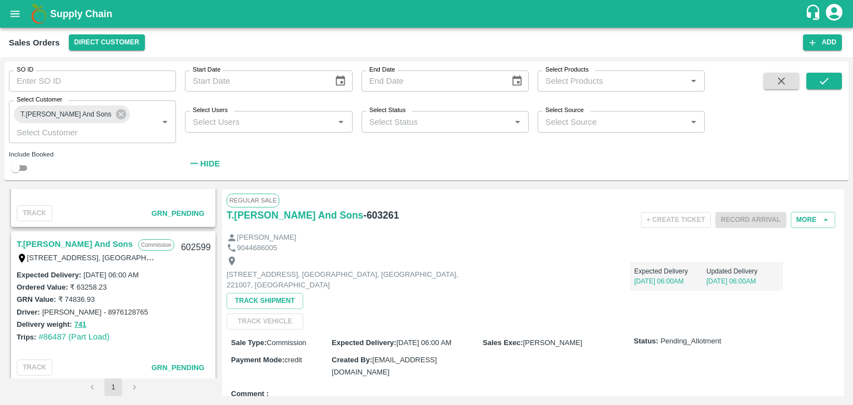
scroll to position [891, 0]
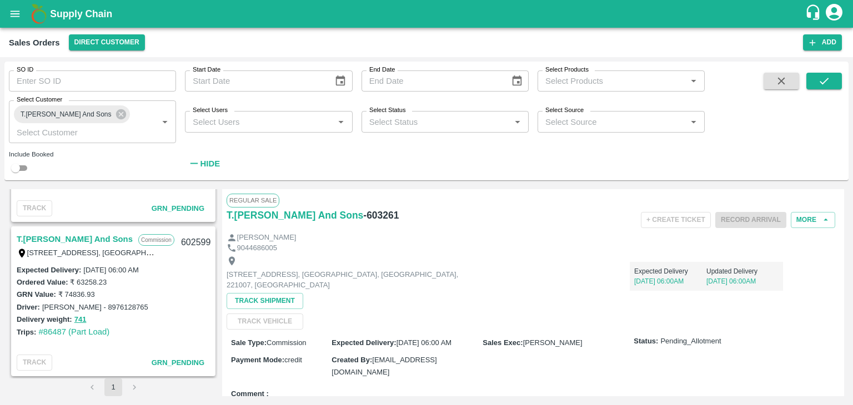
click at [215, 190] on div "T.Kishore Kapoor And Sons Commission Shop No B 27 , , Pahariya fruit mandi, Pah…" at bounding box center [113, 283] width 209 height 189
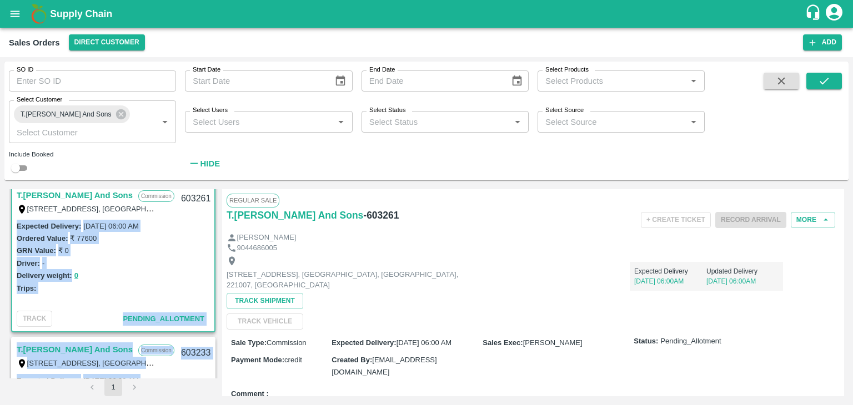
scroll to position [0, 0]
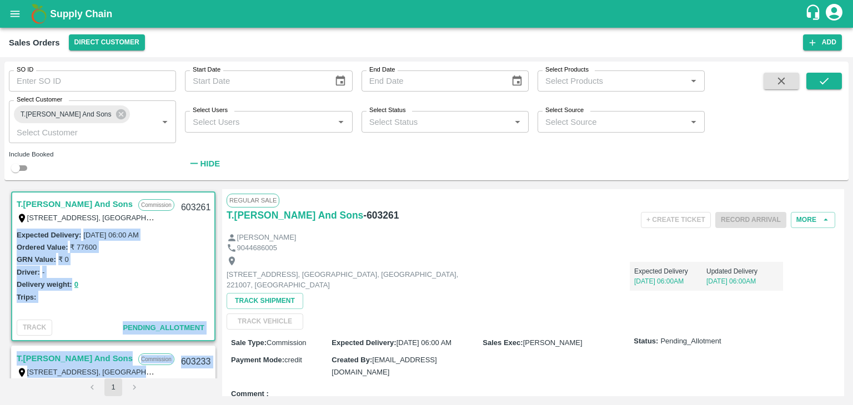
click at [216, 194] on div "T.Kishore Kapoor And Sons Commission Shop No B 27 , , Pahariya fruit mandi, Pah…" at bounding box center [113, 283] width 209 height 189
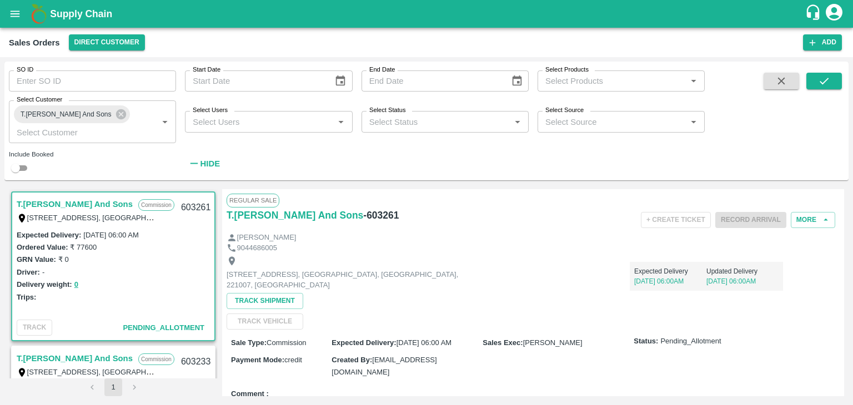
click at [357, 193] on div "Regular Sale T.Kishore Kapoor And Sons - 603261 + Create Ticket Record Arrival …" at bounding box center [533, 292] width 622 height 207
drag, startPoint x: 175, startPoint y: 205, endPoint x: 211, endPoint y: 206, distance: 36.7
click at [211, 206] on div "603261" at bounding box center [195, 208] width 43 height 26
copy div "603261"
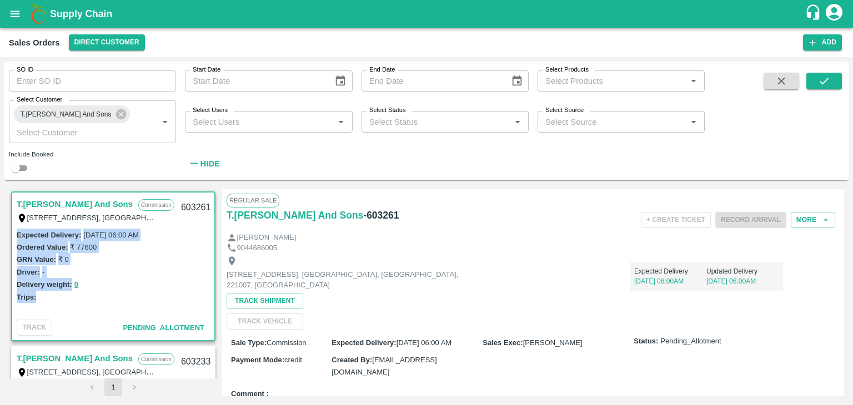
drag, startPoint x: 16, startPoint y: 232, endPoint x: 73, endPoint y: 294, distance: 84.1
click at [73, 294] on div "Expected Delivery : 31 Aug 2025, 06:00 AM Ordered Value: ₹ 77600 GRN Value: ₹ 0…" at bounding box center [113, 272] width 202 height 87
copy div "Expected Delivery : 31 Aug 2025, 06:00 AM Ordered Value: ₹ 77600 GRN Value: ₹ 0…"
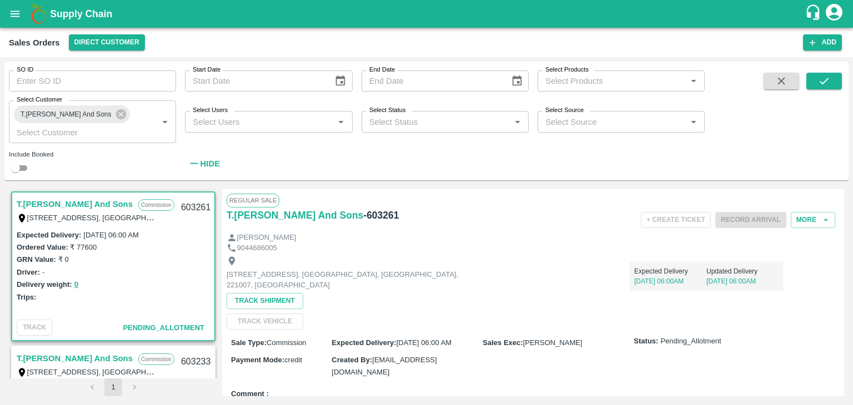
click at [482, 277] on div "Expected Delivery 31 Aug, 06:00AM Updated Delivery 31 Aug, 06:00AM" at bounding box center [629, 272] width 306 height 38
drag, startPoint x: 844, startPoint y: 200, endPoint x: 840, endPoint y: 210, distance: 10.0
click at [710, 210] on div "T.Kishore Kapoor And Sons Commission Shop No B 27 , , Pahariya fruit mandi, Pah…" at bounding box center [426, 293] width 844 height 216
click at [710, 210] on div "Regular Sale T.Kishore Kapoor And Sons - 603261 + Create Ticket Record Arrival …" at bounding box center [533, 292] width 622 height 207
drag, startPoint x: 844, startPoint y: 210, endPoint x: 844, endPoint y: 217, distance: 7.2
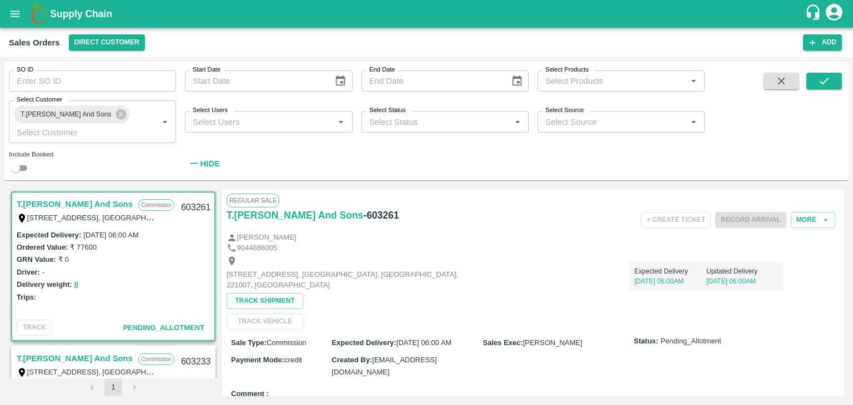
click at [710, 217] on div "T.Kishore Kapoor And Sons Commission Shop No B 27 , , Pahariya fruit mandi, Pah…" at bounding box center [426, 293] width 844 height 216
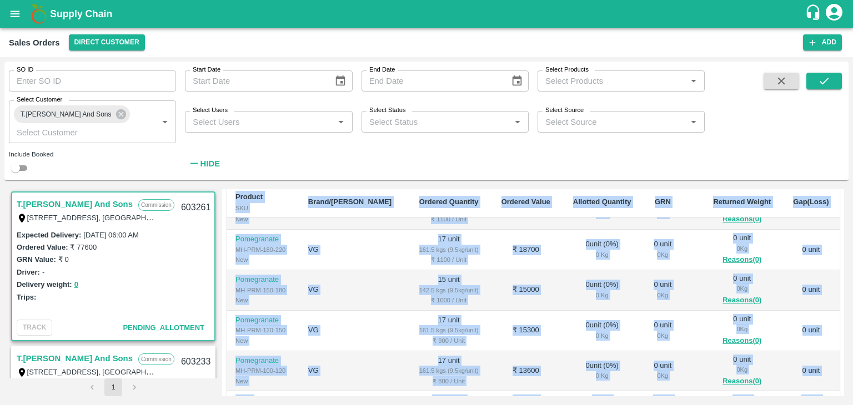
scroll to position [360, 0]
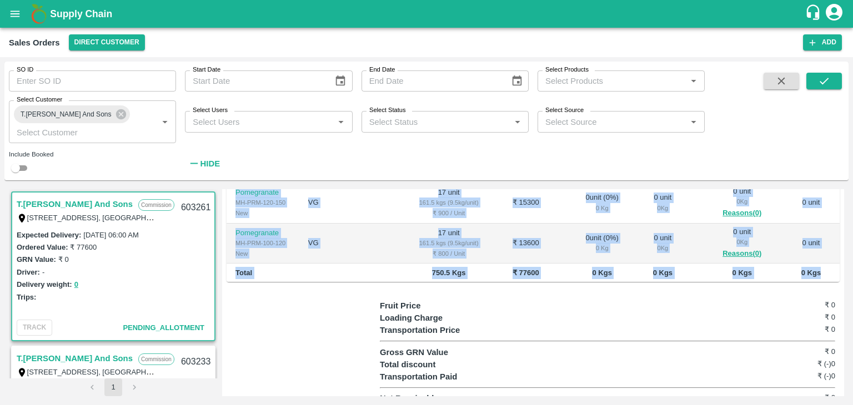
drag, startPoint x: 233, startPoint y: 220, endPoint x: 829, endPoint y: 260, distance: 598.0
click at [710, 260] on table "Product SKU Brand/Marka Ordered Quantity Ordered Value Allotted Quantity GRN Re…" at bounding box center [532, 117] width 613 height 332
copy table "Product SKU Brand/Marka Ordered Quantity Ordered Value Allotted Quantity GRN Re…"
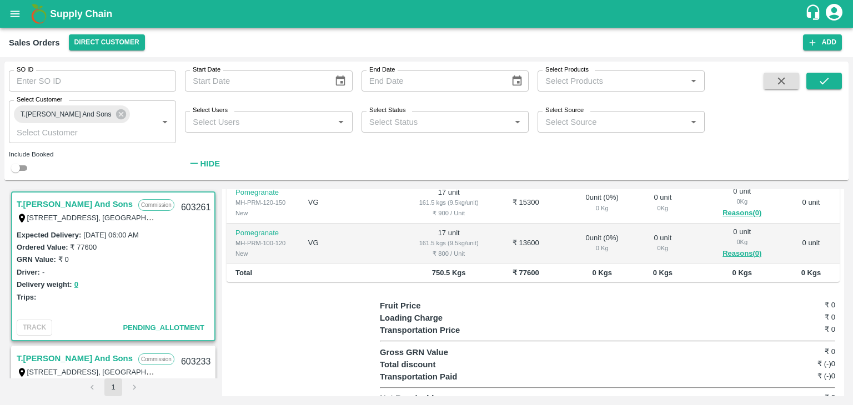
click at [632, 312] on div "Loading Charge ₹ 0" at bounding box center [607, 318] width 455 height 12
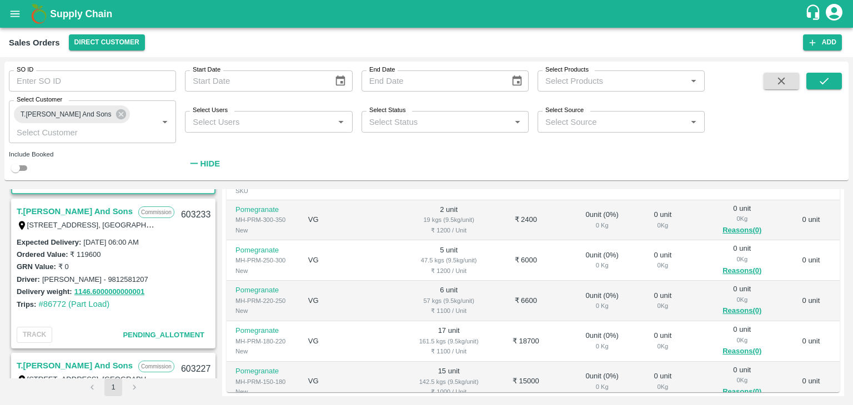
scroll to position [149, 0]
click at [92, 209] on link "T.[PERSON_NAME] And Sons" at bounding box center [75, 209] width 116 height 14
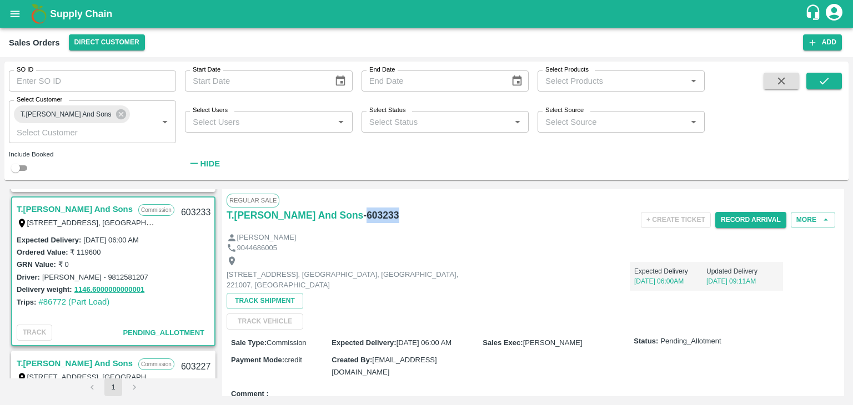
drag, startPoint x: 391, startPoint y: 213, endPoint x: 359, endPoint y: 211, distance: 32.3
click at [359, 211] on div "T.Kishore Kapoor And Sons - 603233" at bounding box center [328, 216] width 204 height 16
copy h6 "603233"
click at [417, 249] on div "9044686005" at bounding box center [532, 248] width 613 height 11
drag, startPoint x: 159, startPoint y: 240, endPoint x: 83, endPoint y: 234, distance: 76.9
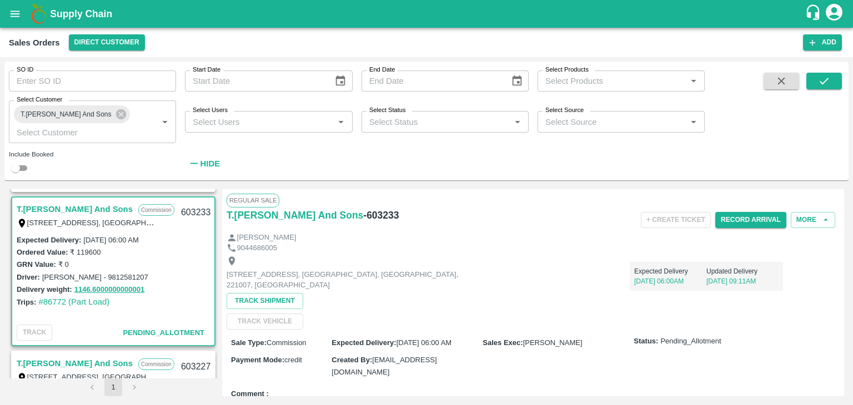
click at [83, 234] on div "Expected Delivery : 31 Aug 2025, 06:00 AM" at bounding box center [113, 240] width 193 height 12
copy label "[DATE] 06:00 AM"
drag, startPoint x: 103, startPoint y: 253, endPoint x: 73, endPoint y: 251, distance: 30.0
click at [73, 251] on div "Ordered Value: ₹ 119600" at bounding box center [113, 252] width 193 height 12
copy label "119600"
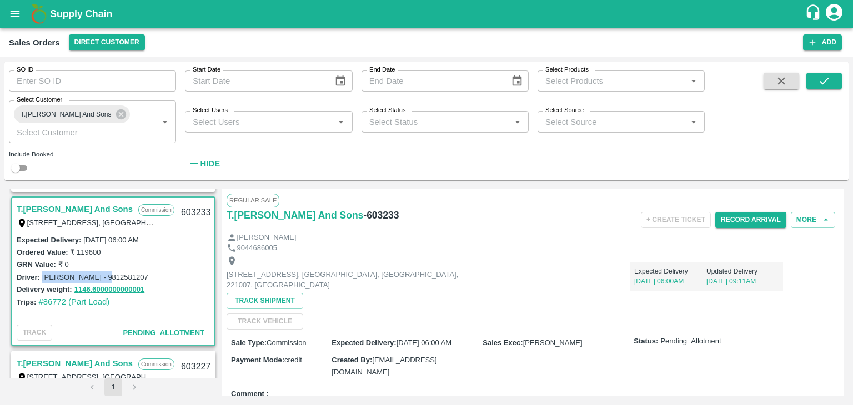
drag, startPoint x: 101, startPoint y: 276, endPoint x: 42, endPoint y: 275, distance: 59.4
click at [42, 275] on div "Driver: Jitu - 9812581207" at bounding box center [113, 277] width 193 height 12
copy label "[PERSON_NAME] - 9812581207"
drag, startPoint x: 149, startPoint y: 288, endPoint x: 75, endPoint y: 285, distance: 73.3
click at [75, 285] on div "Delivery weight: 1146.6000000000001" at bounding box center [113, 289] width 193 height 13
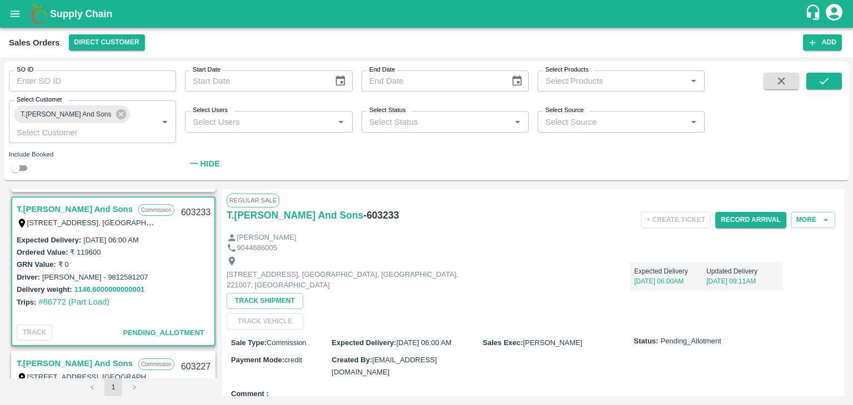
drag, startPoint x: 74, startPoint y: 285, endPoint x: 142, endPoint y: 290, distance: 67.9
click at [142, 290] on button "1146.6000000000001" at bounding box center [109, 290] width 70 height 13
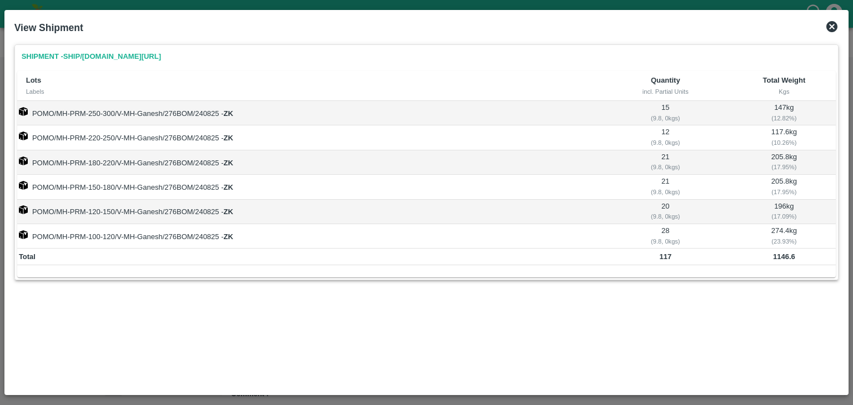
click at [710, 23] on icon at bounding box center [831, 26] width 11 height 11
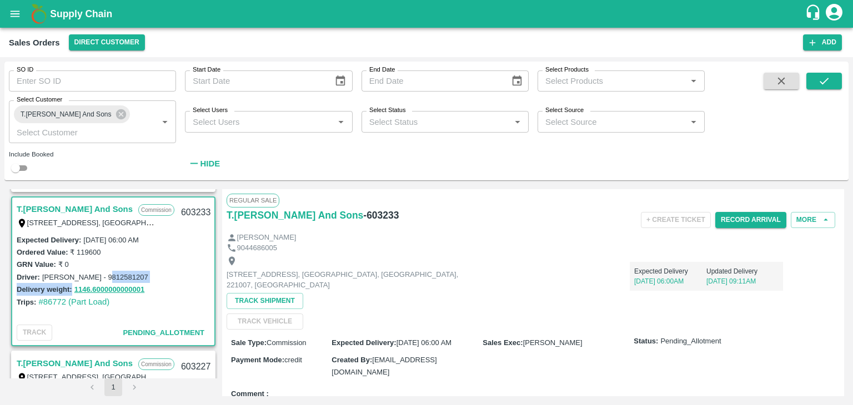
drag, startPoint x: 150, startPoint y: 289, endPoint x: 164, endPoint y: 280, distance: 16.5
click at [164, 280] on div "Expected Delivery : 31 Aug 2025, 06:00 AM Ordered Value: ₹ 119600 GRN Value: ₹ …" at bounding box center [113, 271] width 193 height 75
click at [164, 280] on div "Driver: Jitu - 9812581207" at bounding box center [113, 277] width 193 height 12
drag, startPoint x: 72, startPoint y: 285, endPoint x: 158, endPoint y: 295, distance: 86.1
click at [158, 295] on div "Delivery weight: 1146.6000000000001" at bounding box center [113, 289] width 193 height 13
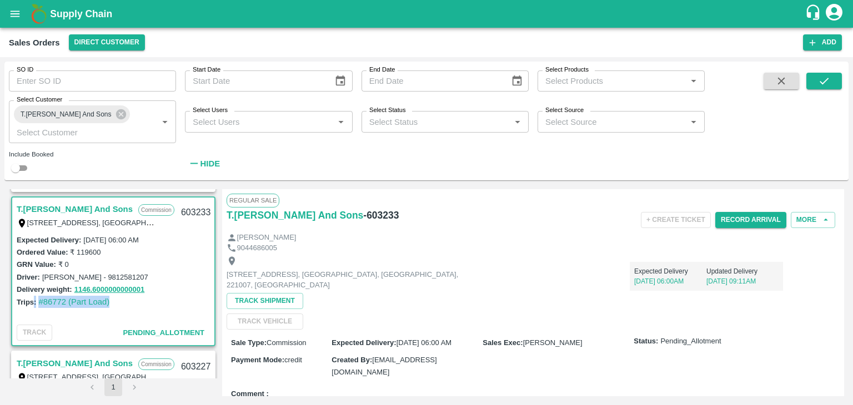
drag, startPoint x: 33, startPoint y: 296, endPoint x: 114, endPoint y: 308, distance: 82.3
click at [114, 308] on div "Trips: #86772 (Part Load)" at bounding box center [113, 302] width 193 height 12
copy div ": #86772 (Part Load)"
drag, startPoint x: 47, startPoint y: 287, endPoint x: 157, endPoint y: 291, distance: 109.4
click at [157, 291] on div "Delivery weight: 1146.6000000000001" at bounding box center [113, 289] width 193 height 13
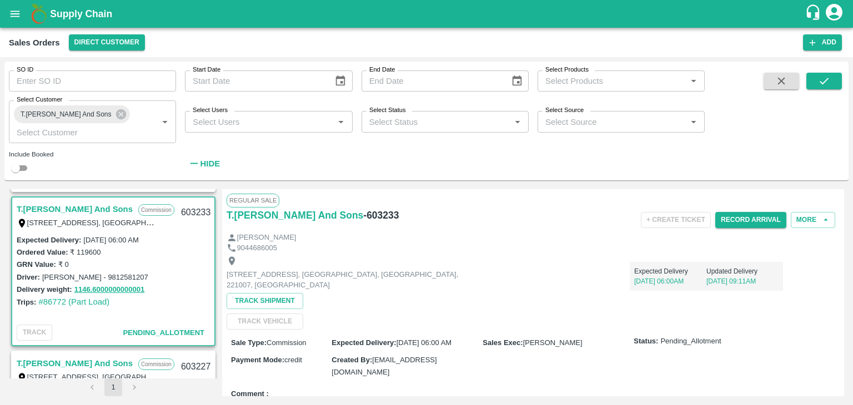
click at [157, 291] on div "Delivery weight: 1146.6000000000001" at bounding box center [113, 289] width 193 height 13
click at [140, 290] on button "1146.6000000000001" at bounding box center [109, 290] width 70 height 13
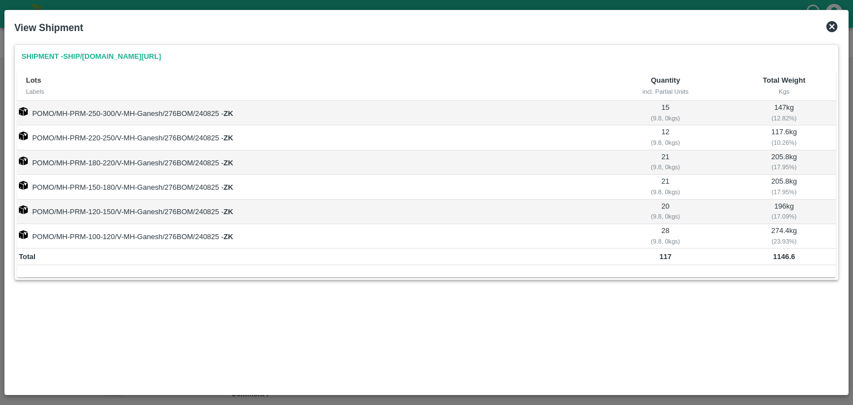
click at [710, 29] on icon at bounding box center [831, 26] width 11 height 11
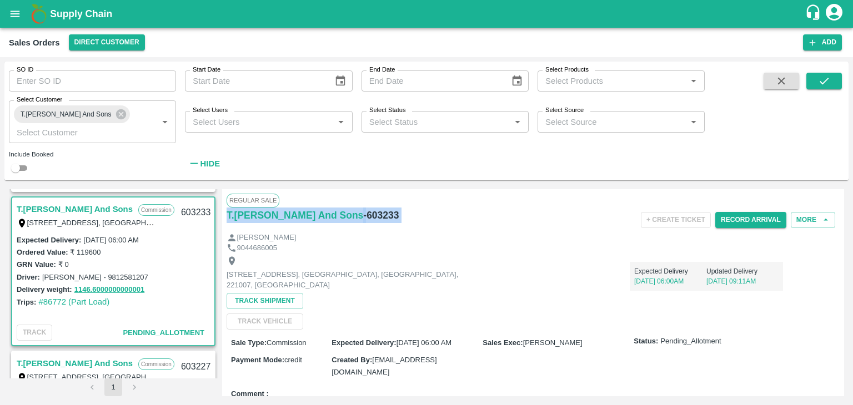
click at [710, 208] on div "Regular Sale T.Kishore Kapoor And Sons - 603233 + Create Ticket Record Arrival …" at bounding box center [533, 292] width 622 height 207
click at [710, 243] on div "9044686005" at bounding box center [532, 248] width 613 height 11
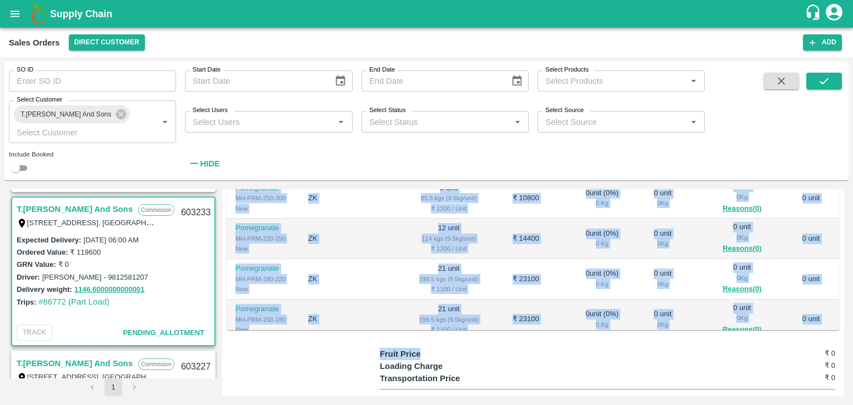
scroll to position [109, 0]
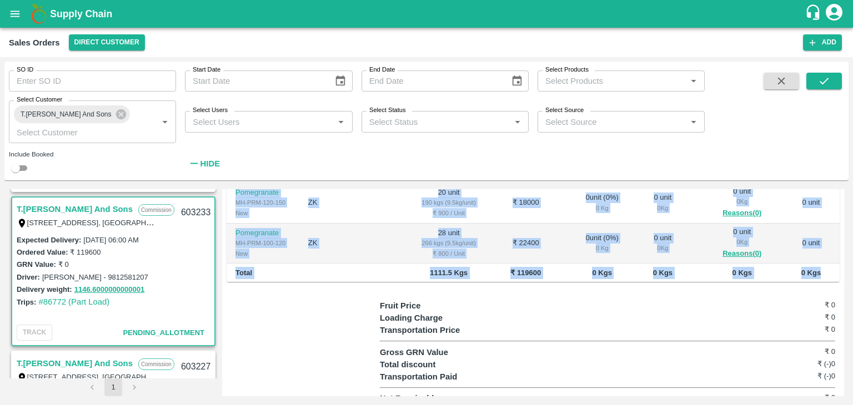
drag, startPoint x: 228, startPoint y: 250, endPoint x: 822, endPoint y: 264, distance: 593.6
click at [710, 264] on table "Product SKU Brand/Marka Ordered Quantity Ordered Value Allotted Quantity GRN Re…" at bounding box center [532, 117] width 613 height 332
copy table "Product SKU Brand/Marka Ordered Quantity Ordered Value Allotted Quantity GRN Re…"
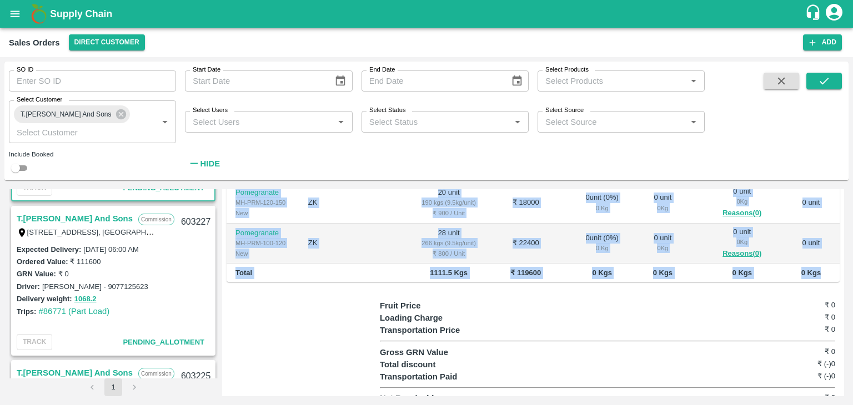
scroll to position [298, 0]
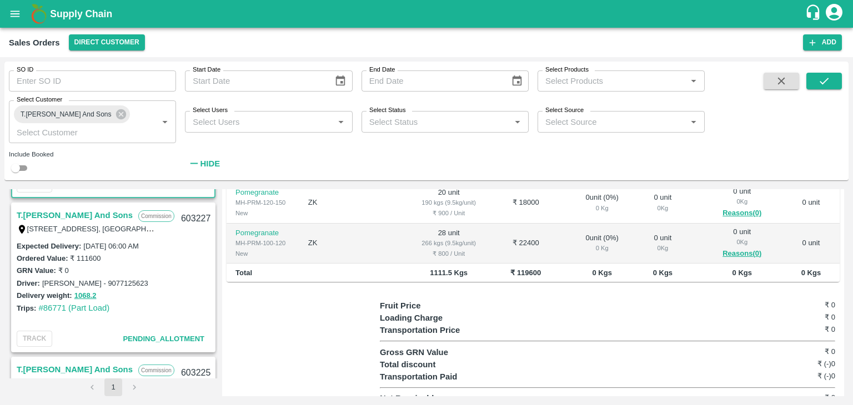
click at [94, 216] on link "T.[PERSON_NAME] And Sons" at bounding box center [75, 215] width 116 height 14
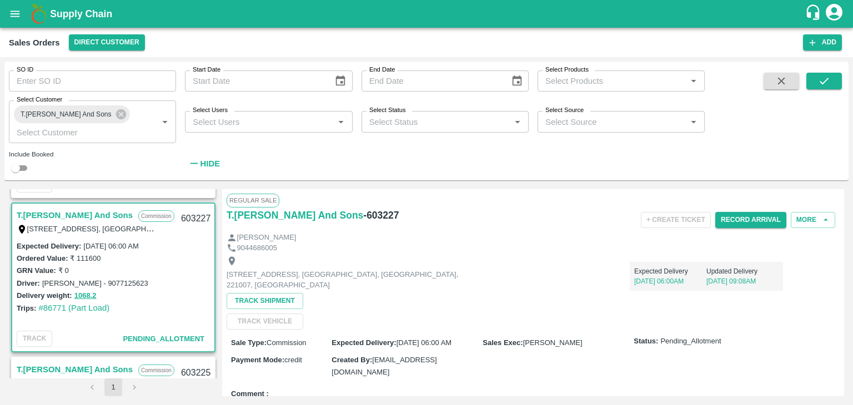
drag, startPoint x: 159, startPoint y: 249, endPoint x: 83, endPoint y: 245, distance: 75.6
click at [83, 245] on div "Expected Delivery : 31 Aug 2025, 06:00 AM" at bounding box center [113, 246] width 193 height 12
copy label "[DATE] 06:00 AM"
drag, startPoint x: 393, startPoint y: 219, endPoint x: 357, endPoint y: 211, distance: 36.5
click at [357, 211] on div "T.Kishore Kapoor And Sons - 603227" at bounding box center [328, 216] width 204 height 16
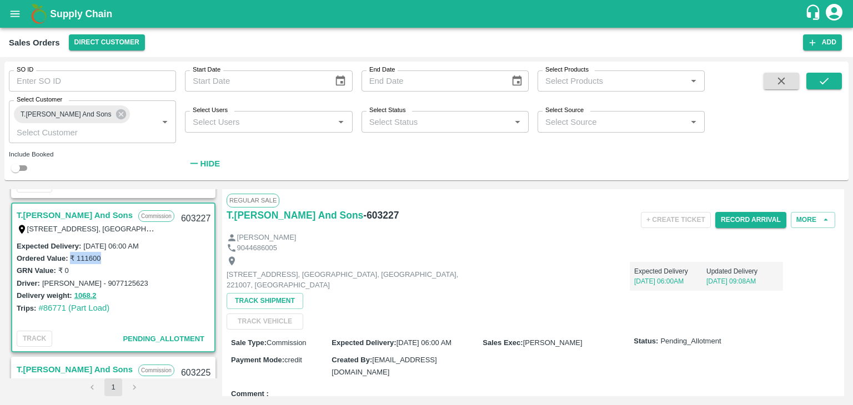
drag, startPoint x: 100, startPoint y: 255, endPoint x: 69, endPoint y: 255, distance: 31.1
click at [69, 255] on div "Ordered Value: ₹ 111600" at bounding box center [113, 258] width 193 height 12
drag, startPoint x: 135, startPoint y: 282, endPoint x: 42, endPoint y: 281, distance: 93.8
click at [42, 281] on div "Driver: Rahul parmar - 9077125623" at bounding box center [113, 283] width 193 height 12
click at [95, 297] on button "1068.2" at bounding box center [85, 296] width 22 height 13
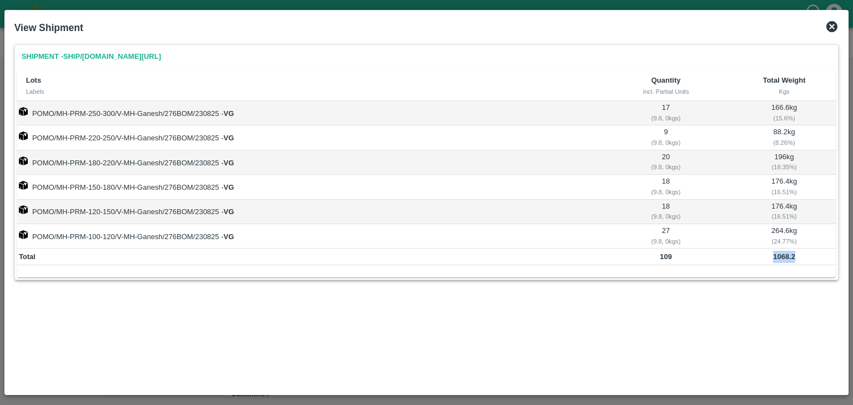
drag, startPoint x: 799, startPoint y: 256, endPoint x: 773, endPoint y: 249, distance: 26.5
click at [710, 249] on td "1068.2" at bounding box center [783, 257] width 103 height 17
click at [710, 24] on icon at bounding box center [831, 26] width 11 height 11
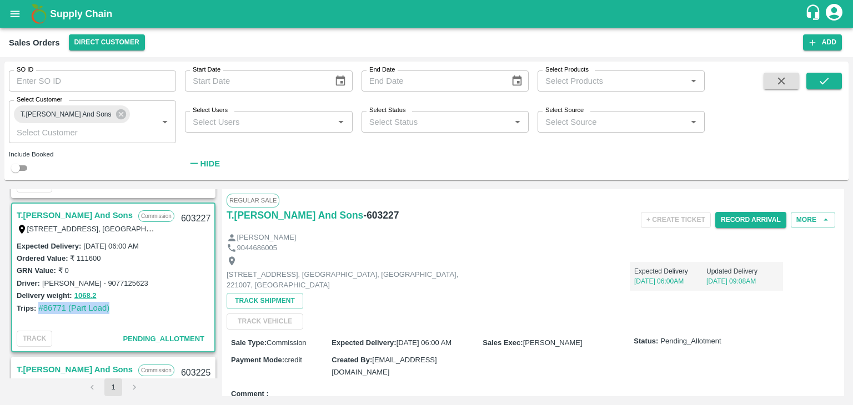
drag, startPoint x: 113, startPoint y: 309, endPoint x: 37, endPoint y: 309, distance: 76.6
click at [37, 309] on div "Trips: #86771 (Part Load)" at bounding box center [113, 308] width 193 height 12
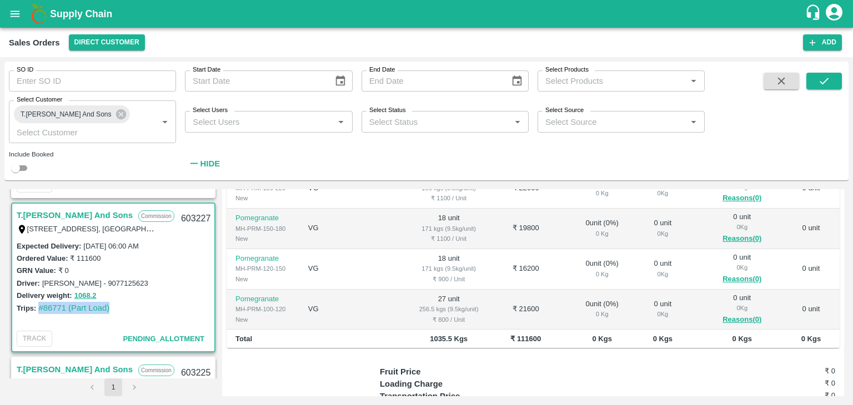
scroll to position [295, 0]
drag, startPoint x: 515, startPoint y: 321, endPoint x: 482, endPoint y: 320, distance: 33.3
click at [490, 324] on td "₹ 111600" at bounding box center [526, 338] width 72 height 19
drag, startPoint x: 437, startPoint y: 325, endPoint x: 397, endPoint y: 326, distance: 40.0
click at [407, 324] on td "1035.5 Kgs" at bounding box center [448, 338] width 83 height 19
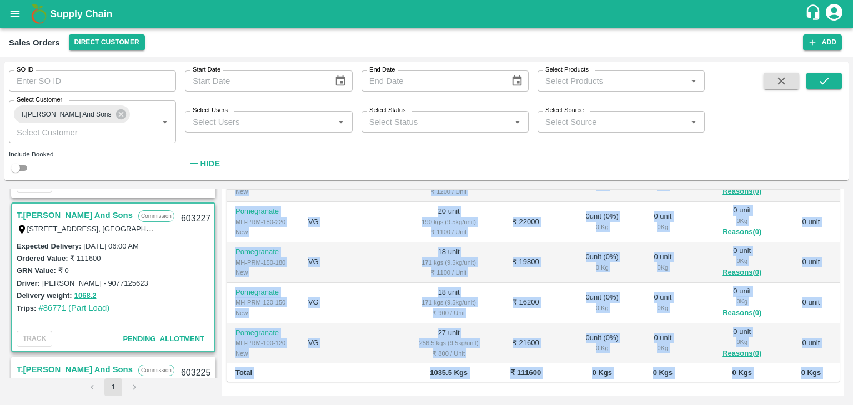
scroll to position [360, 0]
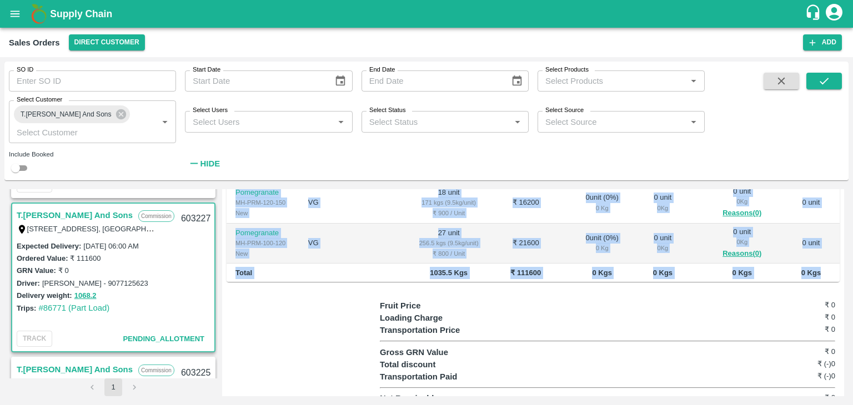
drag, startPoint x: 234, startPoint y: 280, endPoint x: 816, endPoint y: 265, distance: 582.5
click at [710, 265] on table "Product SKU Brand/Marka Ordered Quantity Ordered Value Allotted Quantity GRN Re…" at bounding box center [532, 117] width 613 height 332
